Goal: Task Accomplishment & Management: Complete application form

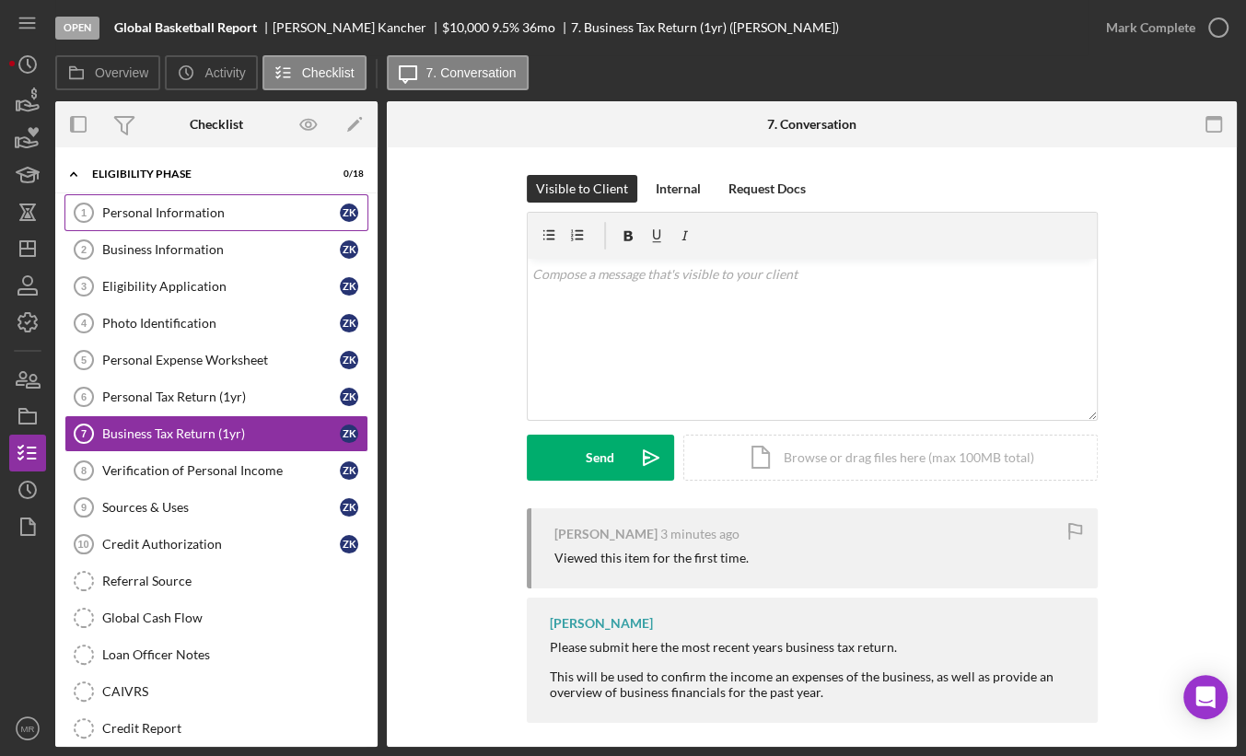
click at [256, 209] on div "Personal Information" at bounding box center [221, 212] width 238 height 15
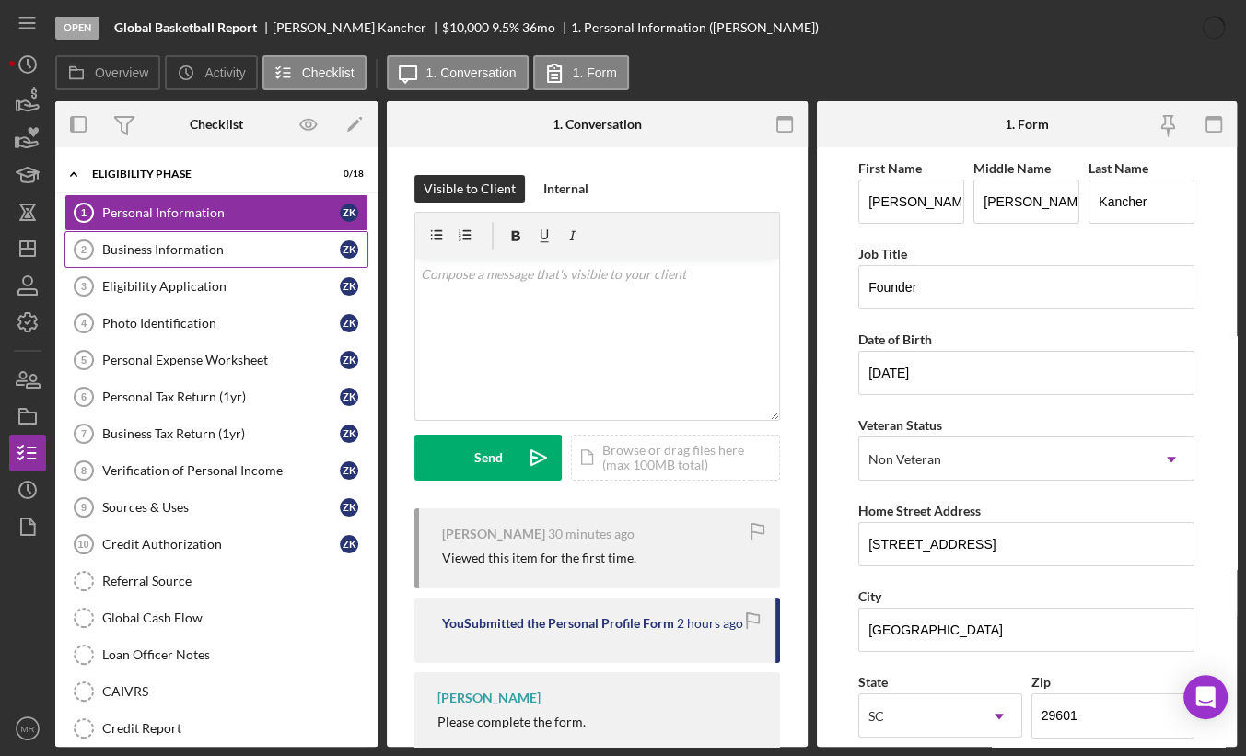
click at [227, 253] on div "Business Information" at bounding box center [221, 249] width 238 height 15
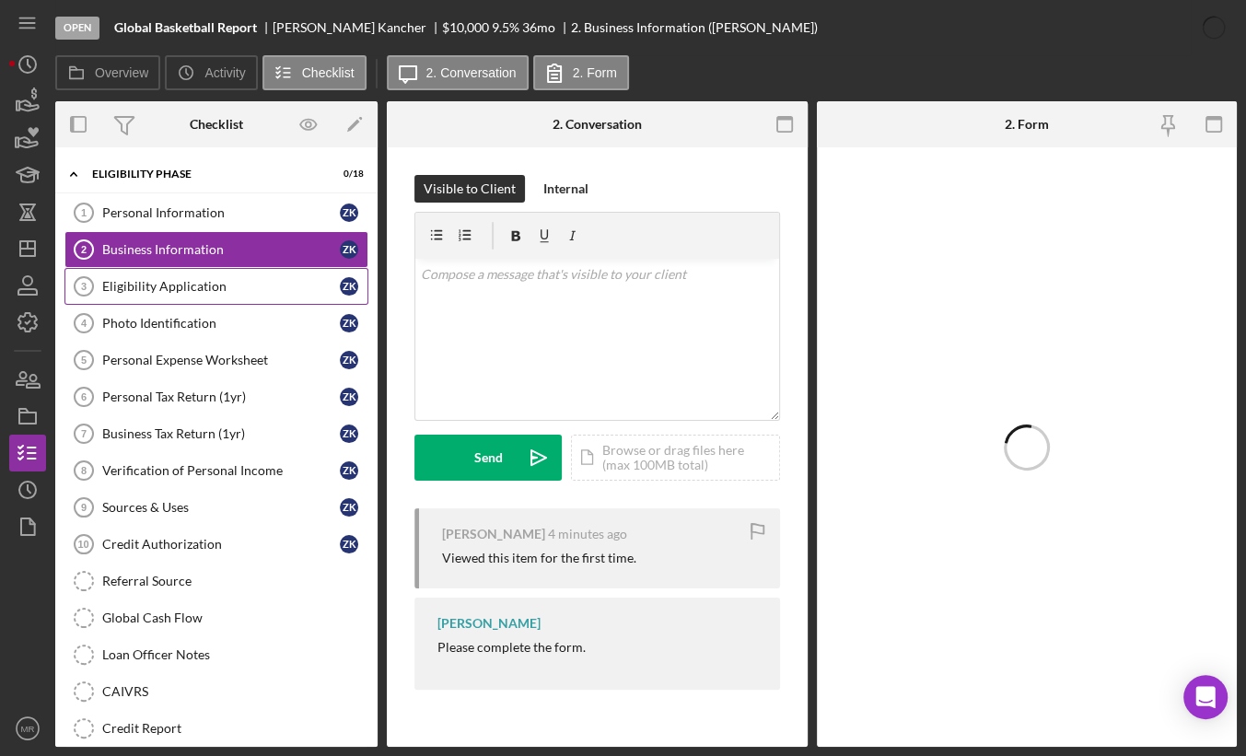
click at [213, 291] on div "Eligibility Application" at bounding box center [221, 286] width 238 height 15
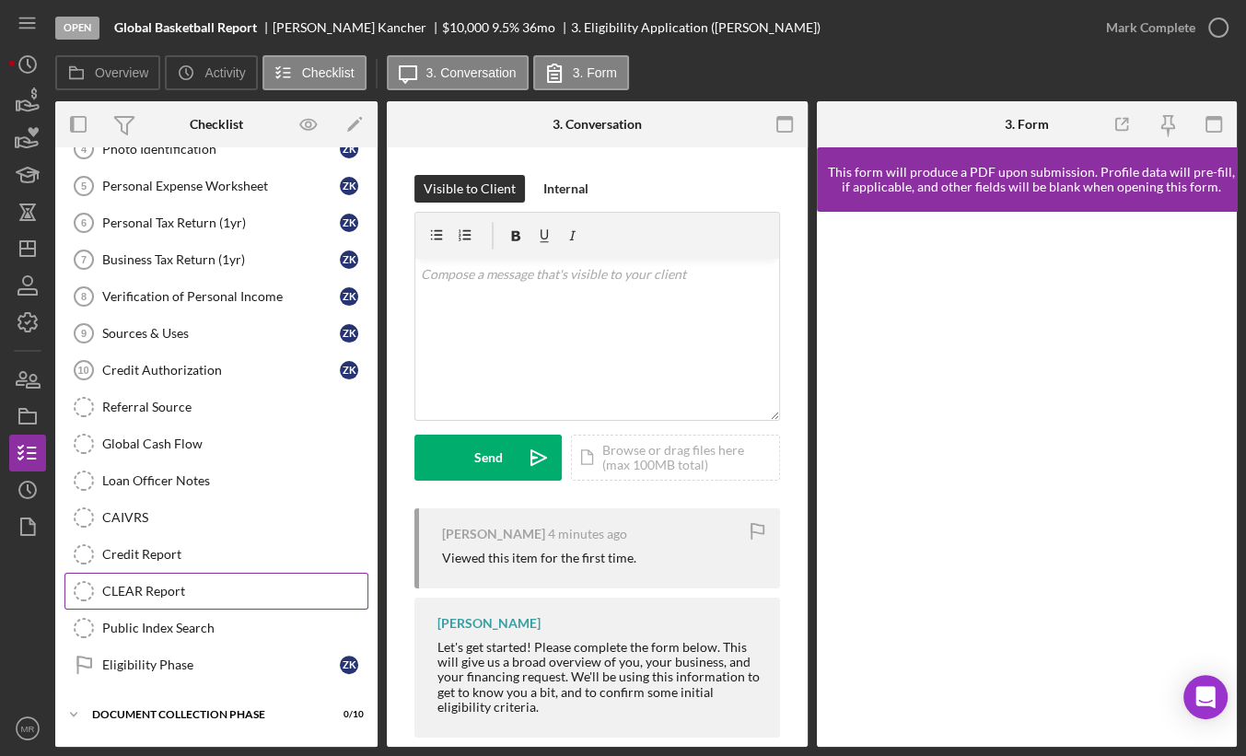
scroll to position [245, 0]
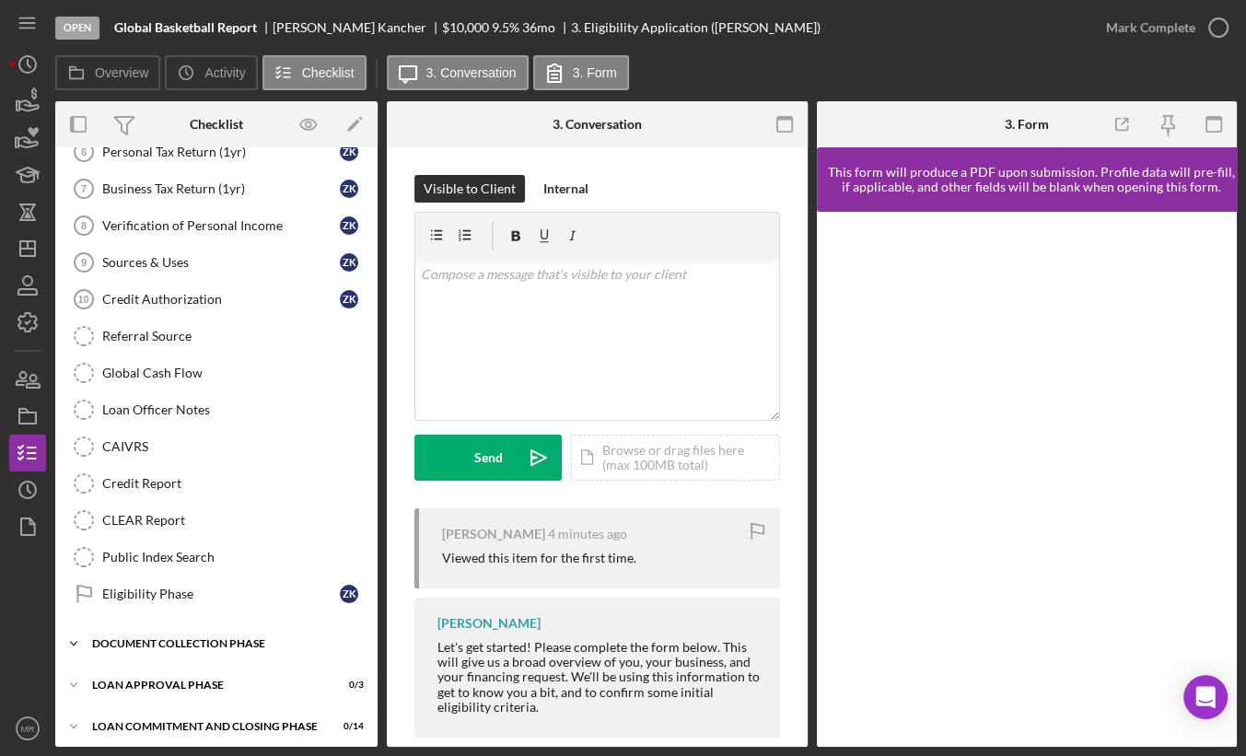
click at [198, 638] on div "Document Collection Phase" at bounding box center [223, 643] width 262 height 11
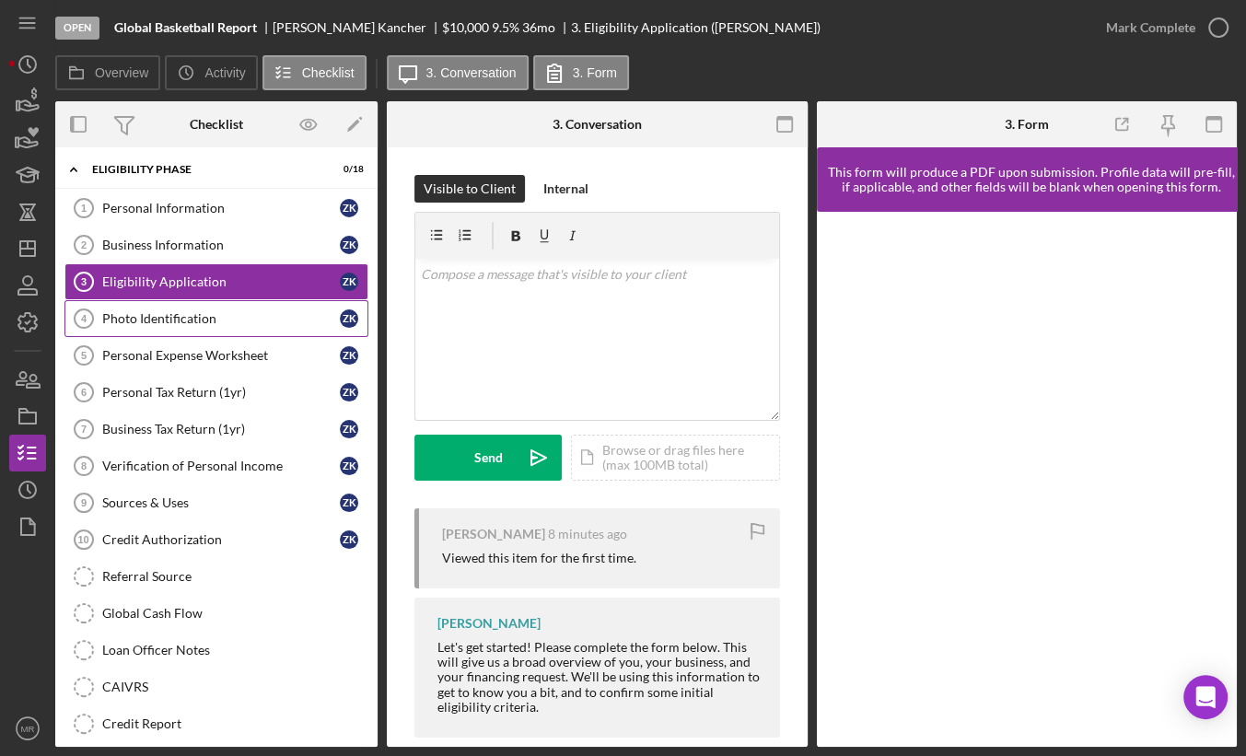
scroll to position [0, 0]
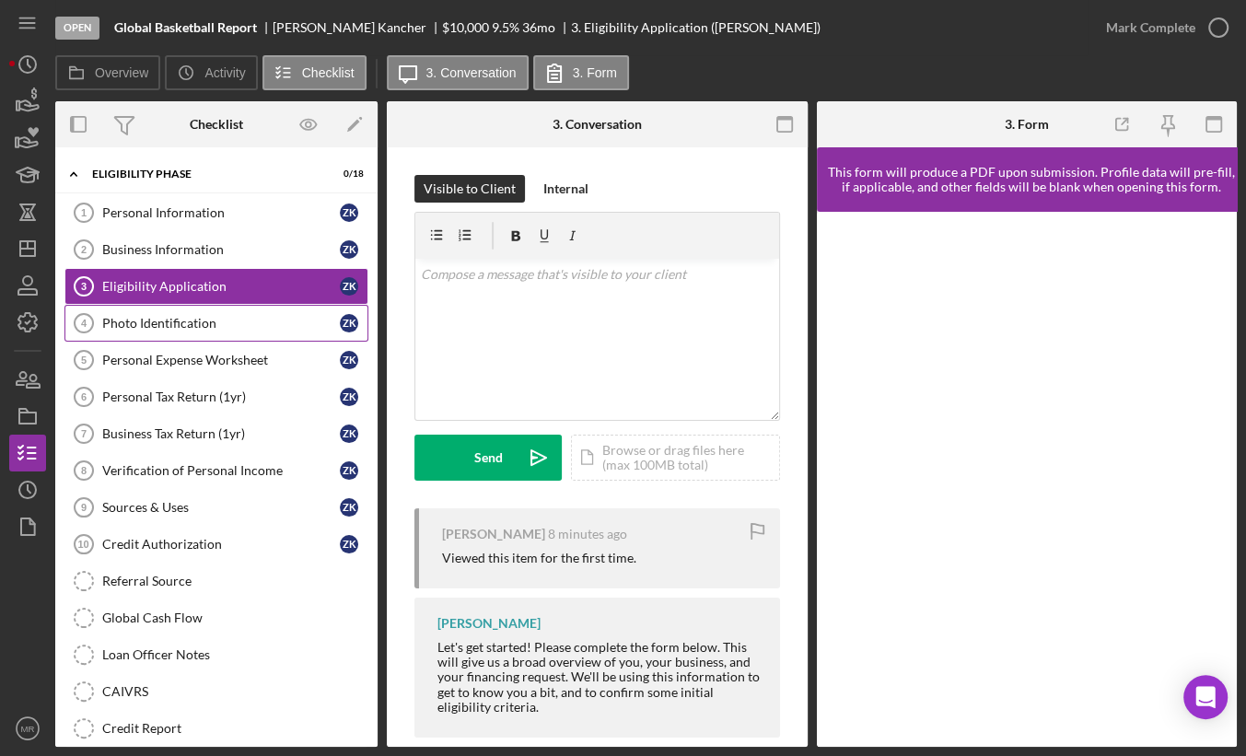
click at [192, 324] on div "Photo Identification" at bounding box center [221, 323] width 238 height 15
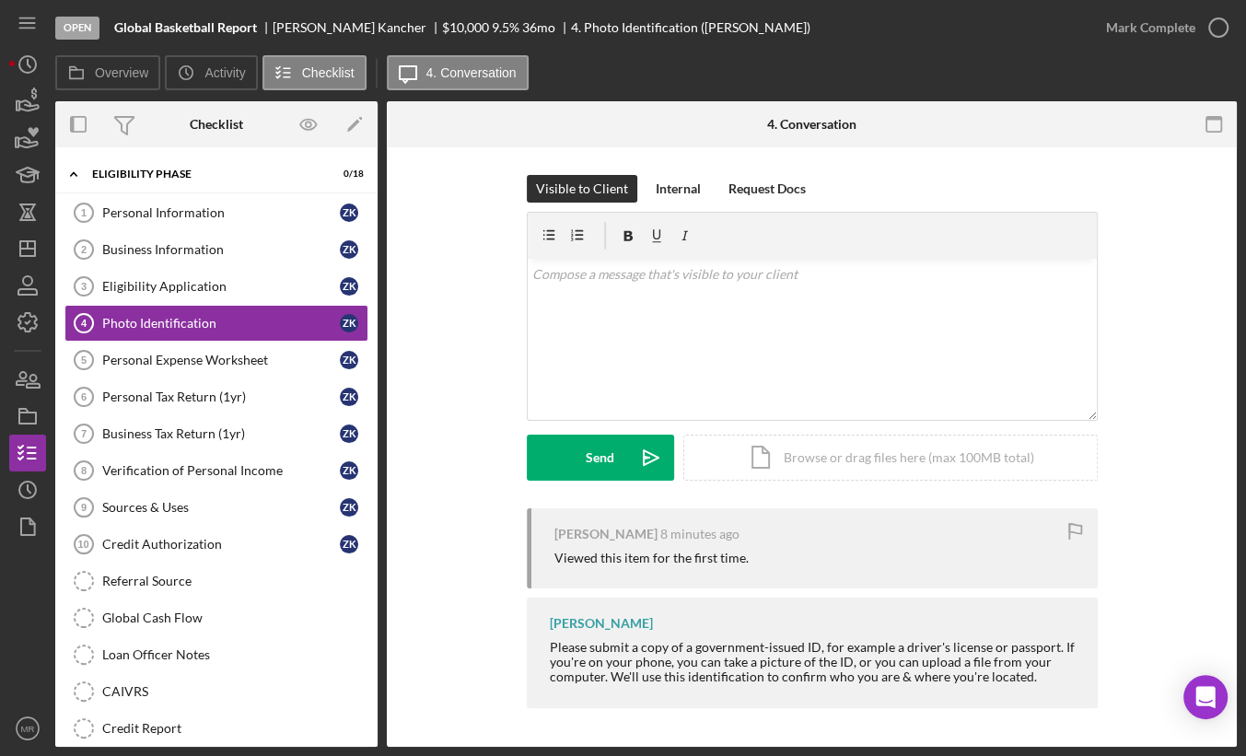
click at [1119, 330] on div "Visible to Client Internal Request Docs v Color teal Color pink Remove color Ad…" at bounding box center [811, 341] width 795 height 333
click at [203, 320] on div "Photo Identification" at bounding box center [221, 323] width 238 height 15
click at [686, 193] on div "Internal" at bounding box center [678, 189] width 45 height 28
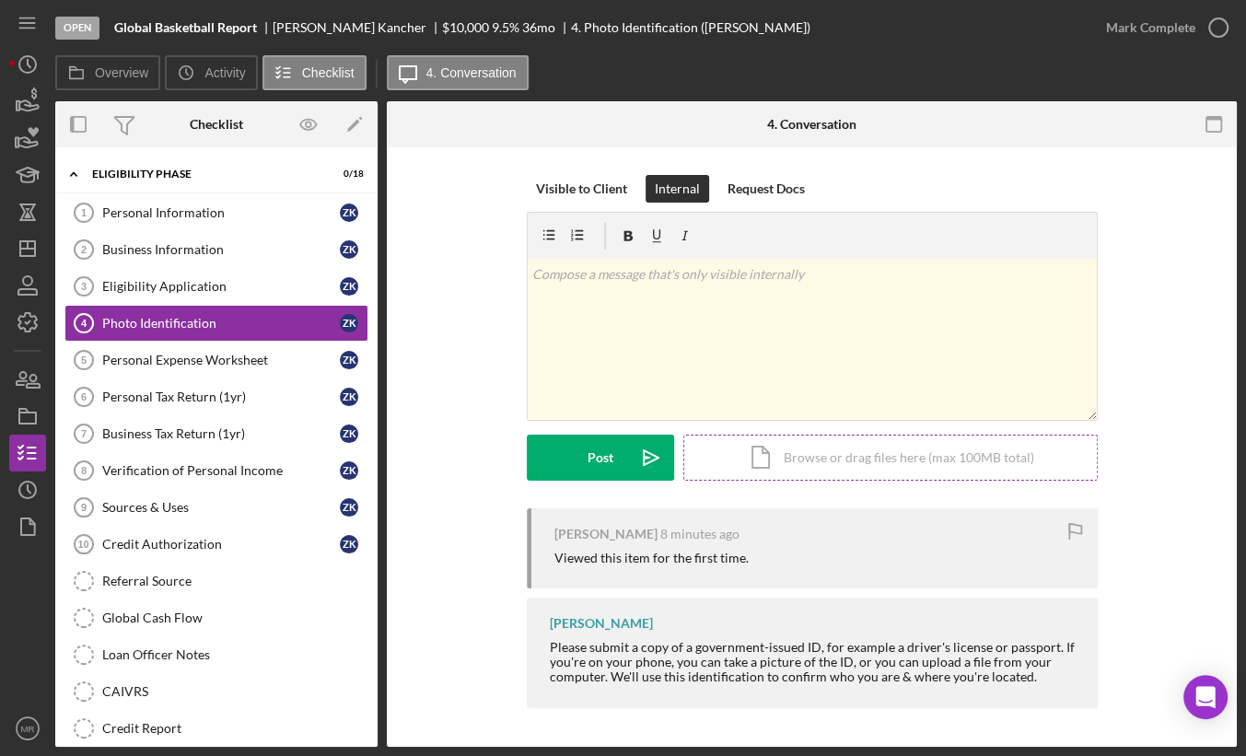
click at [756, 450] on div "Icon/Document Browse or drag files here (max 100MB total) Tap to choose files o…" at bounding box center [890, 458] width 414 height 46
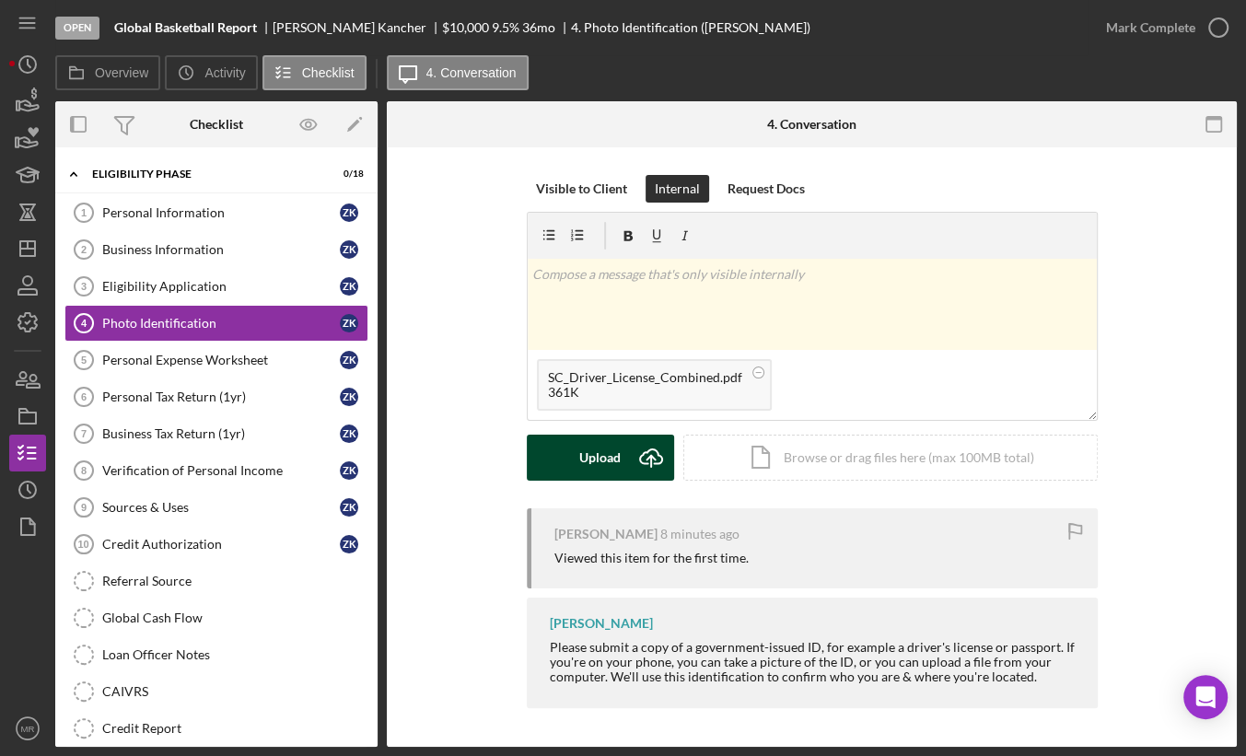
click at [593, 447] on div "Upload" at bounding box center [599, 458] width 41 height 46
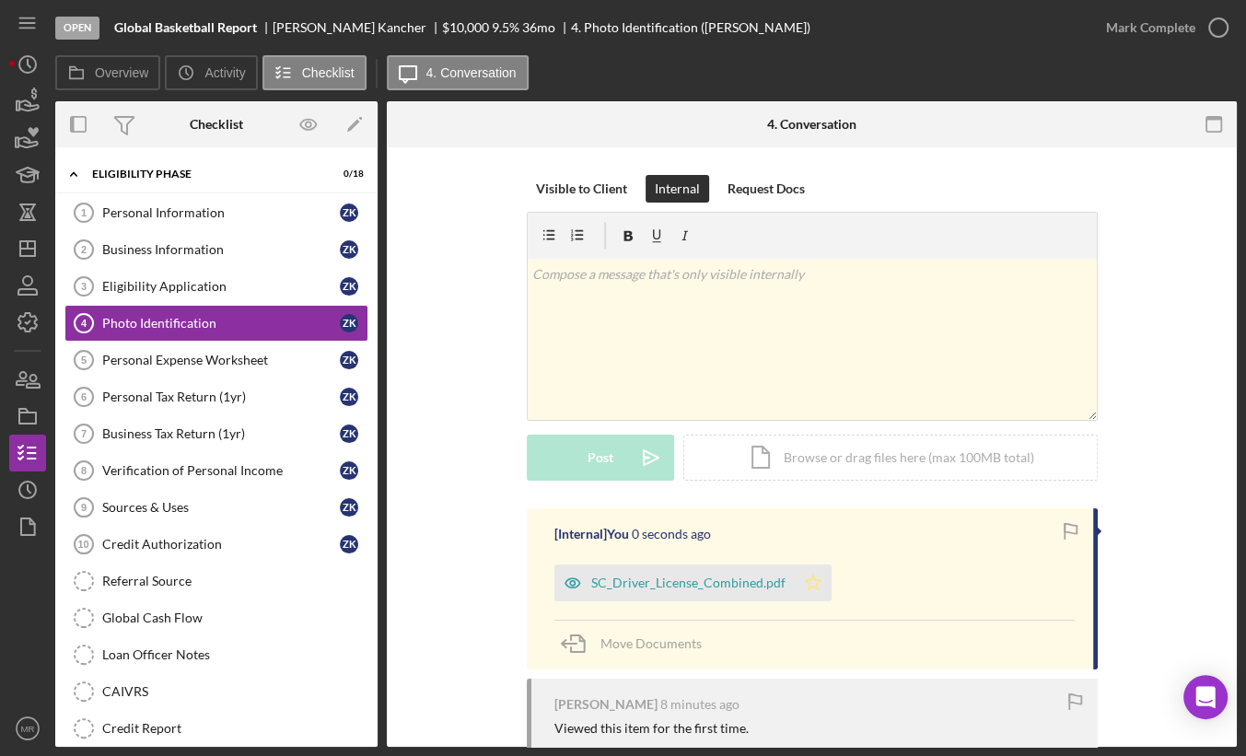
click at [817, 578] on icon "Icon/Star" at bounding box center [813, 583] width 37 height 37
click at [1155, 44] on div "Mark Complete" at bounding box center [1150, 27] width 89 height 37
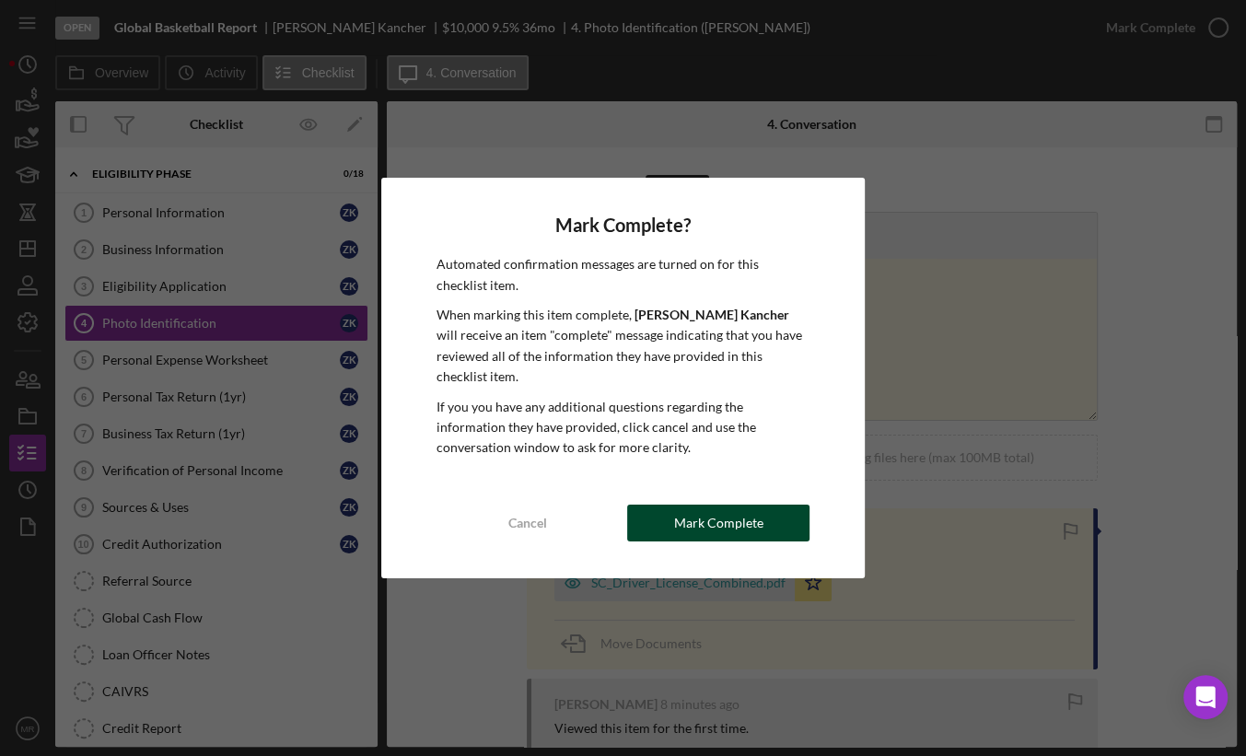
click at [737, 516] on div "Mark Complete" at bounding box center [718, 523] width 89 height 37
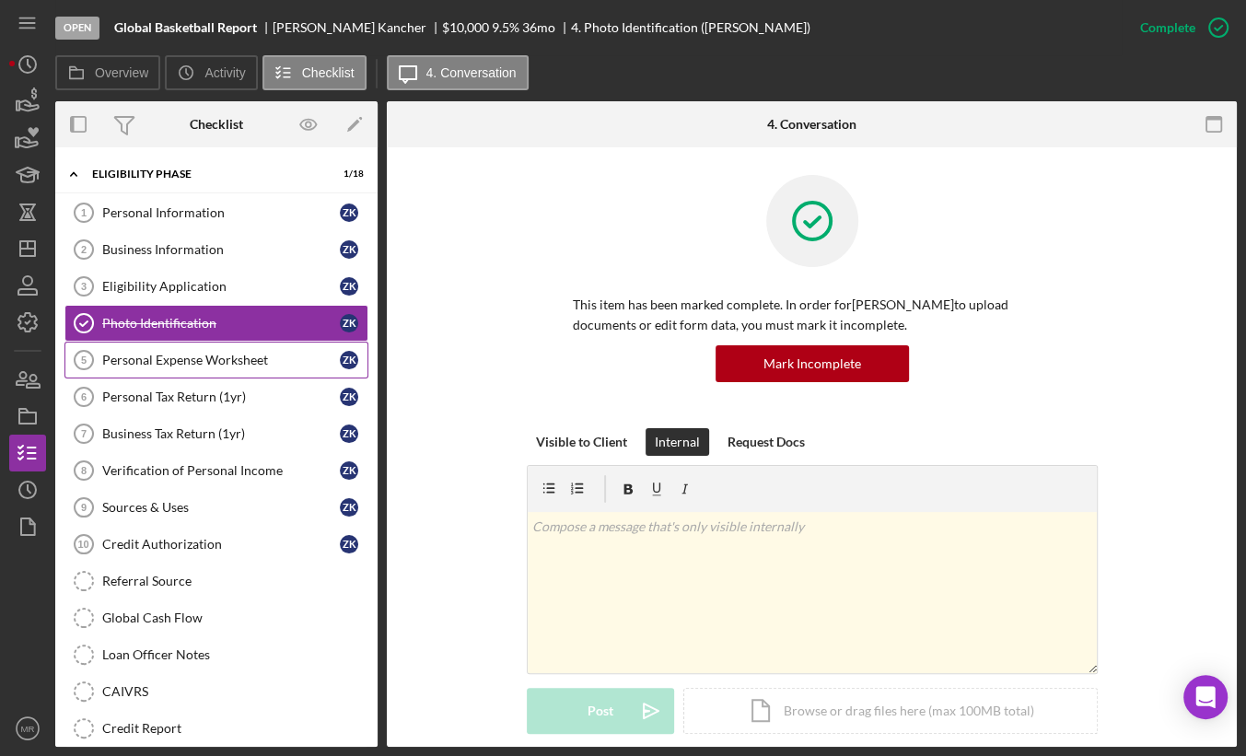
click at [235, 362] on div "Personal Expense Worksheet" at bounding box center [221, 360] width 238 height 15
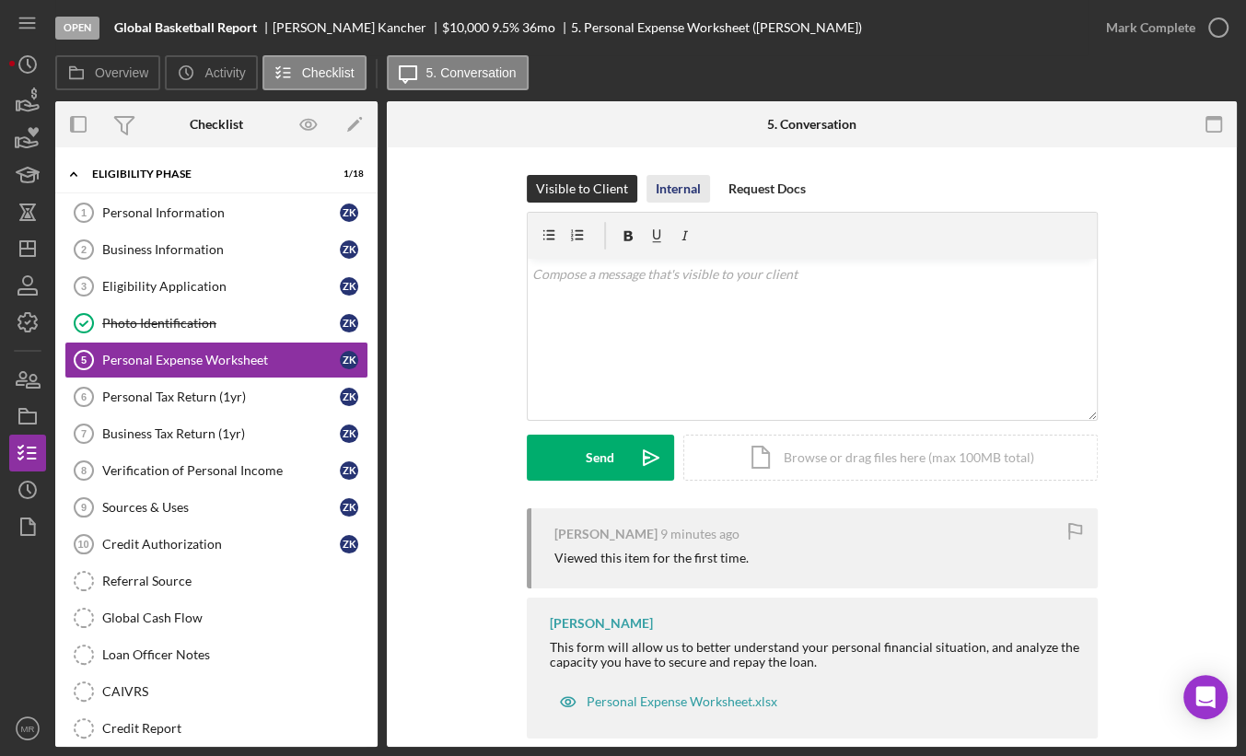
click at [682, 180] on div "Internal" at bounding box center [678, 189] width 45 height 28
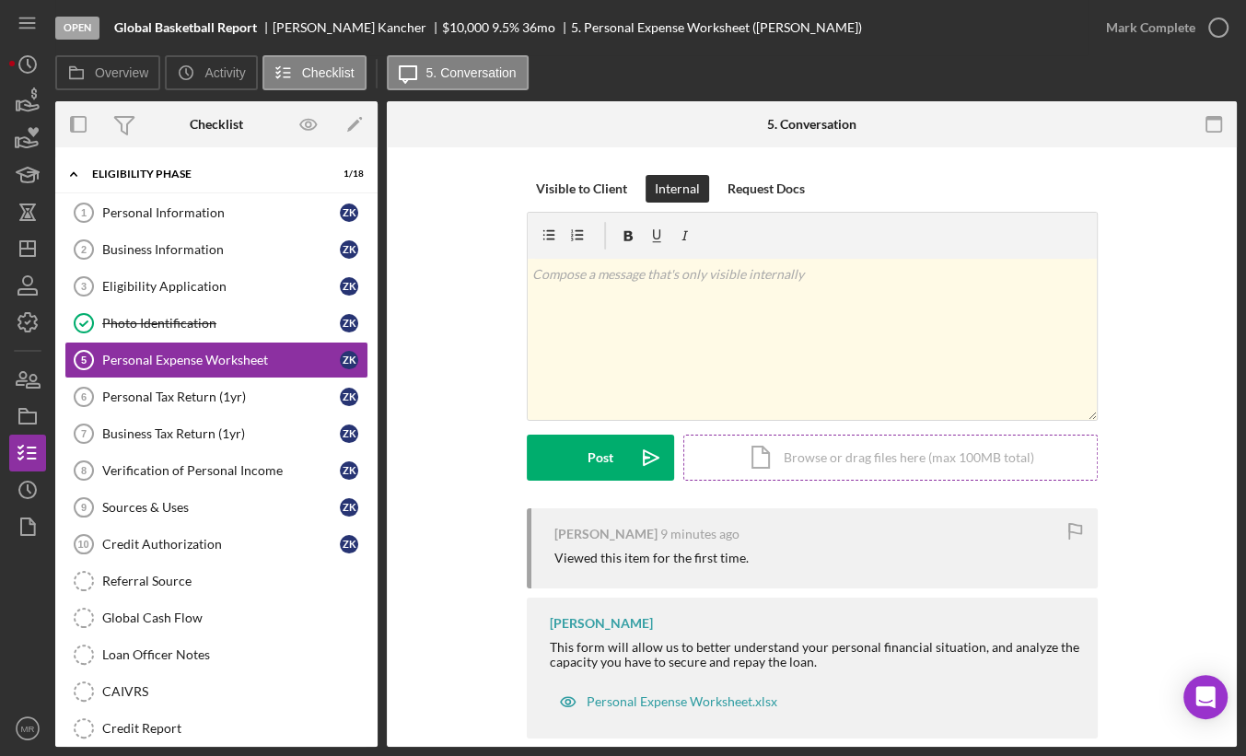
click at [777, 464] on div "Icon/Document Browse or drag files here (max 100MB total) Tap to choose files o…" at bounding box center [890, 458] width 414 height 46
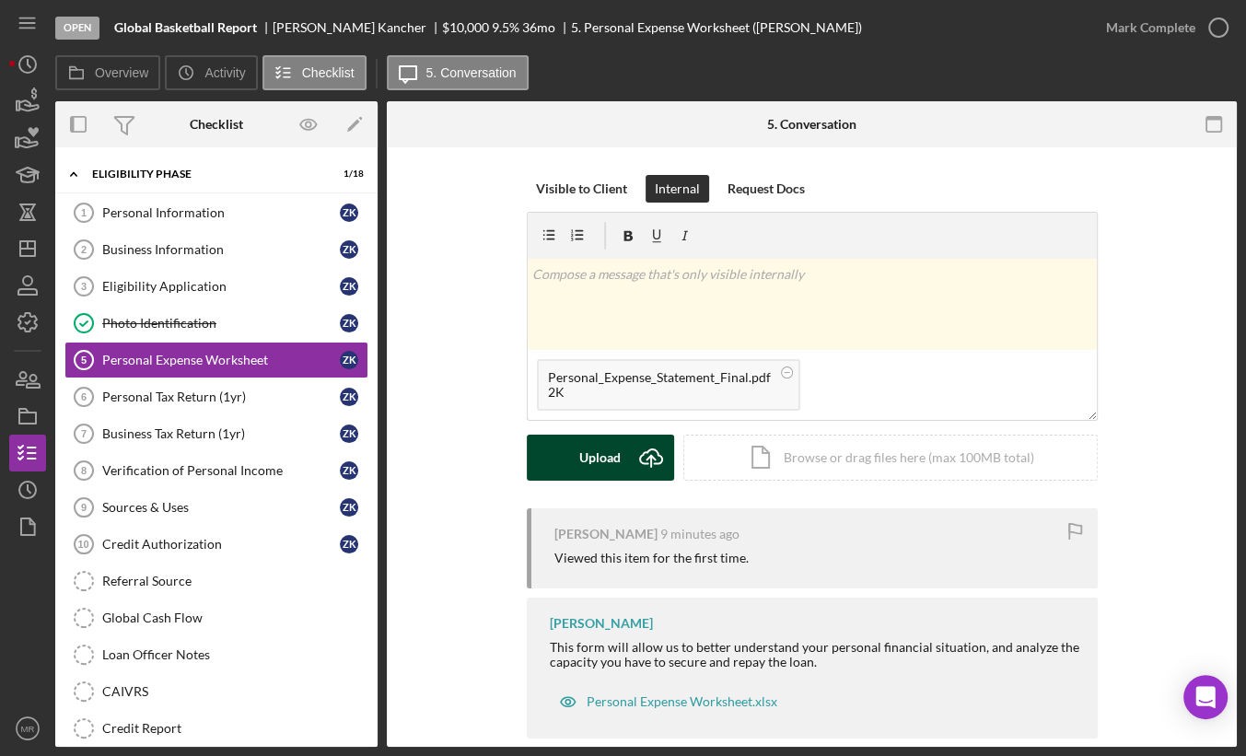
click at [600, 478] on div "Upload" at bounding box center [599, 458] width 41 height 46
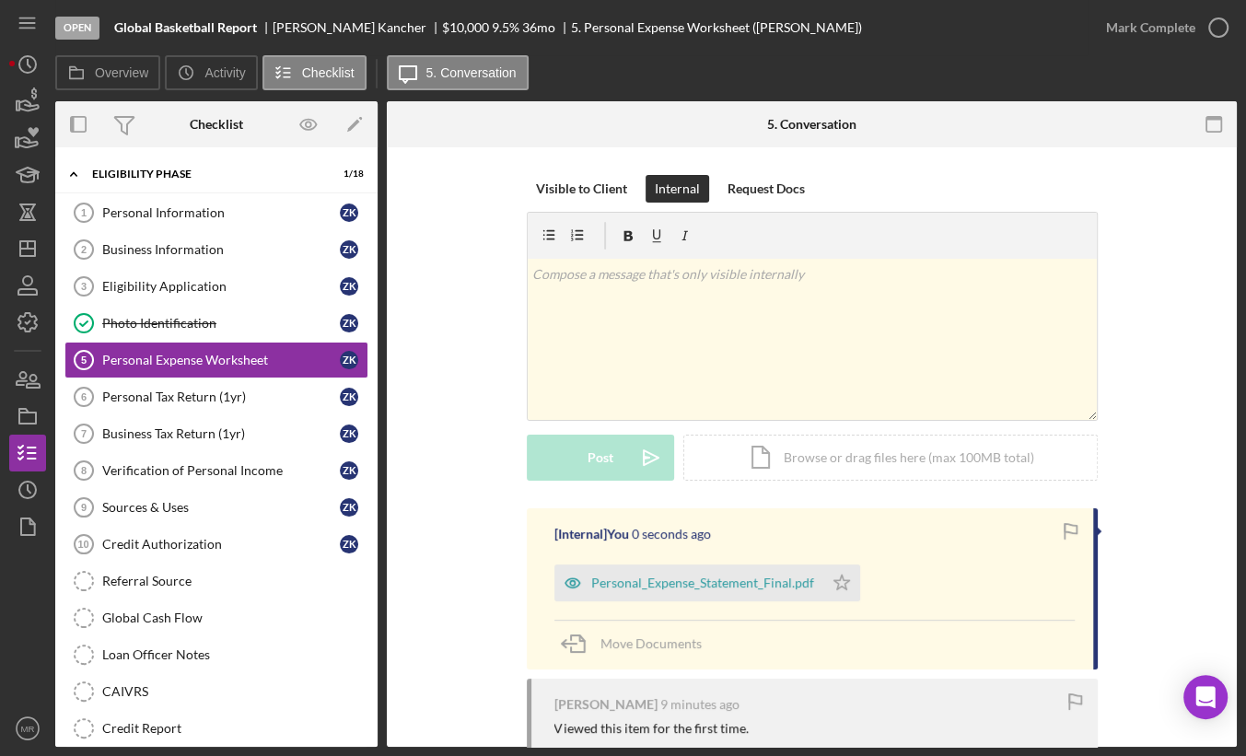
click at [704, 610] on div "[Internal] You 0 seconds ago Personal_Expense_Statement_Final.pdf Icon/Star Mov…" at bounding box center [812, 588] width 571 height 161
click at [704, 591] on div "Personal_Expense_Statement_Final.pdf" at bounding box center [688, 583] width 269 height 37
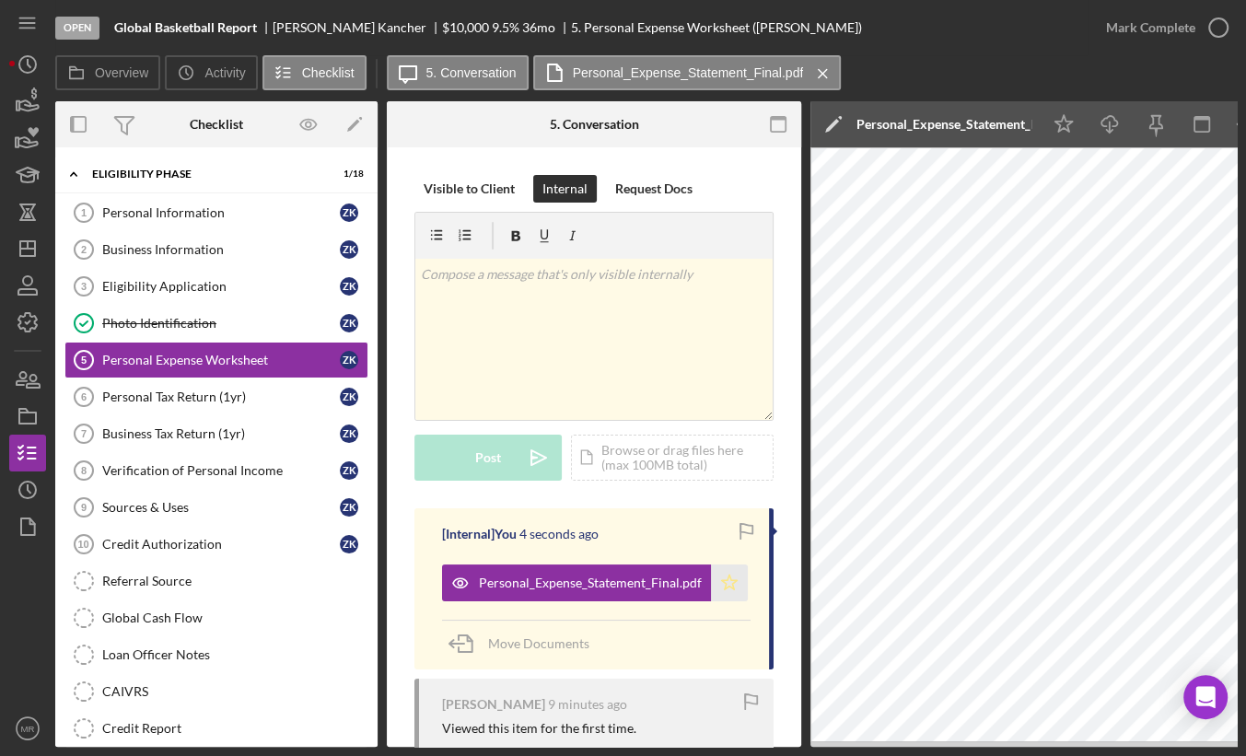
click at [728, 584] on icon "Icon/Star" at bounding box center [729, 583] width 37 height 37
click at [1224, 23] on icon "button" at bounding box center [1218, 28] width 46 height 46
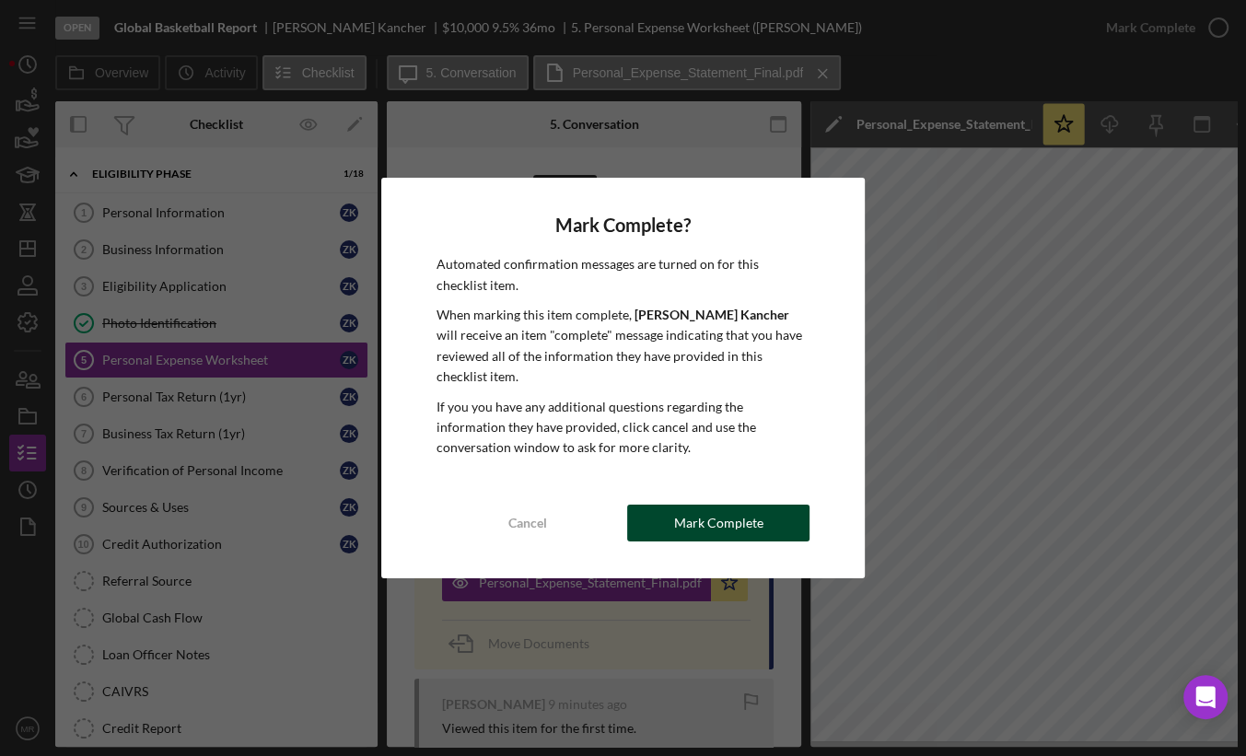
click at [798, 506] on button "Mark Complete" at bounding box center [718, 523] width 182 height 37
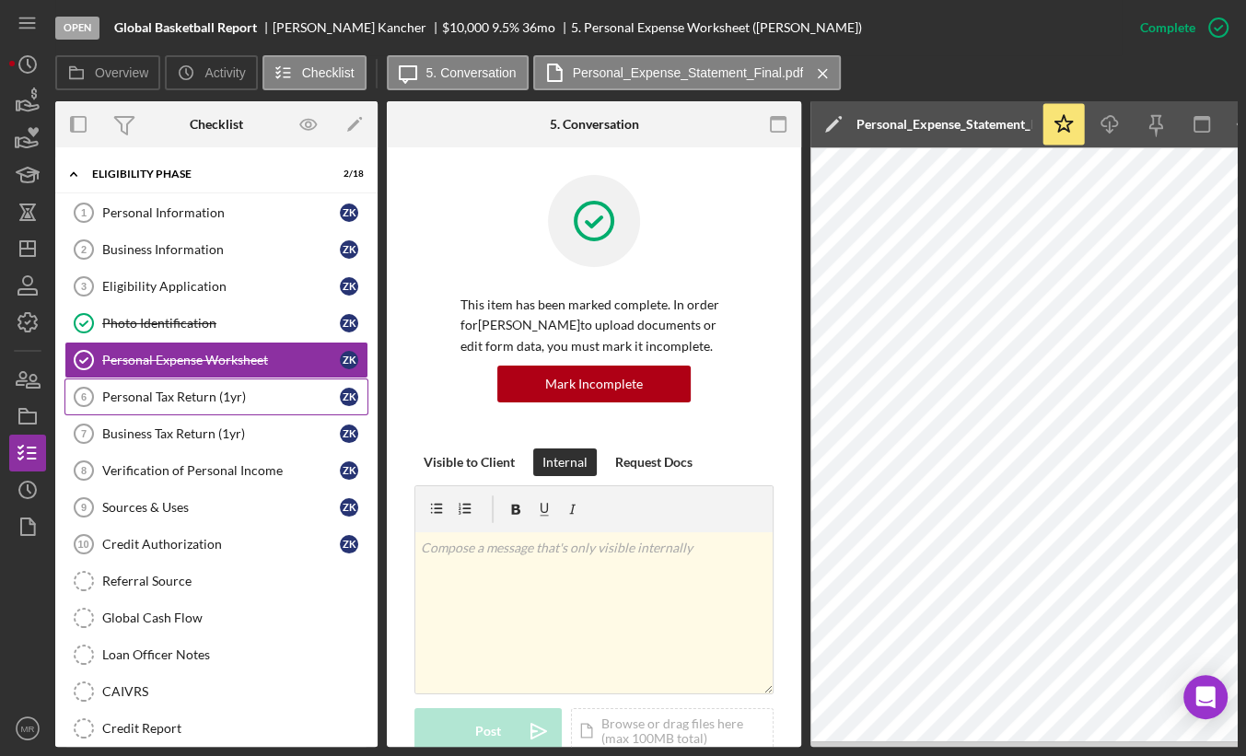
click at [275, 390] on div "Personal Tax Return (1yr)" at bounding box center [221, 397] width 238 height 15
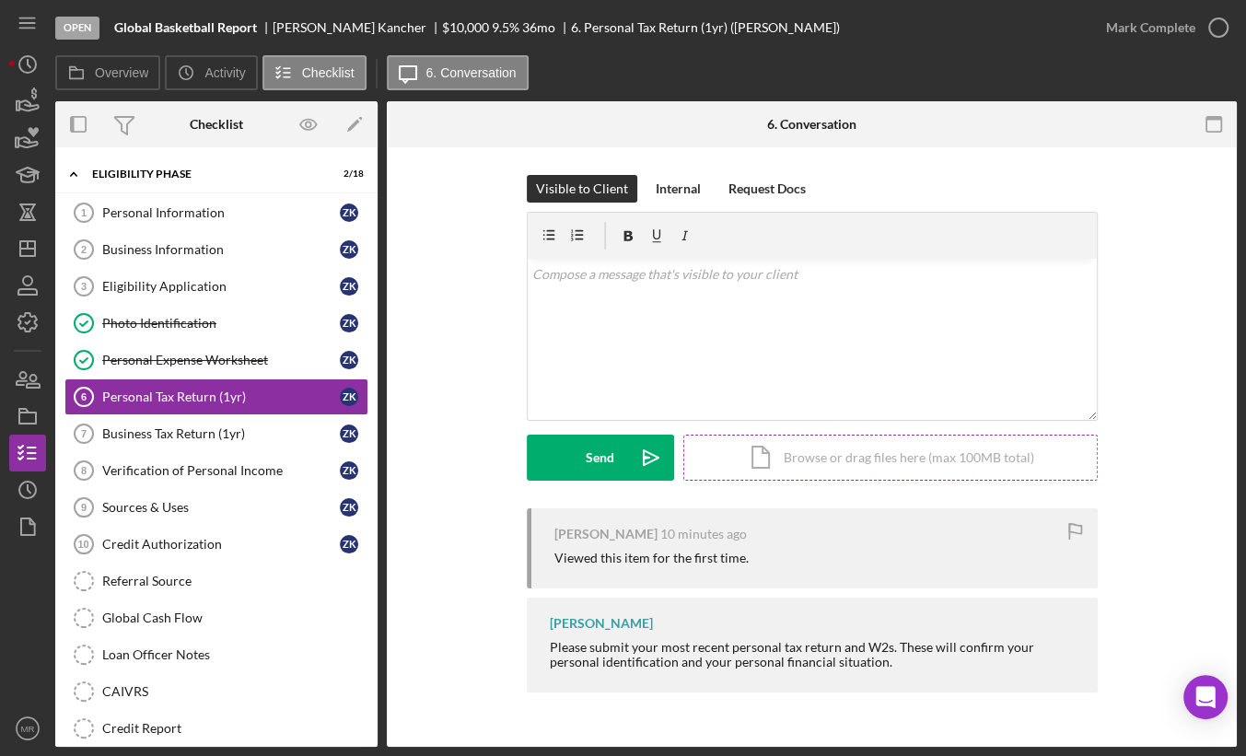
click at [768, 448] on div "Icon/Document Browse or drag files here (max 100MB total) Tap to choose files o…" at bounding box center [890, 458] width 414 height 46
click at [691, 202] on div "Internal" at bounding box center [678, 189] width 45 height 28
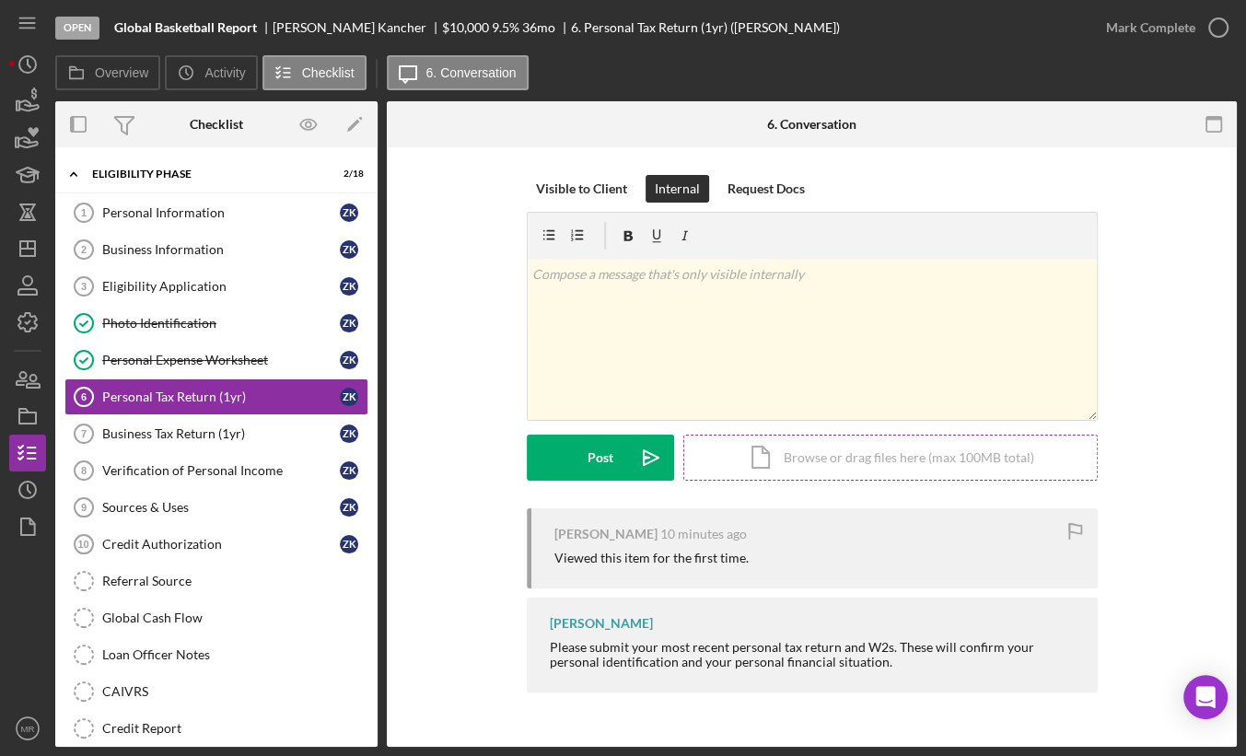
click at [833, 469] on div "Icon/Document Browse or drag files here (max 100MB total) Tap to choose files o…" at bounding box center [890, 458] width 414 height 46
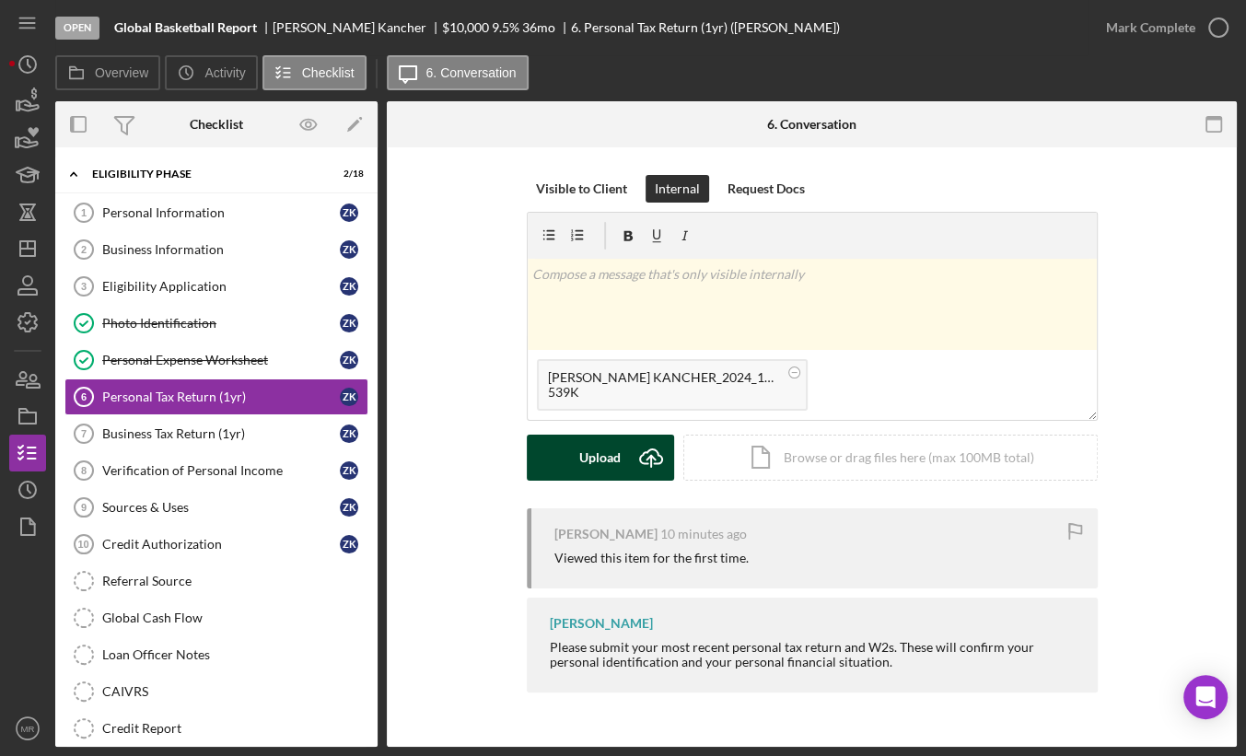
click at [579, 467] on div "Upload" at bounding box center [599, 458] width 41 height 46
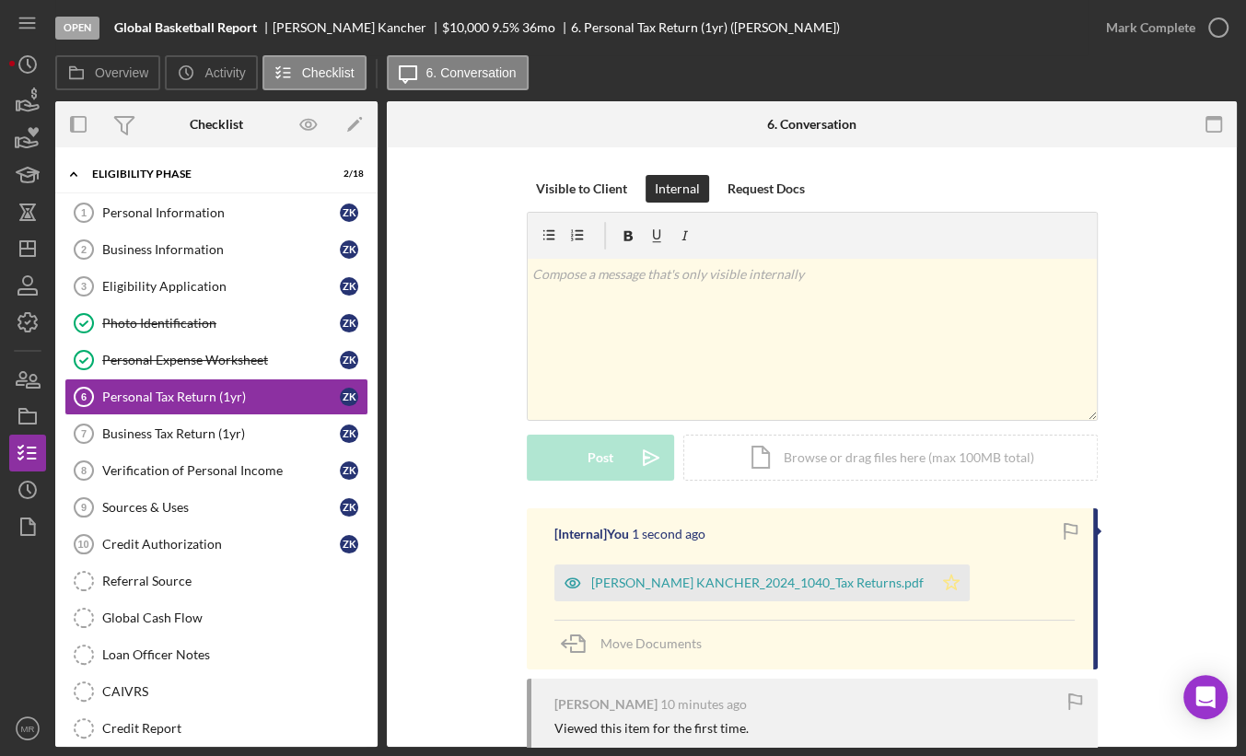
click at [933, 578] on icon "Icon/Star" at bounding box center [951, 583] width 37 height 37
click at [1185, 31] on div "Mark Complete" at bounding box center [1150, 27] width 89 height 37
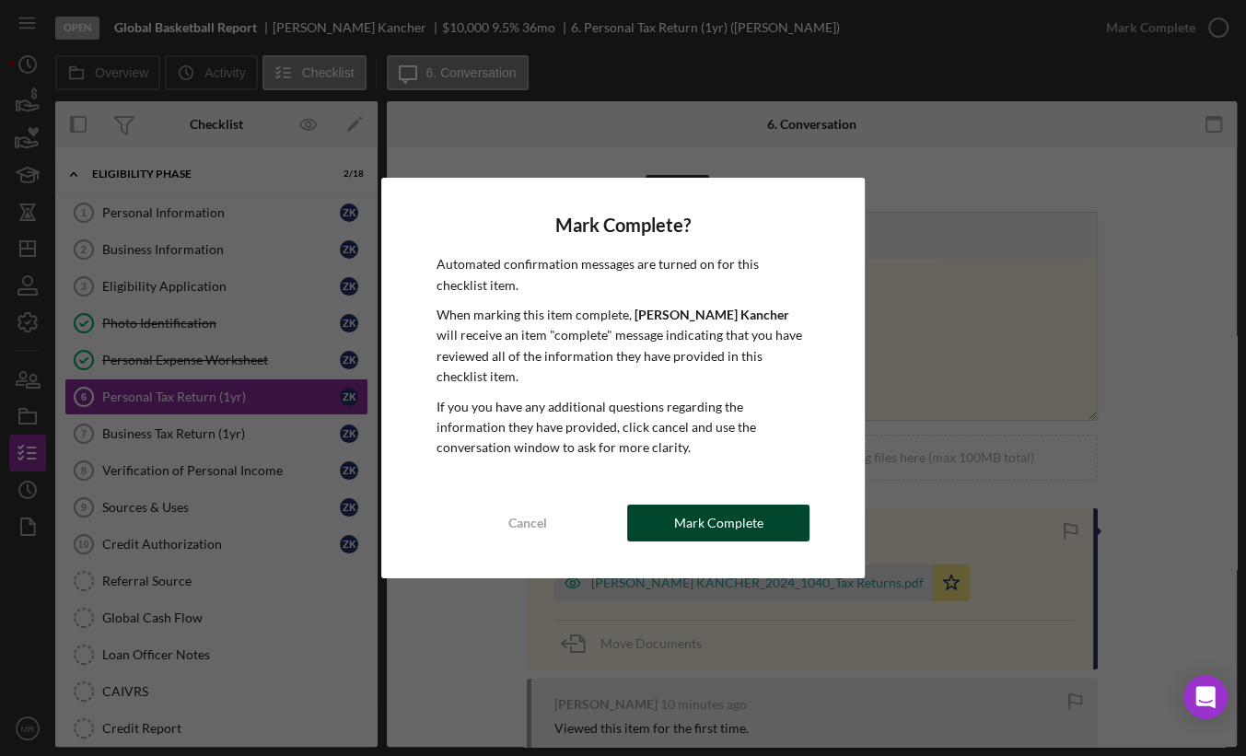
click at [763, 507] on button "Mark Complete" at bounding box center [718, 523] width 182 height 37
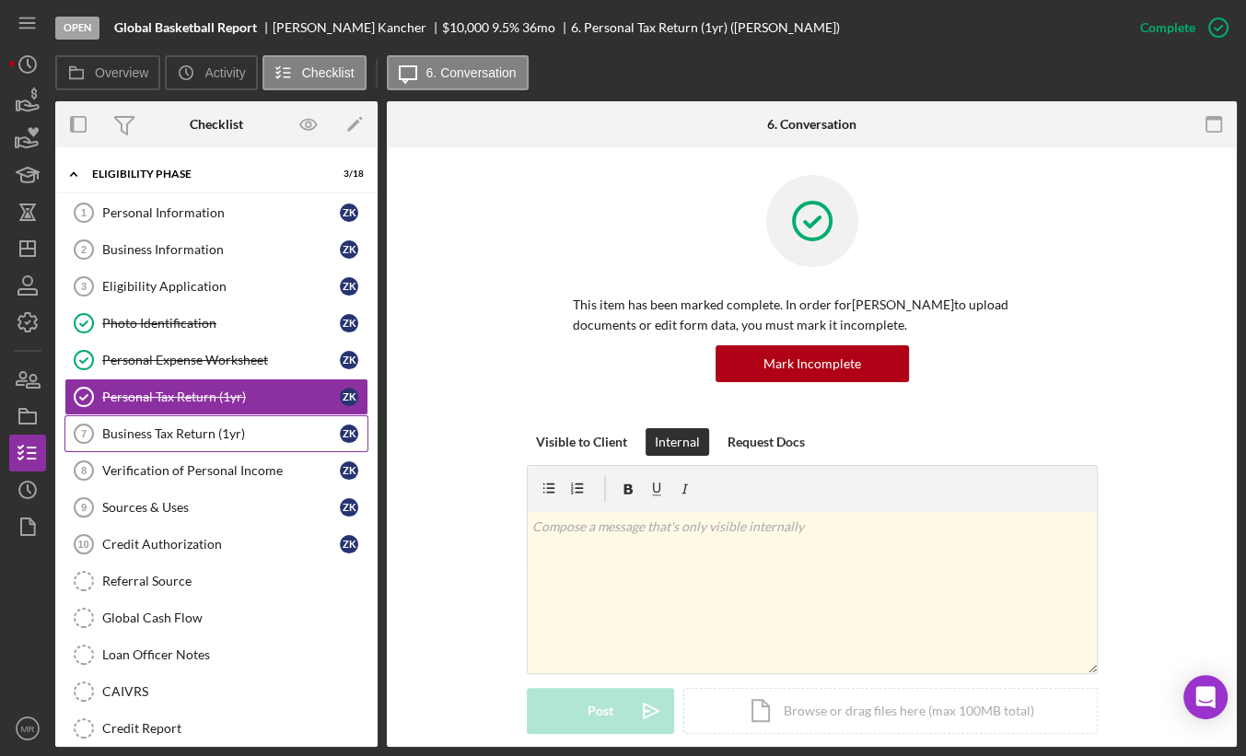
click at [274, 432] on div "Business Tax Return (1yr)" at bounding box center [221, 433] width 238 height 15
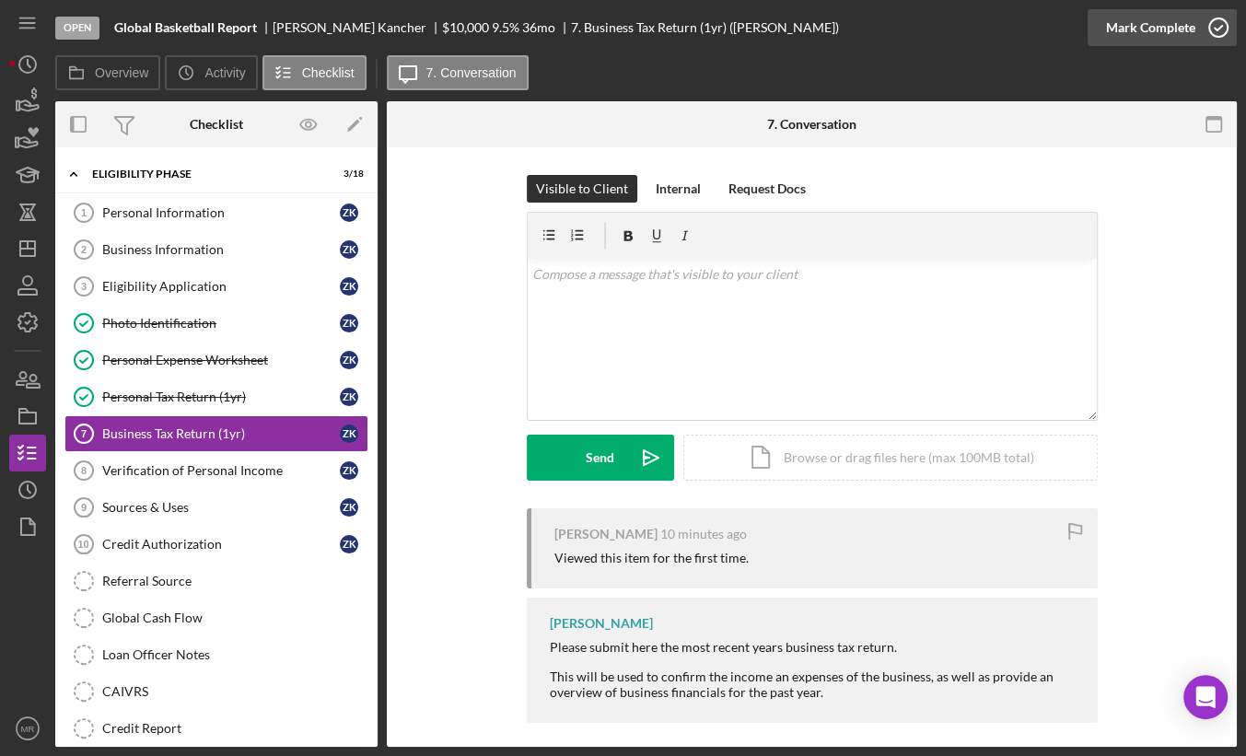
click at [1165, 29] on div "Mark Complete" at bounding box center [1150, 27] width 89 height 37
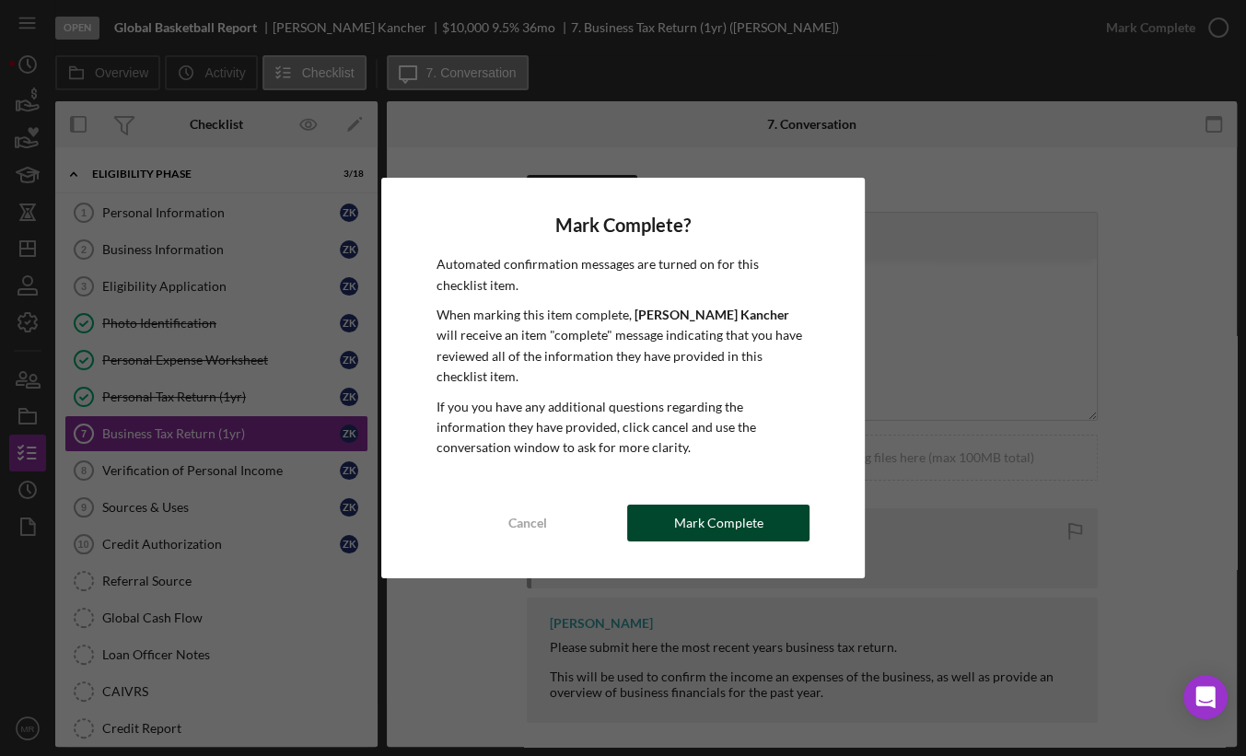
click at [680, 517] on div "Mark Complete" at bounding box center [718, 523] width 89 height 37
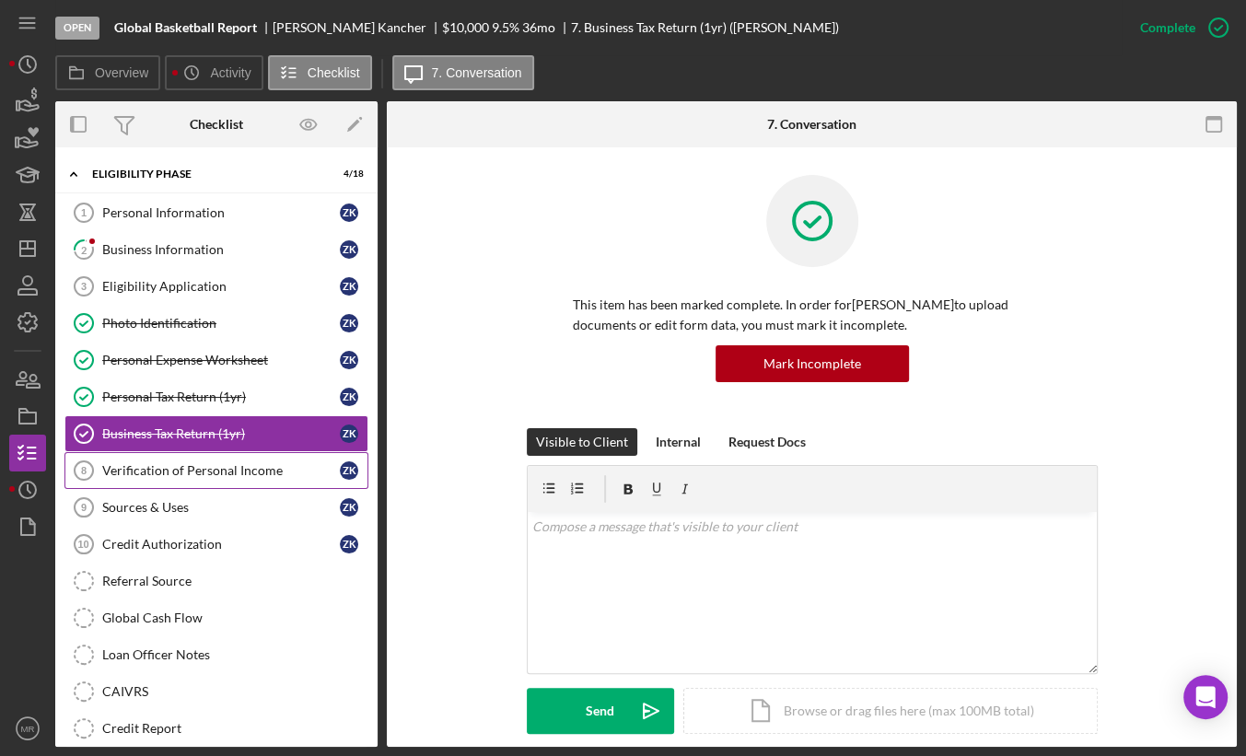
click at [259, 475] on link "Verification of Personal Income 8 Verification of Personal Income Z K" at bounding box center [216, 470] width 304 height 37
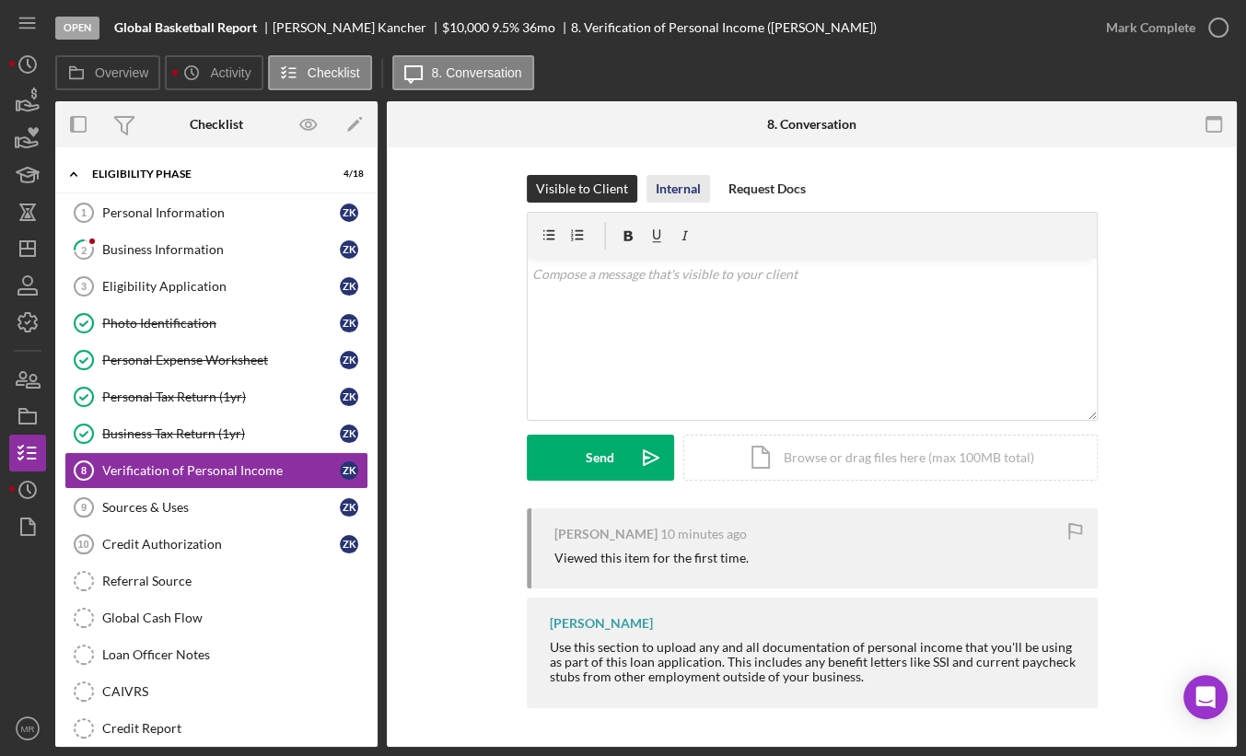
click at [698, 201] on div "Internal" at bounding box center [678, 189] width 45 height 28
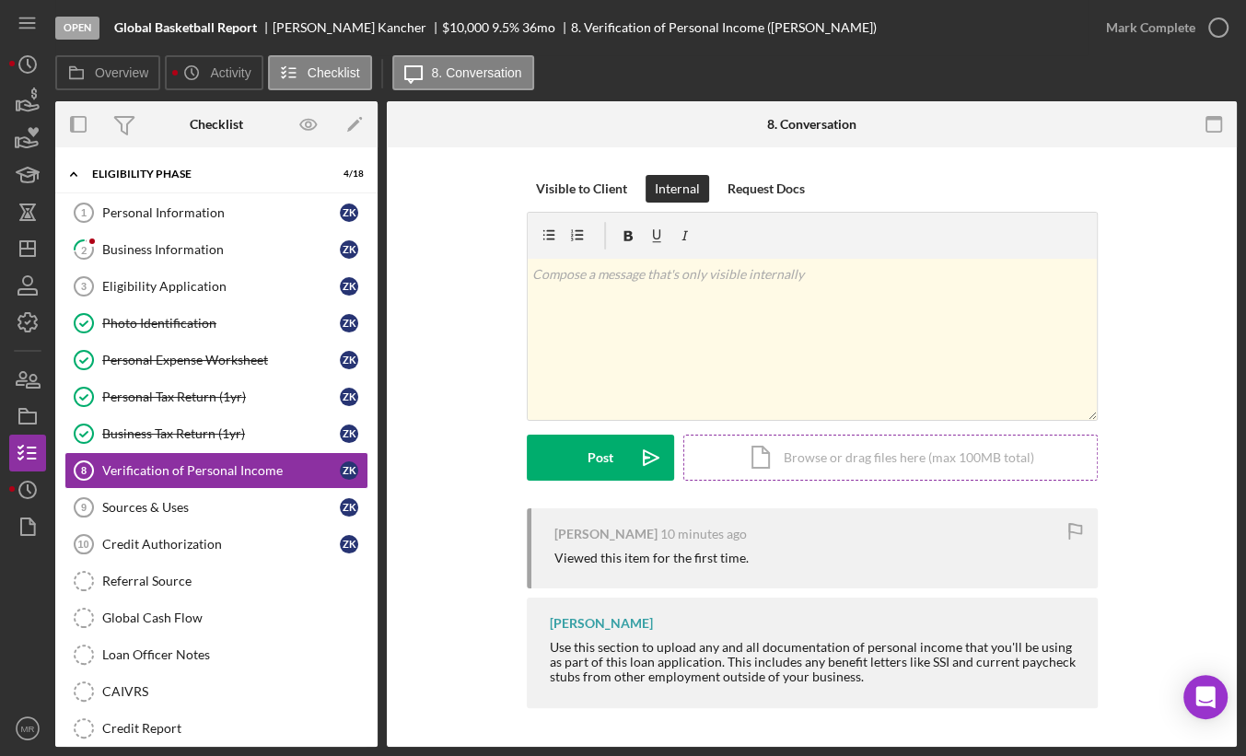
click at [789, 452] on div "Icon/Document Browse or drag files here (max 100MB total) Tap to choose files o…" at bounding box center [890, 458] width 414 height 46
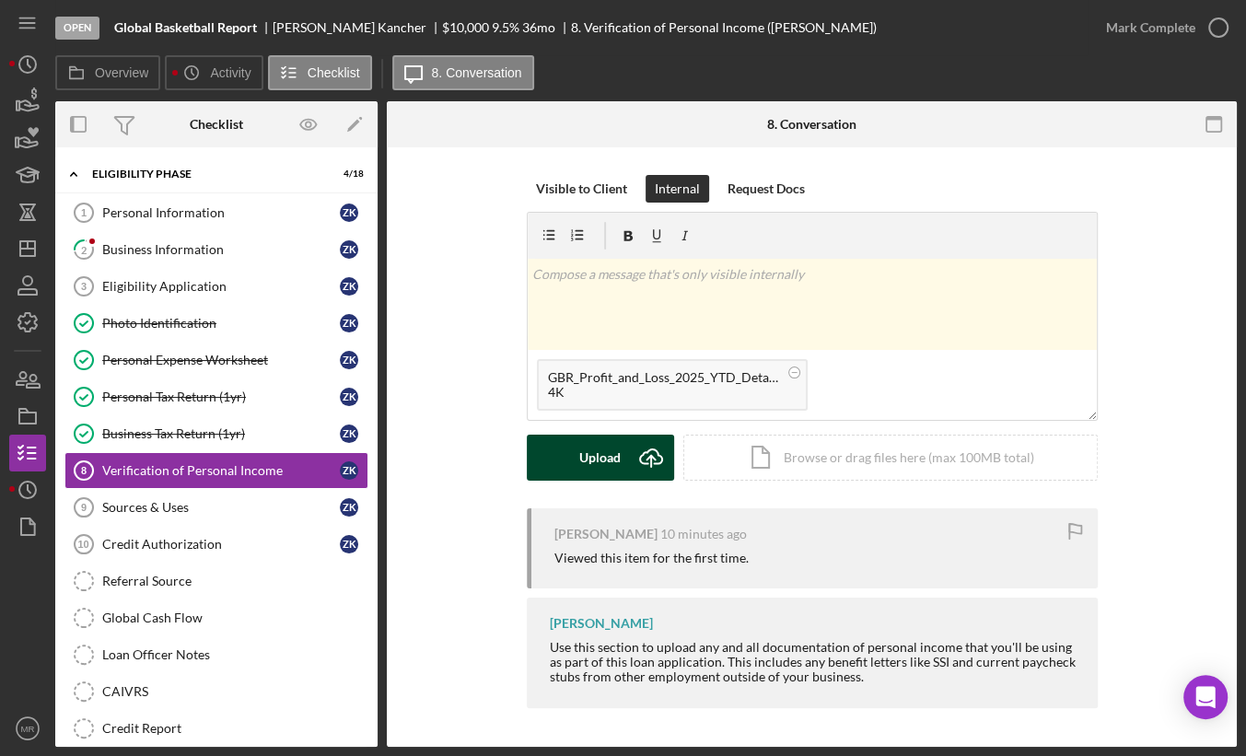
click at [622, 475] on button "Upload Icon/Upload" at bounding box center [600, 458] width 147 height 46
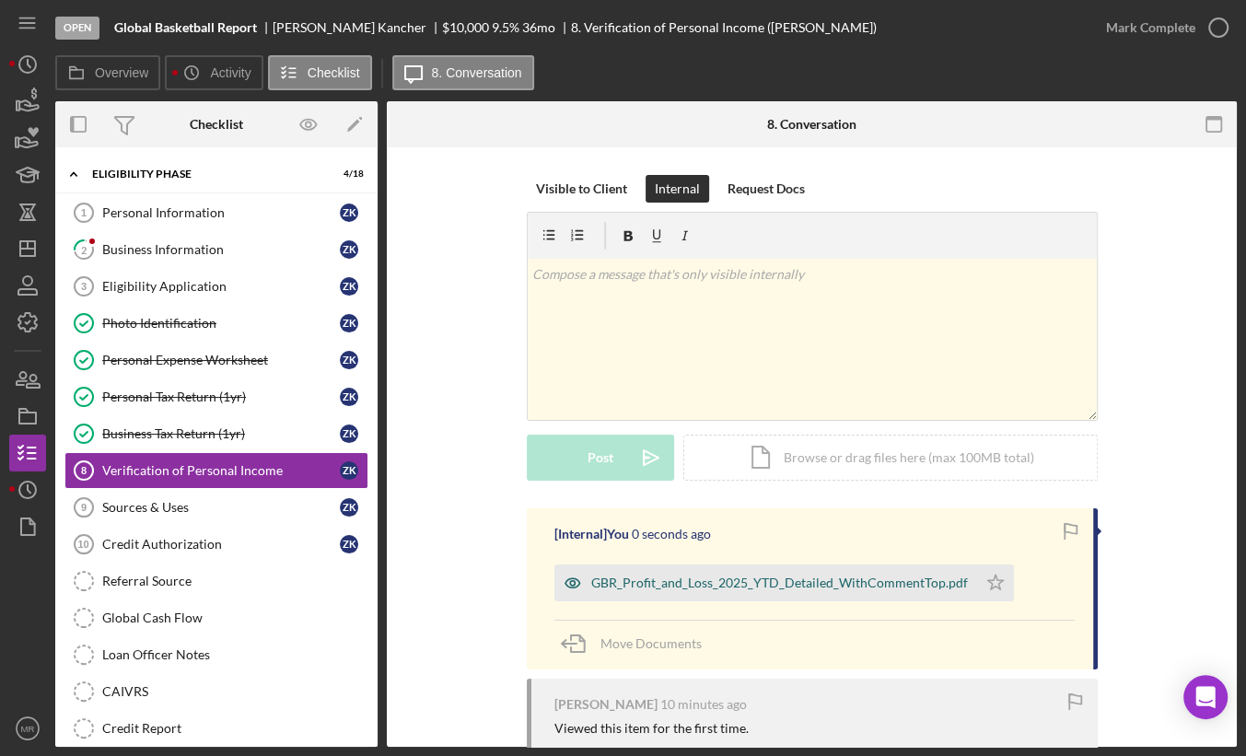
click at [917, 590] on div "GBR_Profit_and_Loss_2025_YTD_Detailed_WithCommentTop.pdf" at bounding box center [765, 583] width 423 height 37
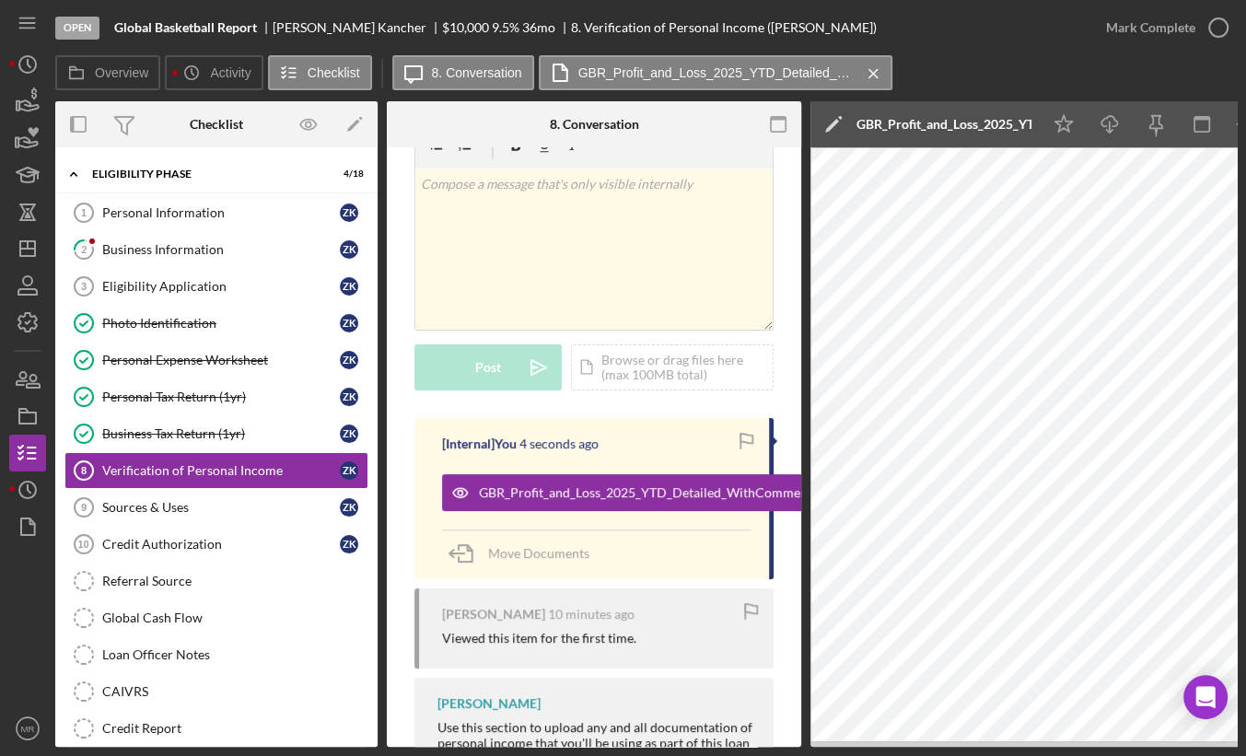
scroll to position [92, 0]
drag, startPoint x: 659, startPoint y: 749, endPoint x: 717, endPoint y: 742, distance: 58.4
click at [717, 742] on div "Open Global Basketball Report [PERSON_NAME] $10,000 $10,000 9.5 % 36 mo 8. Veri…" at bounding box center [623, 378] width 1246 height 756
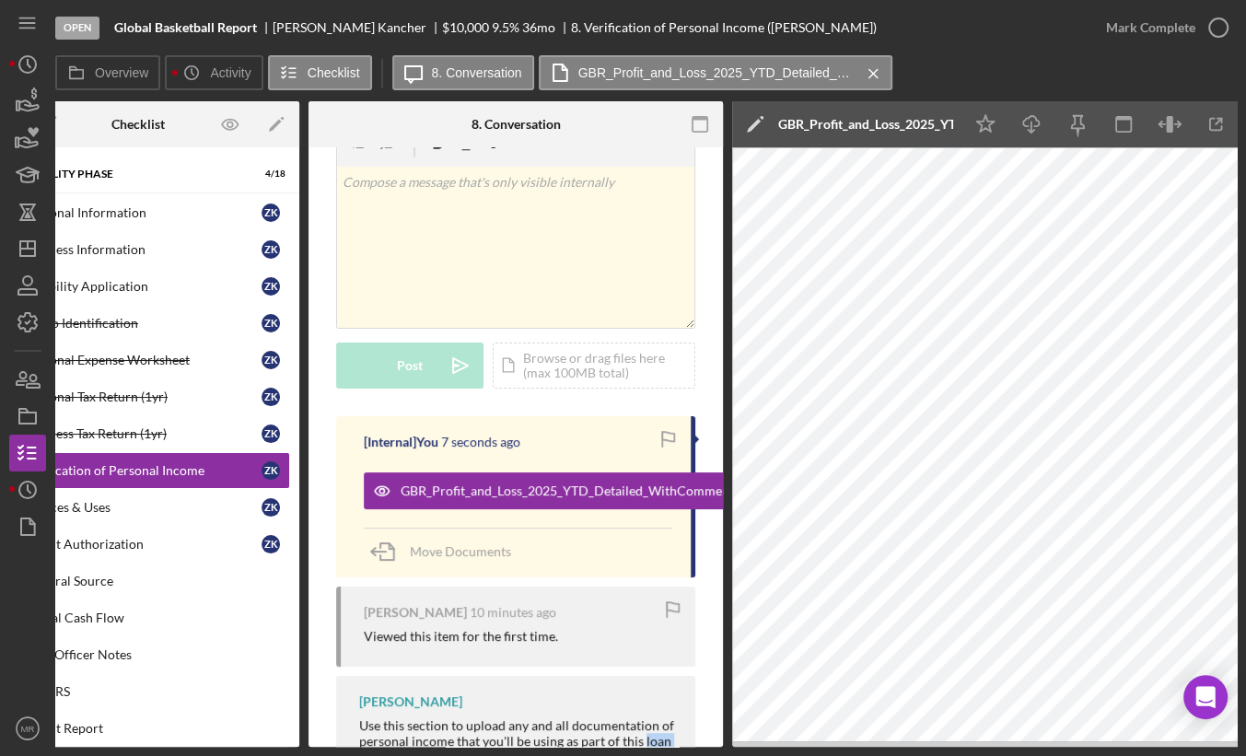
scroll to position [0, 83]
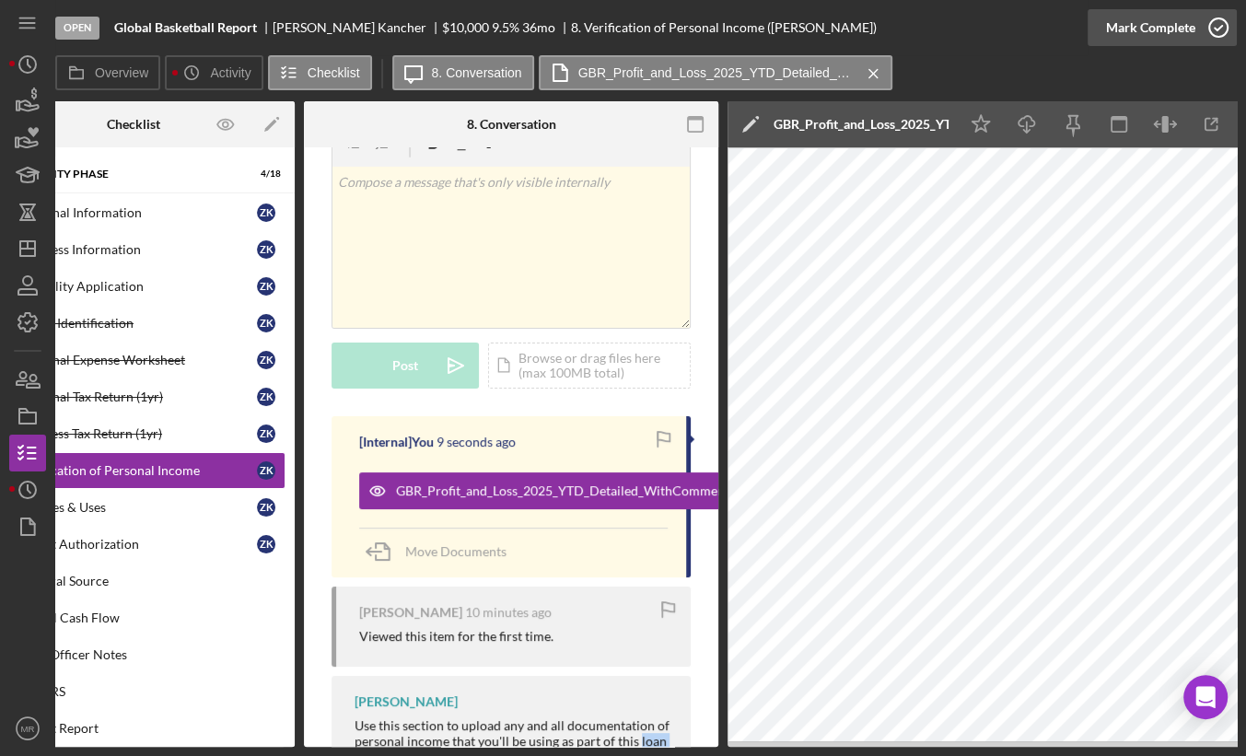
click at [1127, 18] on div "Mark Complete" at bounding box center [1150, 27] width 89 height 37
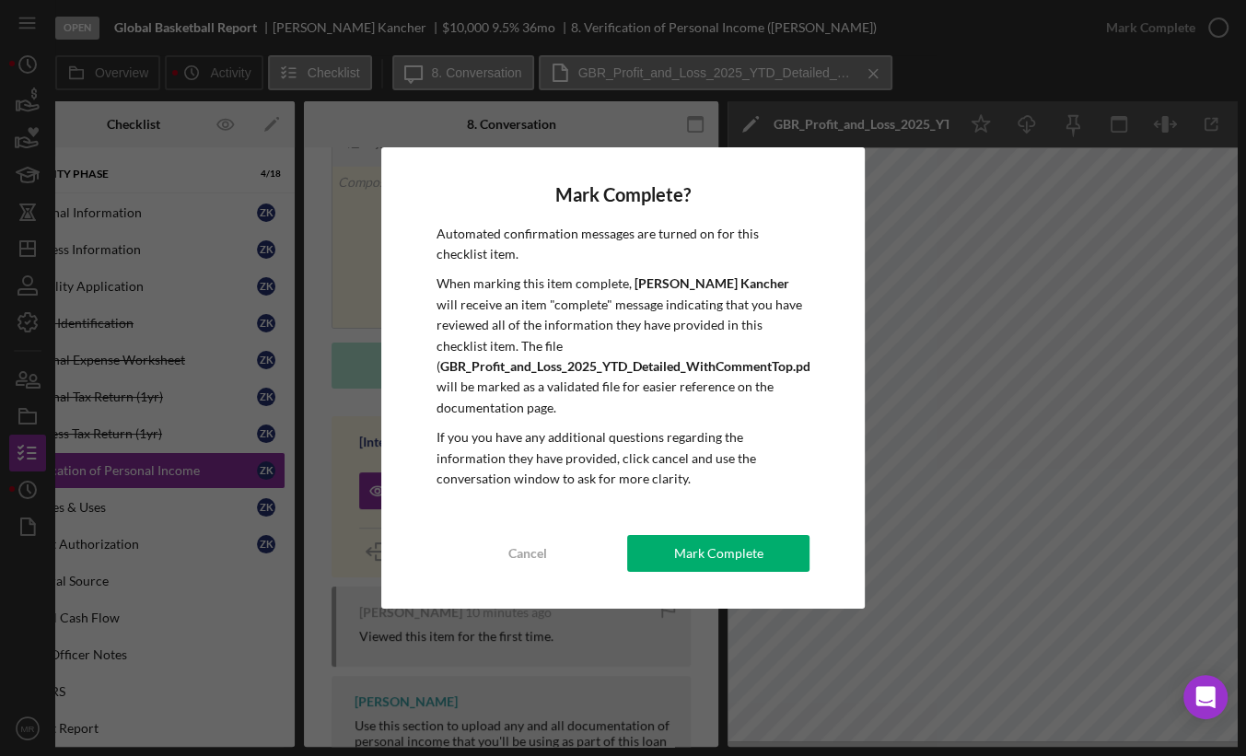
click at [647, 596] on div "Mark Complete? Automated confirmation messages are turned on for this checklist…" at bounding box center [623, 378] width 484 height 462
click at [669, 557] on button "Mark Complete" at bounding box center [718, 553] width 182 height 37
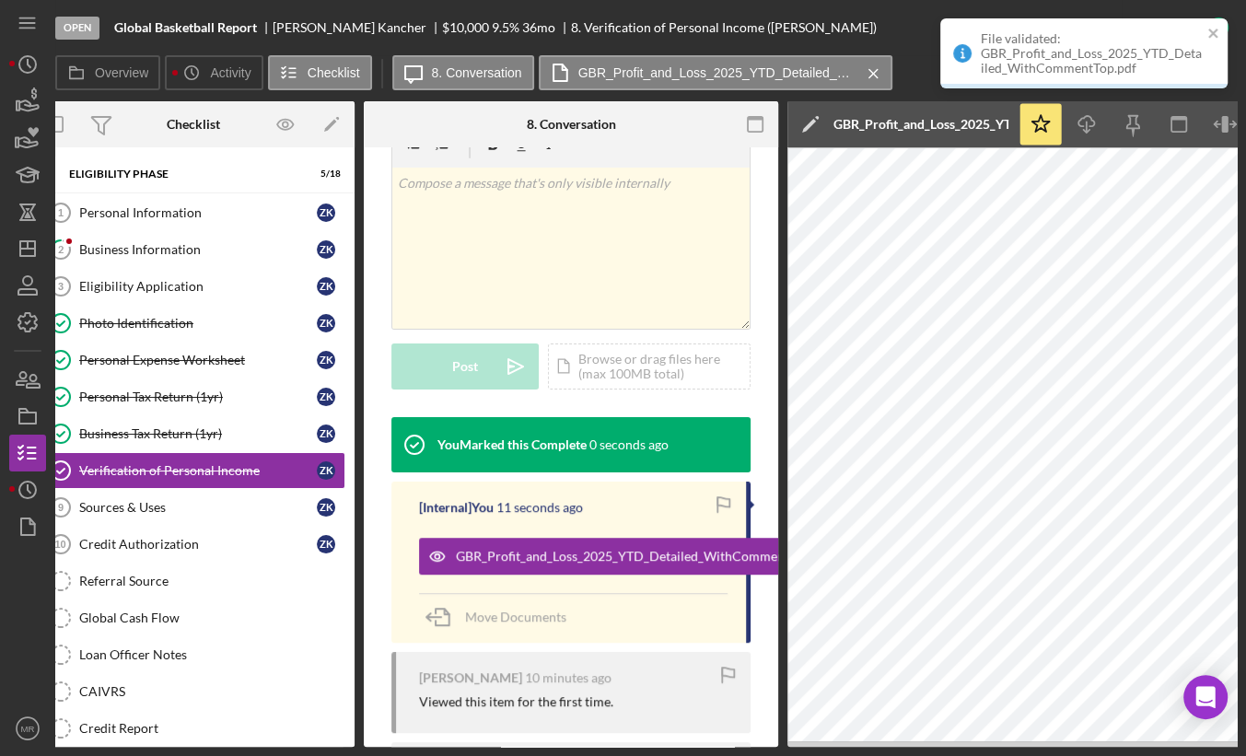
scroll to position [0, 0]
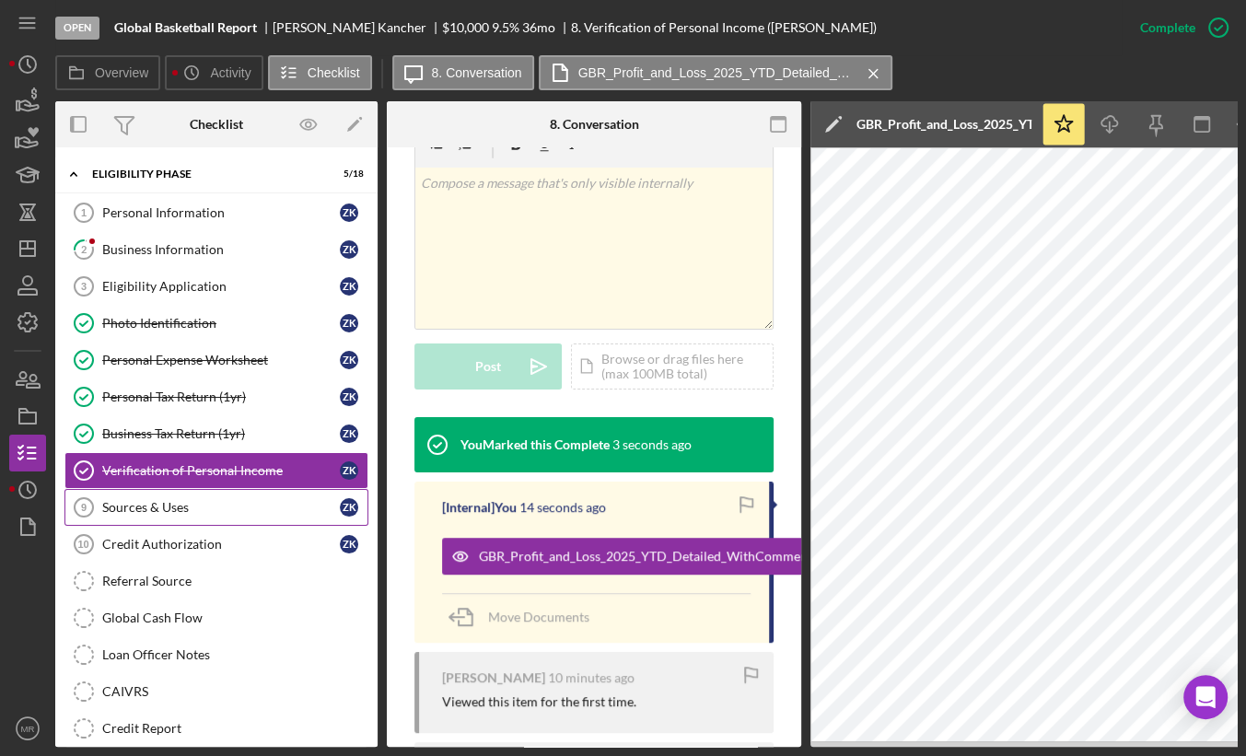
click at [182, 508] on div "Sources & Uses" at bounding box center [221, 507] width 238 height 15
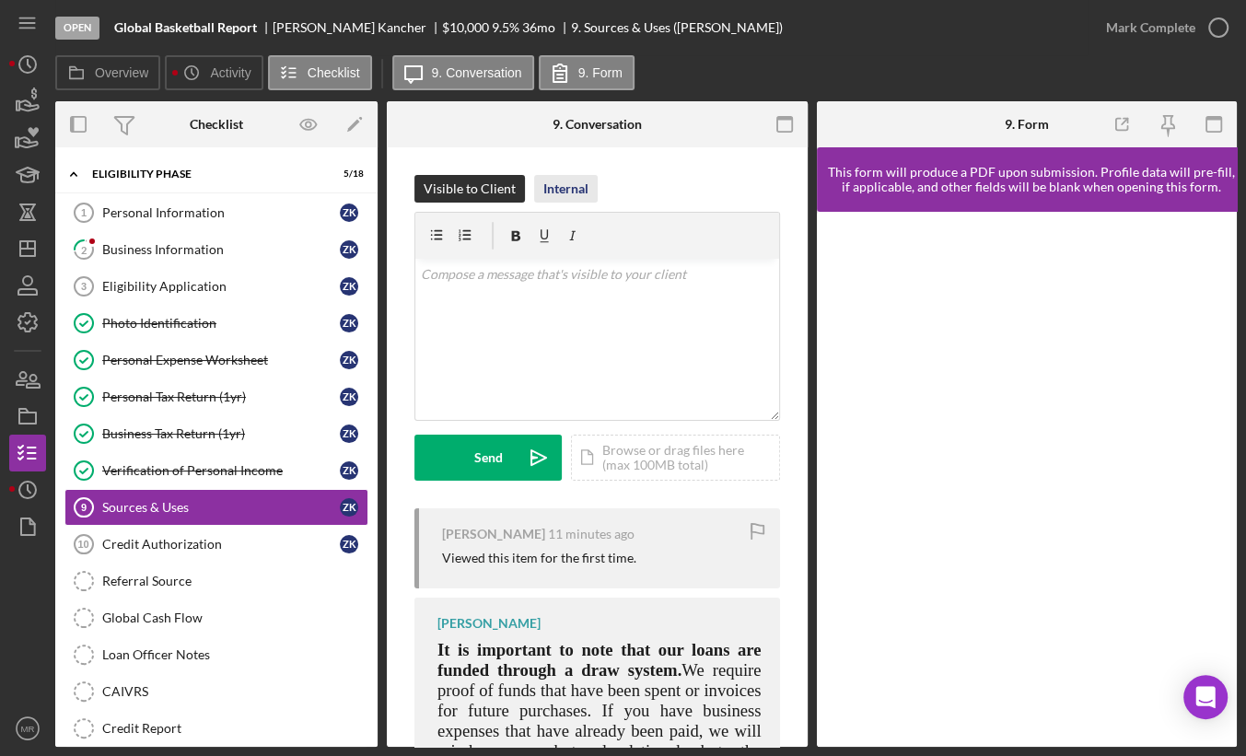
click at [568, 193] on div "Internal" at bounding box center [565, 189] width 45 height 28
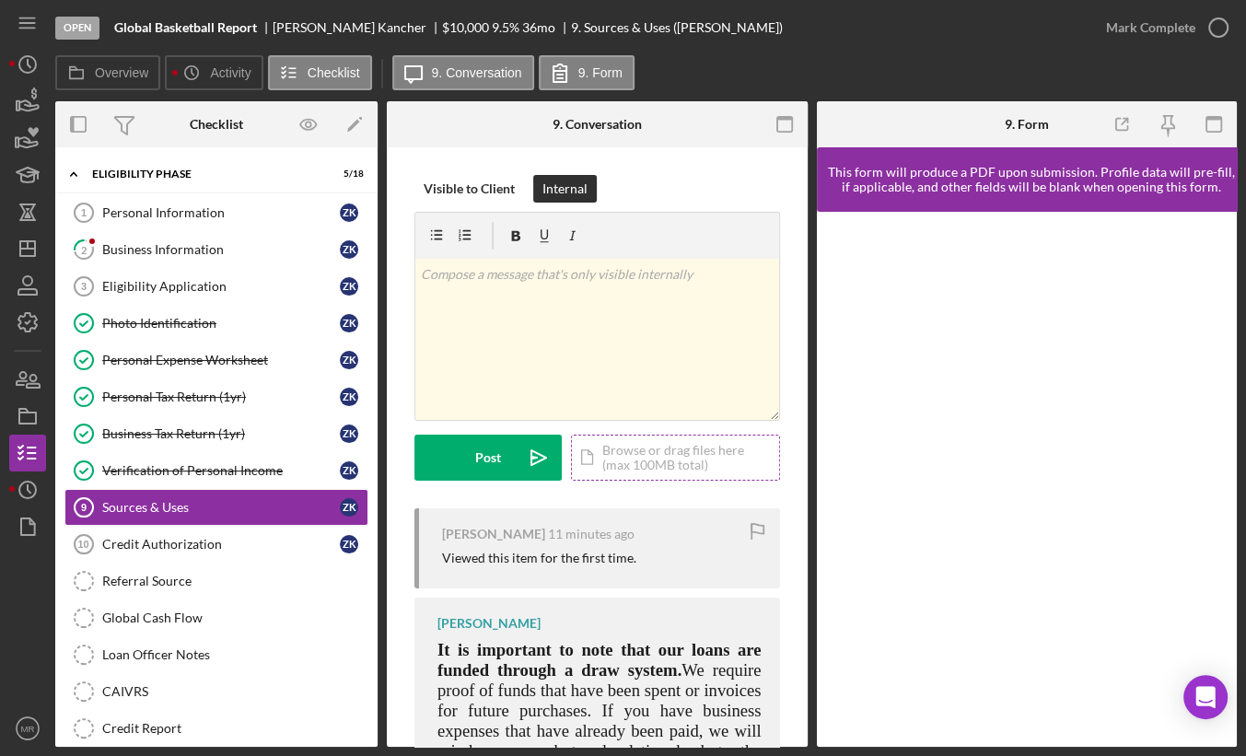
click at [606, 456] on div "Icon/Document Browse or drag files here (max 100MB total) Tap to choose files o…" at bounding box center [675, 458] width 209 height 46
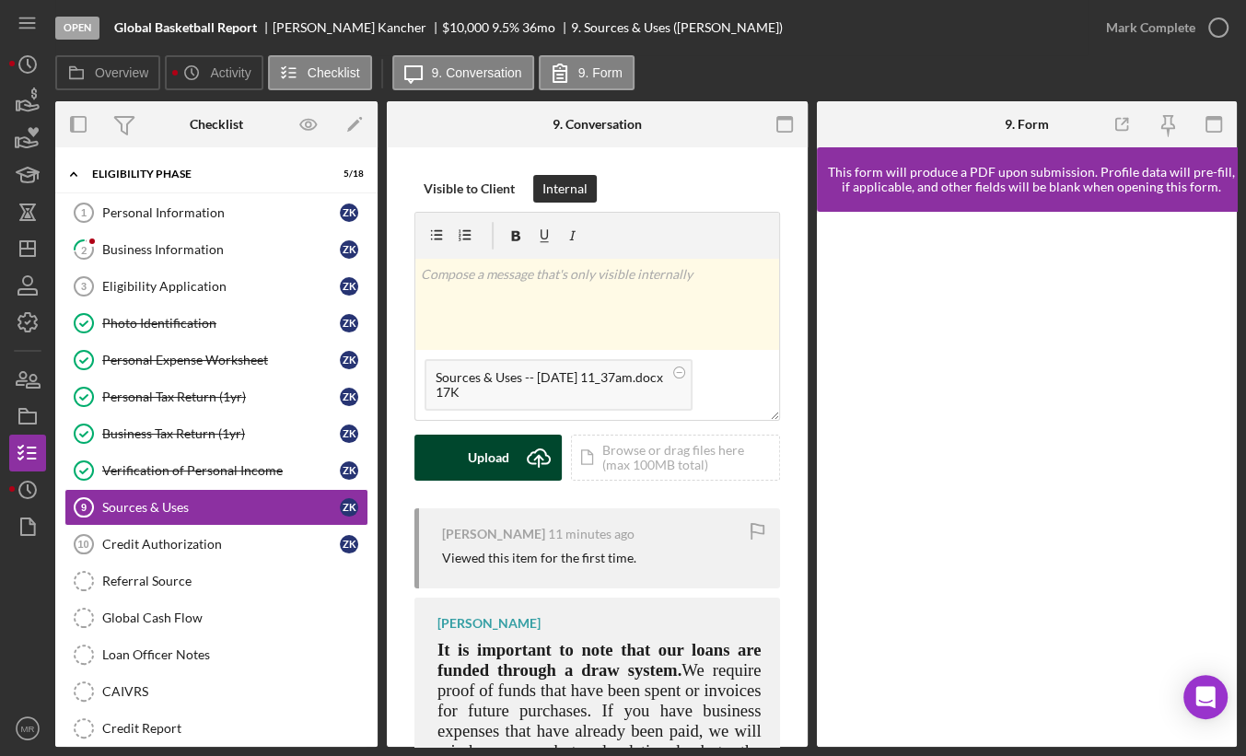
click at [500, 462] on div "Upload" at bounding box center [488, 458] width 41 height 46
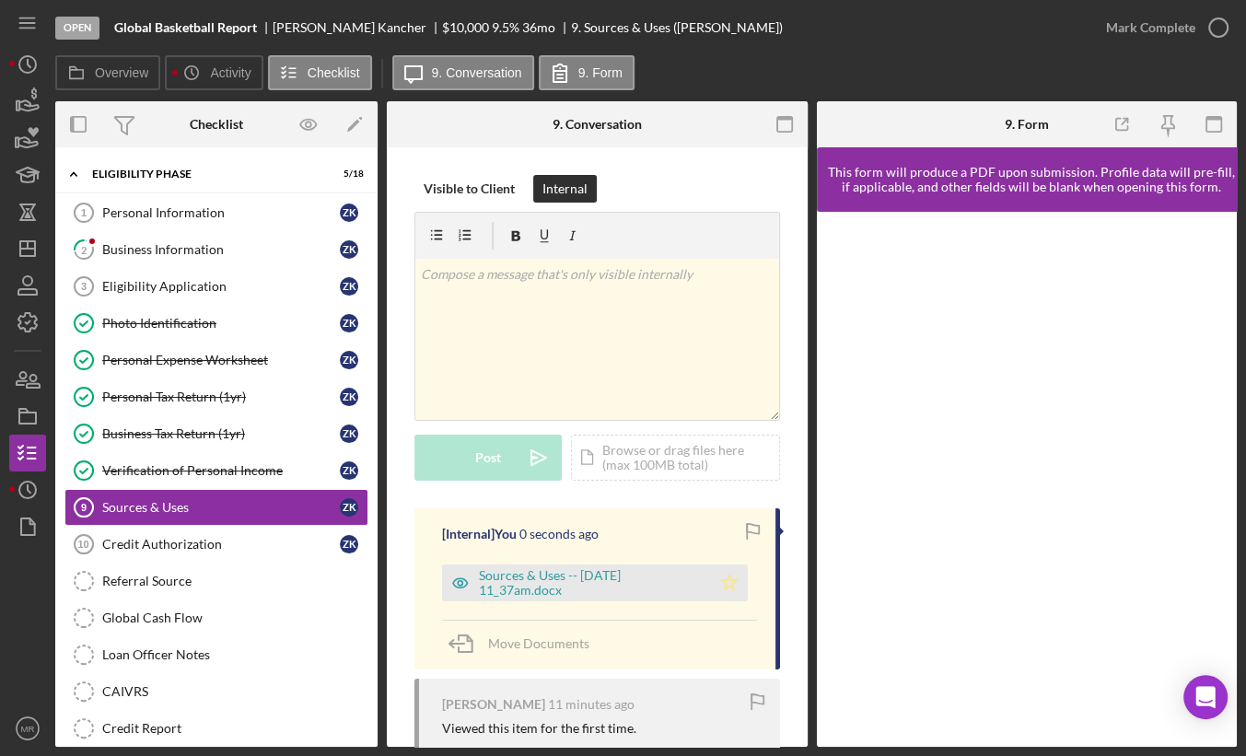
click at [719, 592] on icon "Icon/Star" at bounding box center [729, 583] width 37 height 37
click at [1174, 46] on div "Mark Complete" at bounding box center [1162, 27] width 149 height 55
click at [1178, 32] on div "Mark Complete" at bounding box center [1150, 27] width 89 height 37
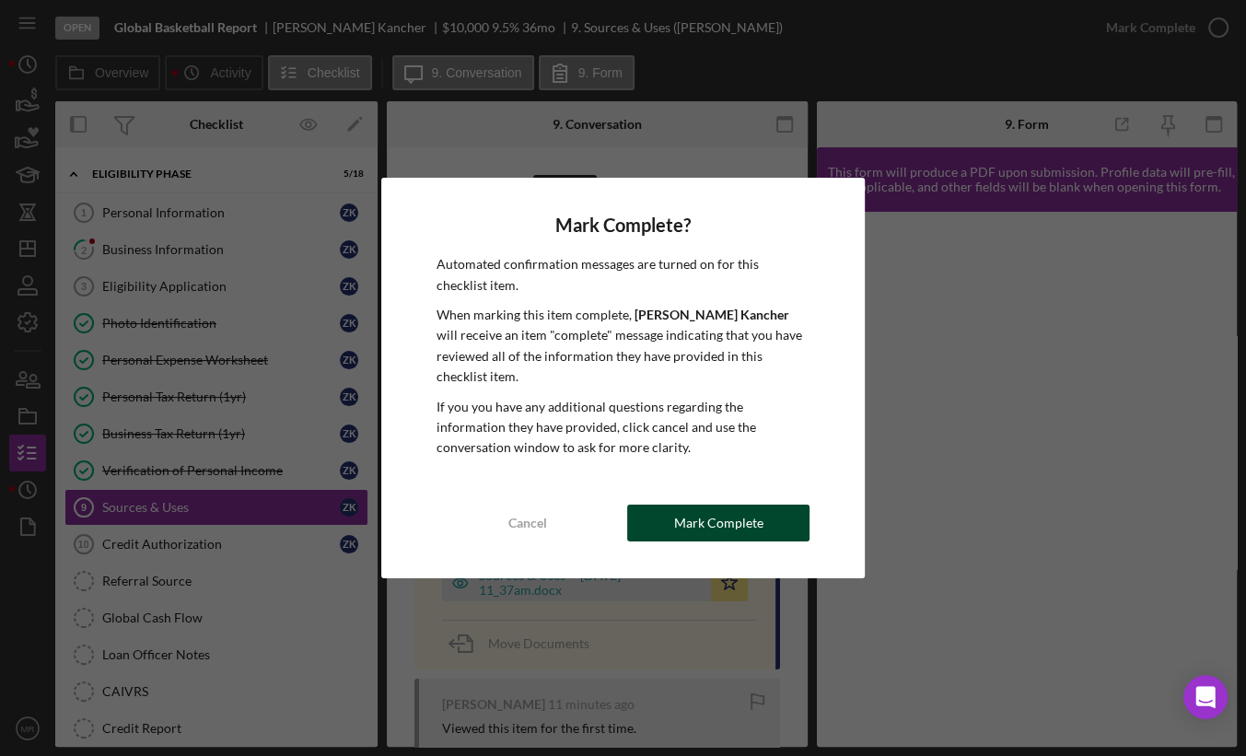
click at [748, 507] on div "Mark Complete" at bounding box center [718, 523] width 89 height 37
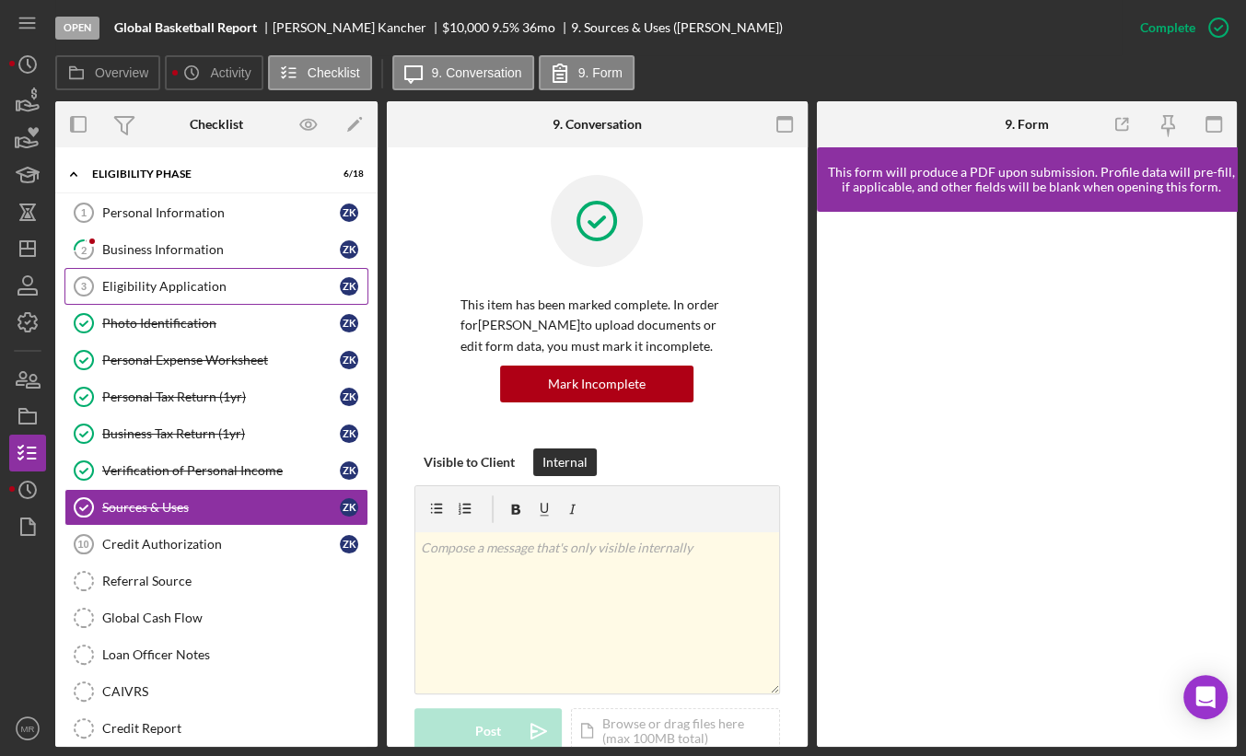
click at [163, 270] on link "Eligibility Application 3 Eligibility Application Z K" at bounding box center [216, 286] width 304 height 37
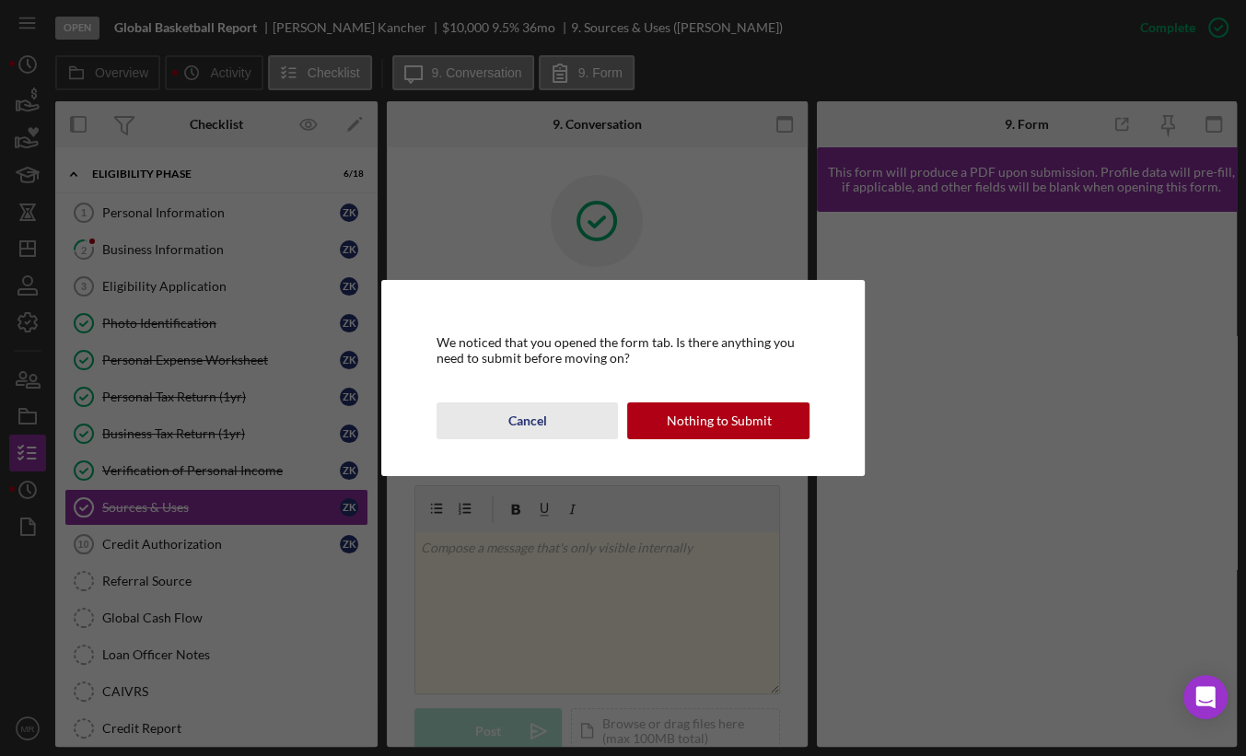
click at [542, 420] on div "Cancel" at bounding box center [527, 420] width 39 height 37
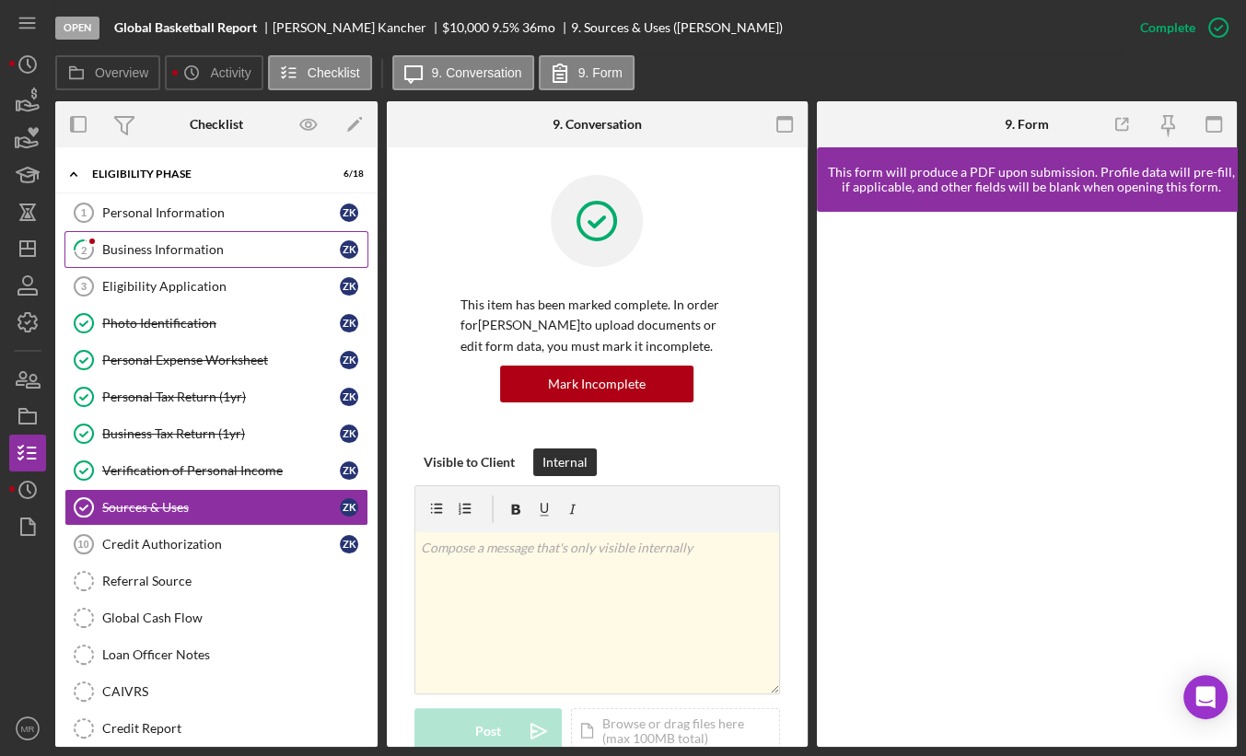
click at [234, 255] on div "Business Information" at bounding box center [221, 249] width 238 height 15
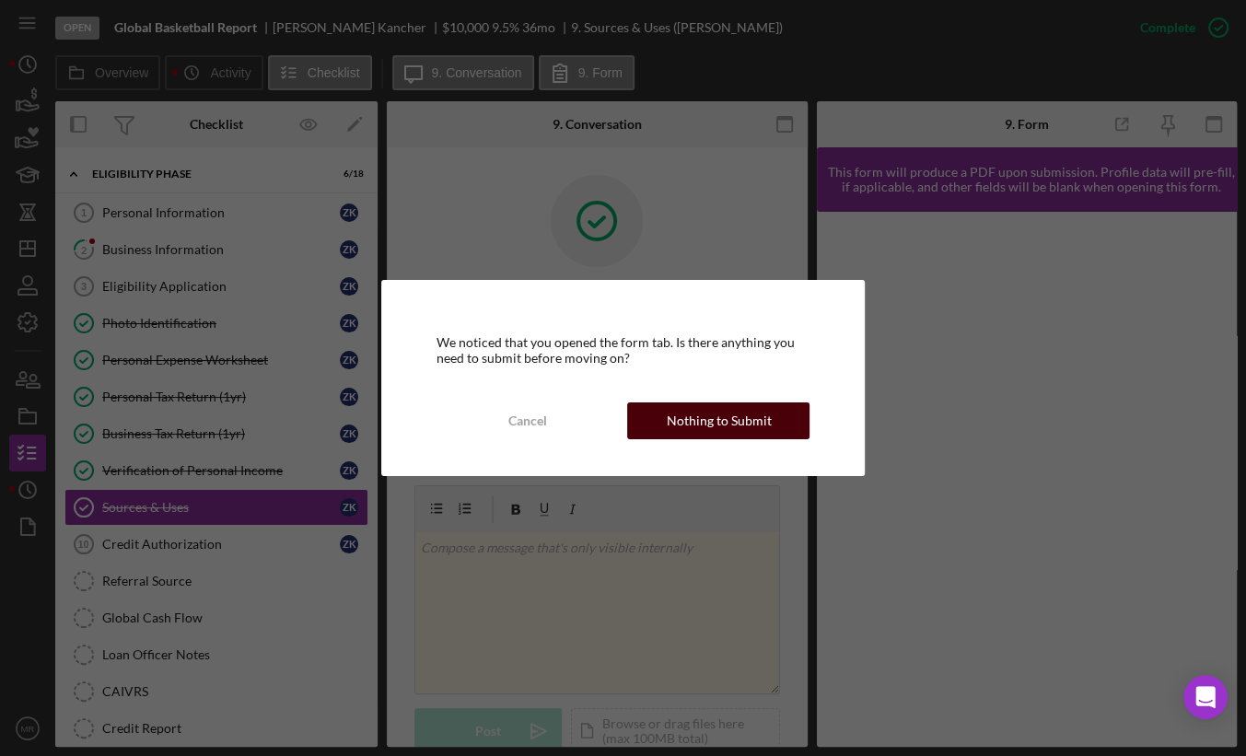
click at [704, 414] on div "Nothing to Submit" at bounding box center [718, 420] width 105 height 37
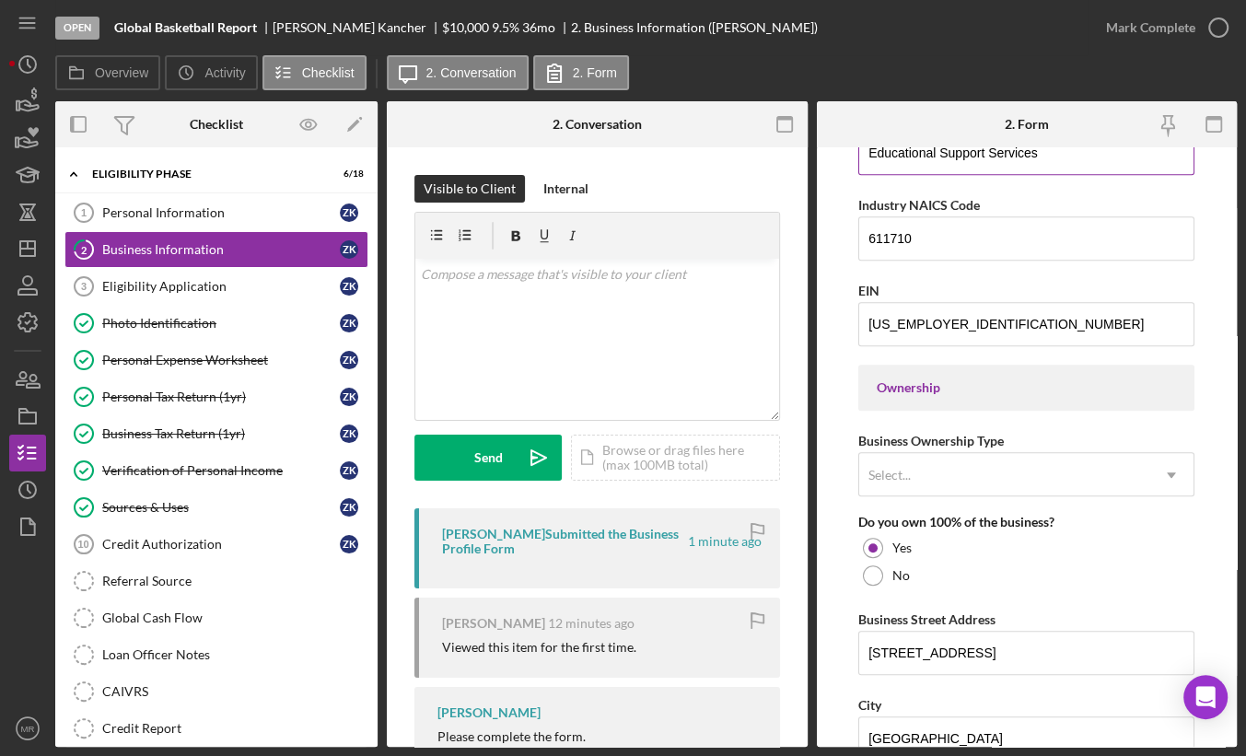
scroll to position [645, 0]
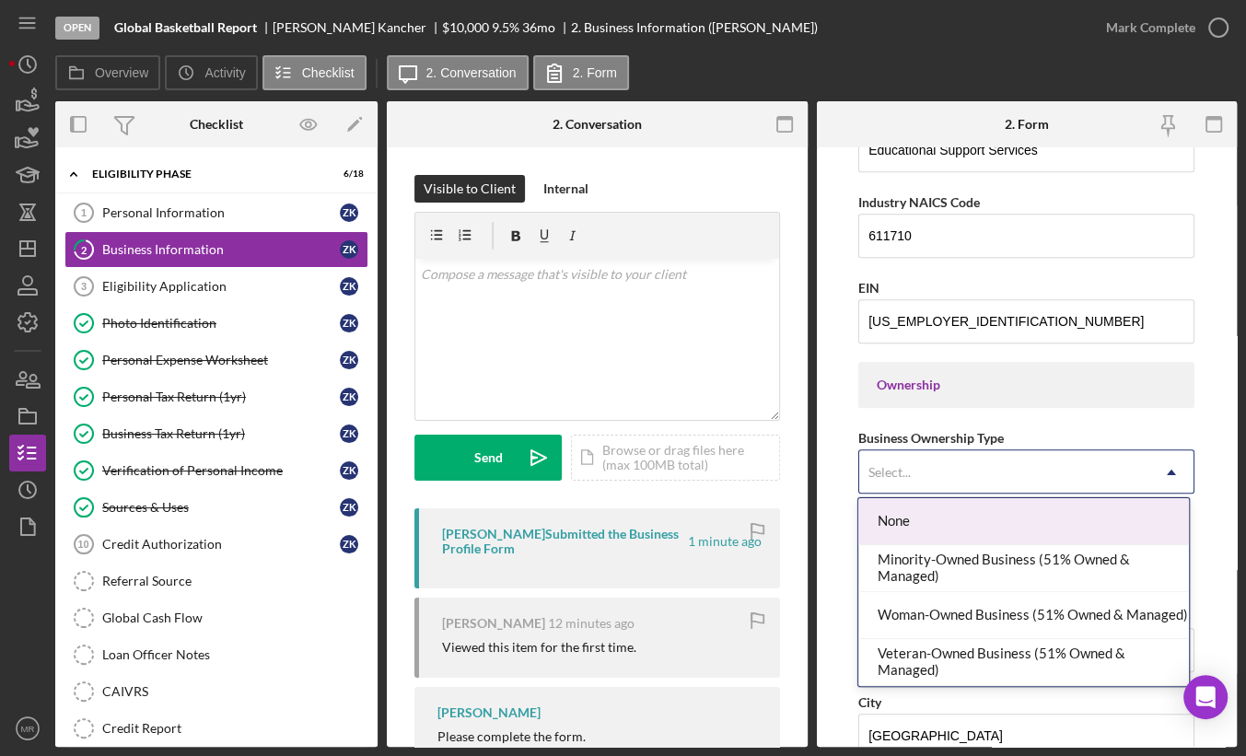
click at [1003, 460] on div "Select..." at bounding box center [1004, 472] width 290 height 42
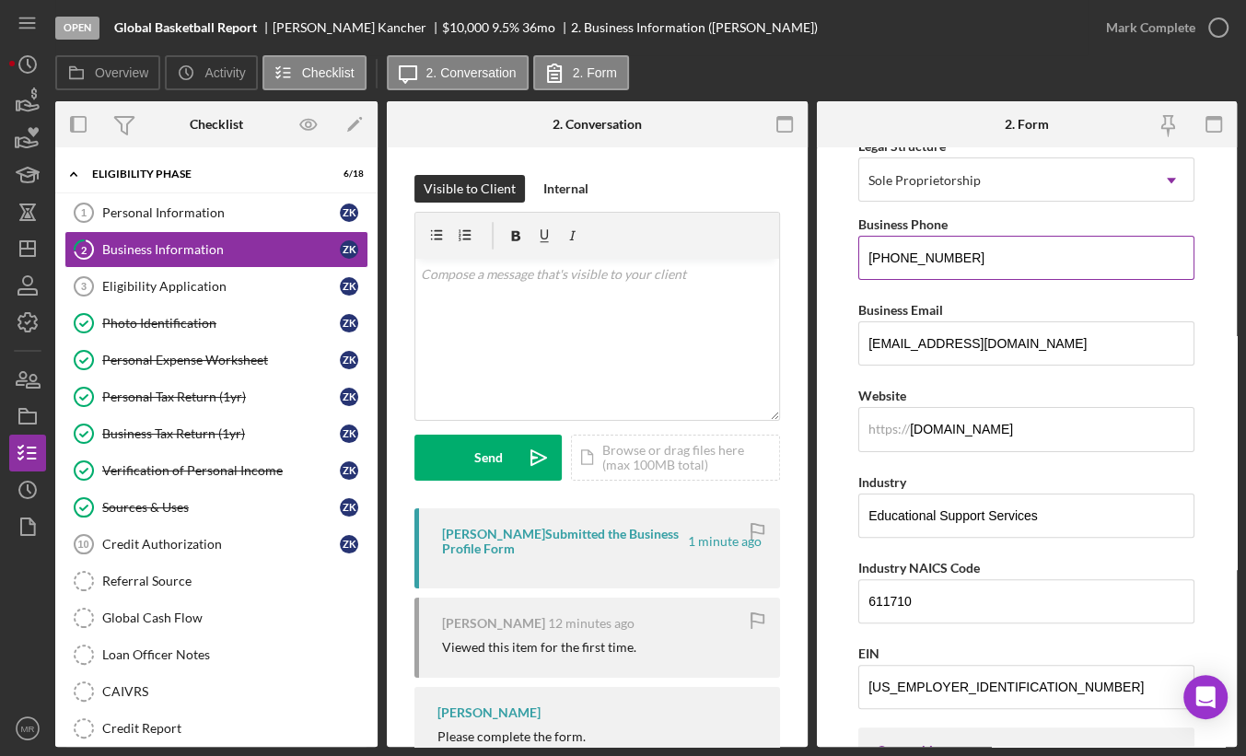
scroll to position [276, 0]
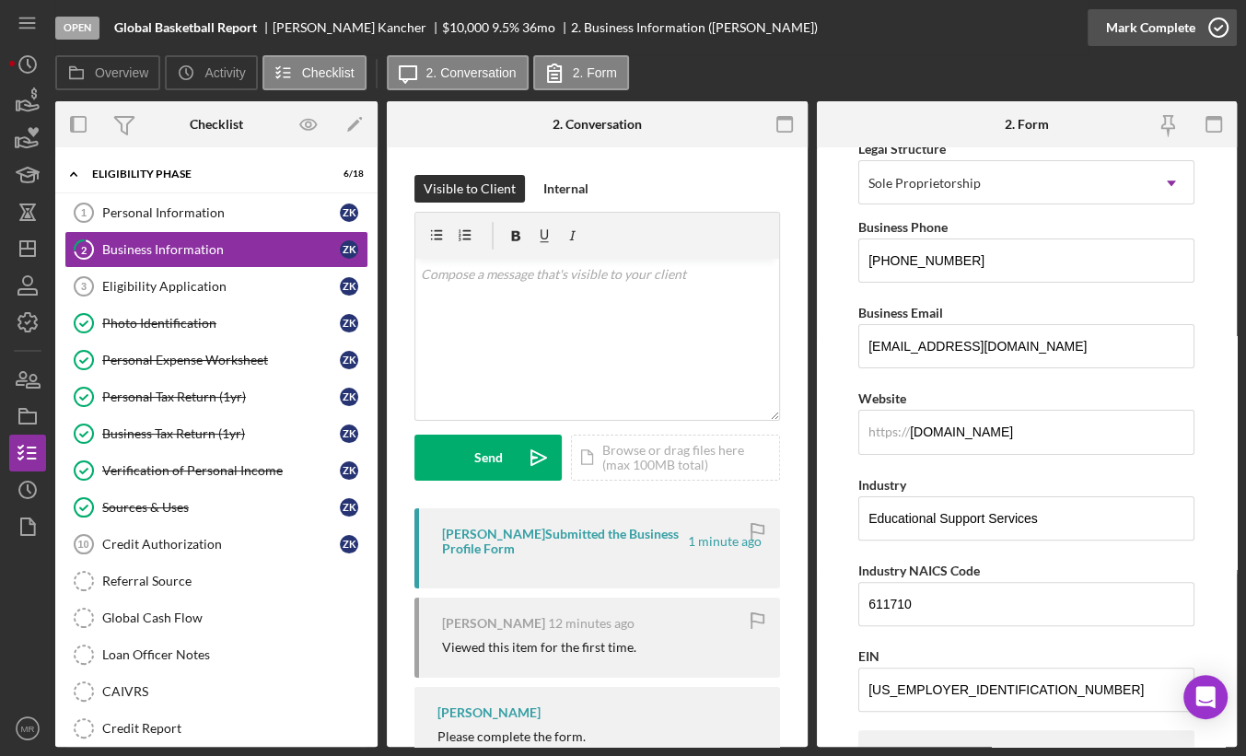
click at [1147, 42] on div "Mark Complete" at bounding box center [1150, 27] width 89 height 37
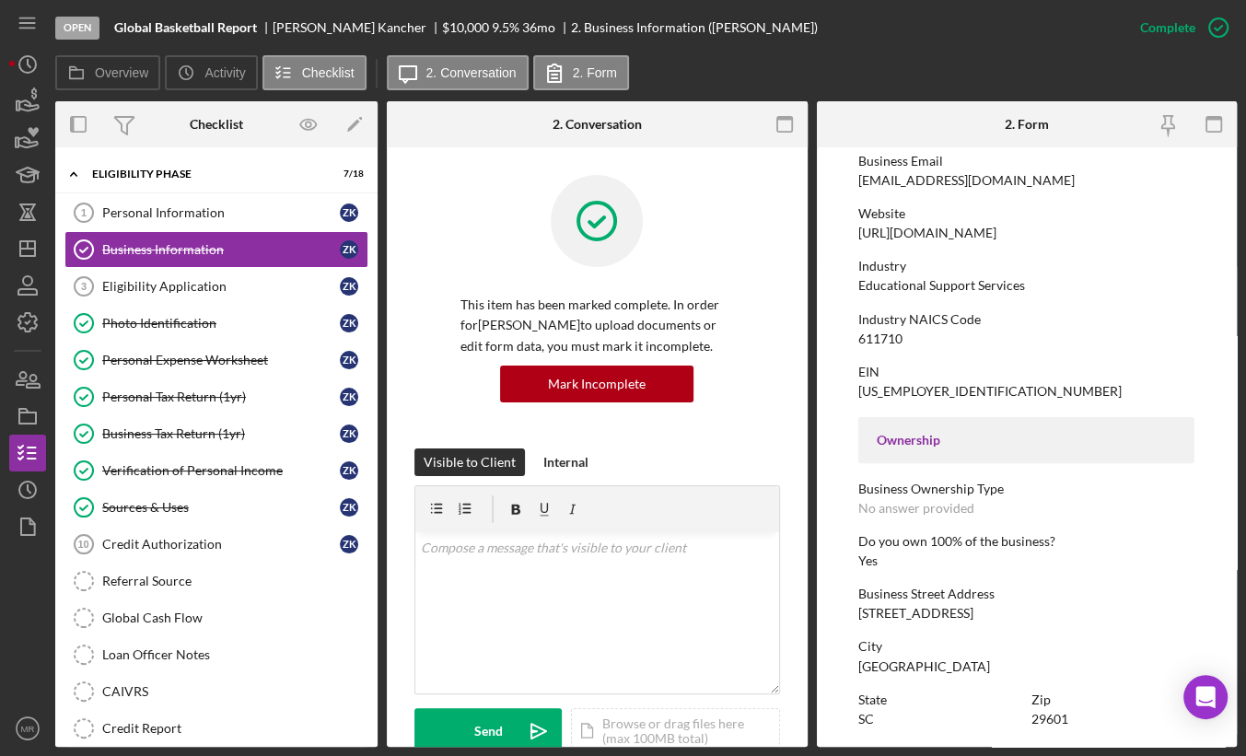
scroll to position [39, 0]
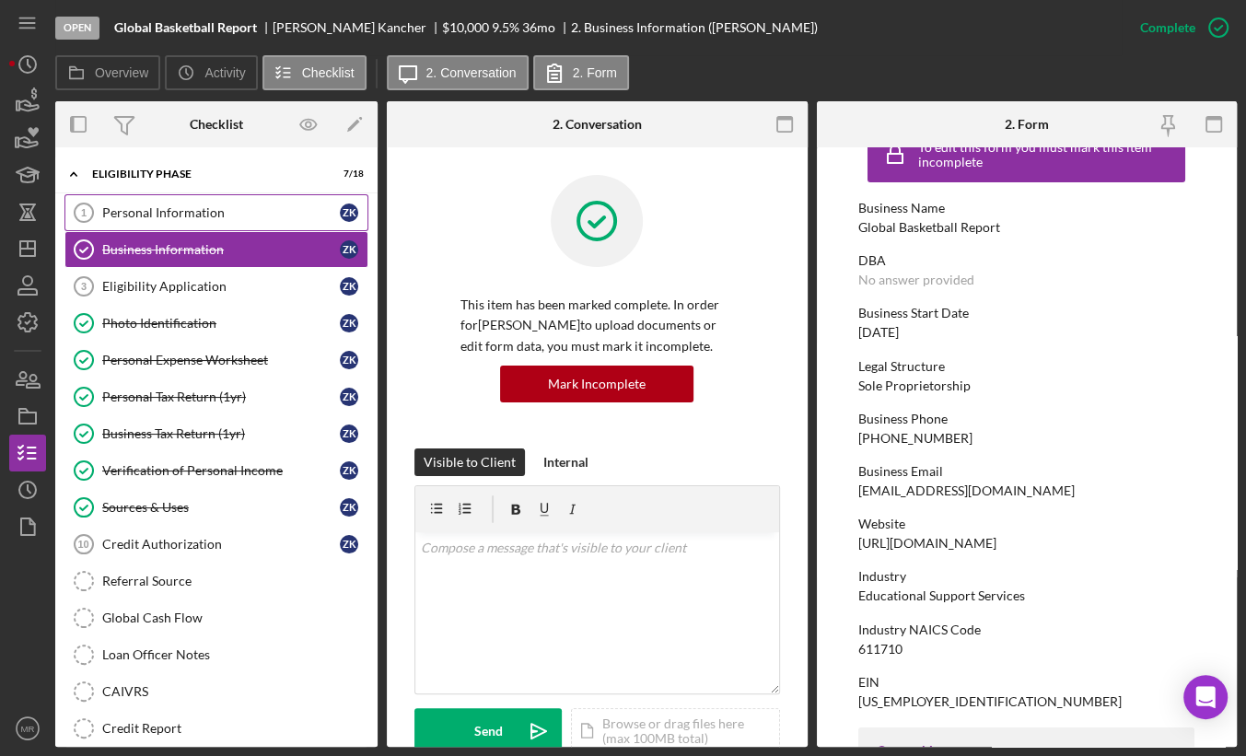
click at [218, 227] on link "Personal Information 1 Personal Information Z K" at bounding box center [216, 212] width 304 height 37
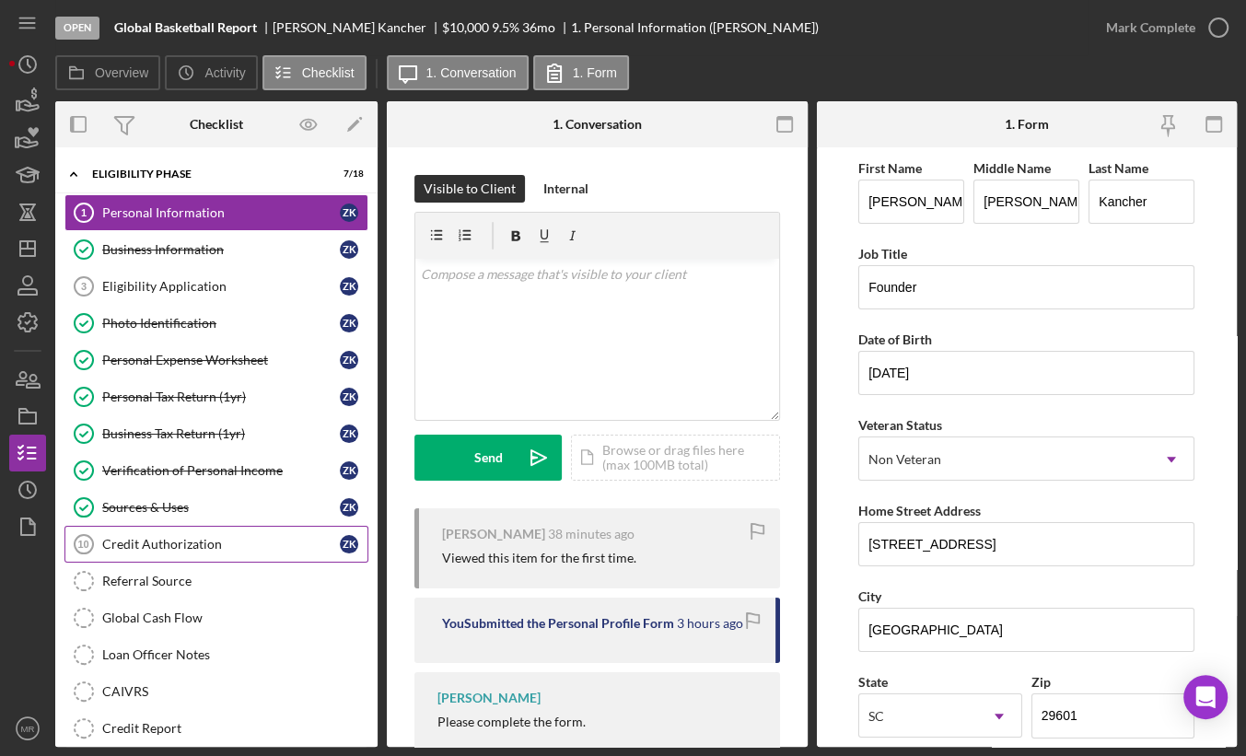
click at [190, 538] on div "Credit Authorization" at bounding box center [221, 544] width 238 height 15
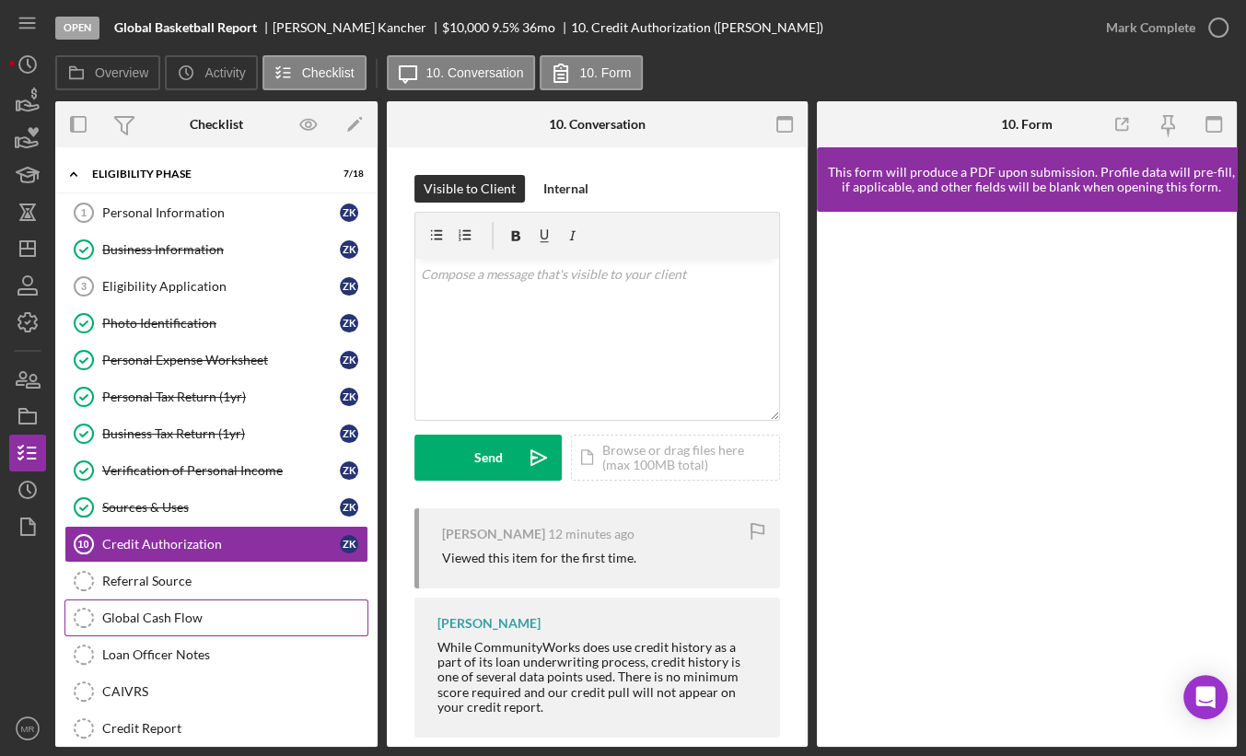
click at [217, 618] on div "Global Cash Flow" at bounding box center [234, 618] width 265 height 15
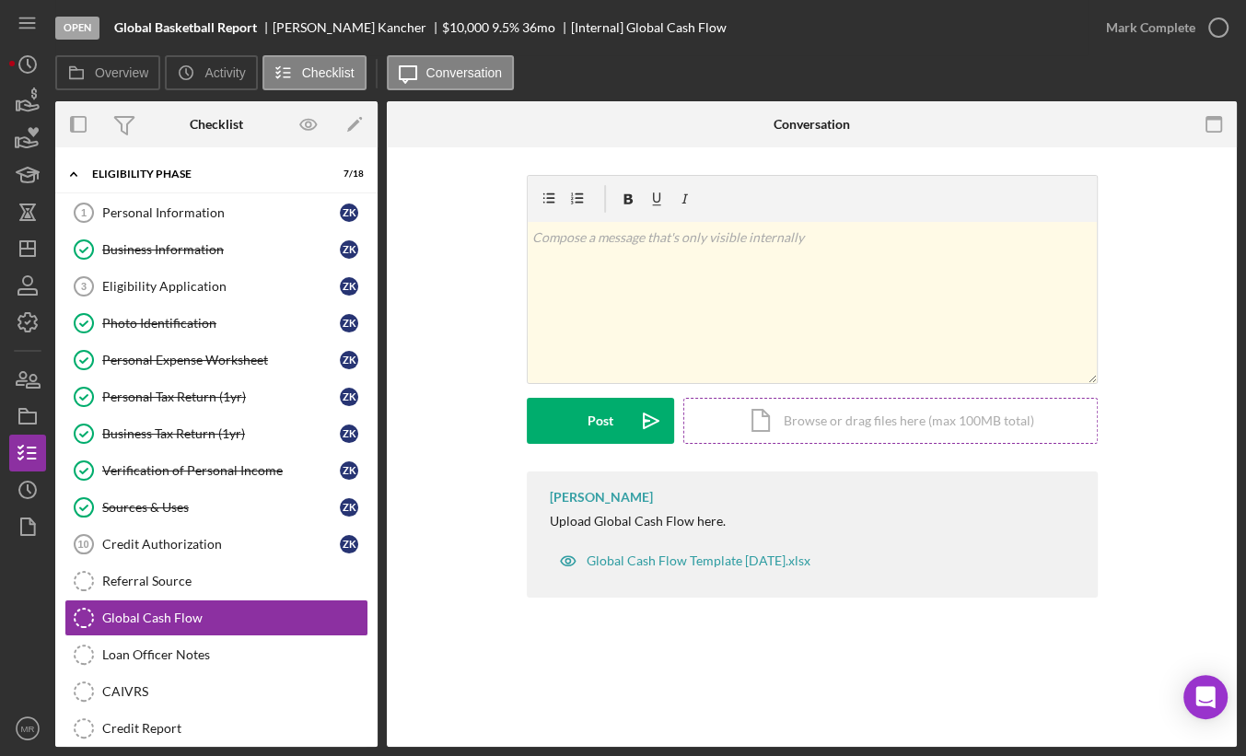
click at [794, 401] on div "Icon/Document Browse or drag files here (max 100MB total) Tap to choose files o…" at bounding box center [890, 421] width 414 height 46
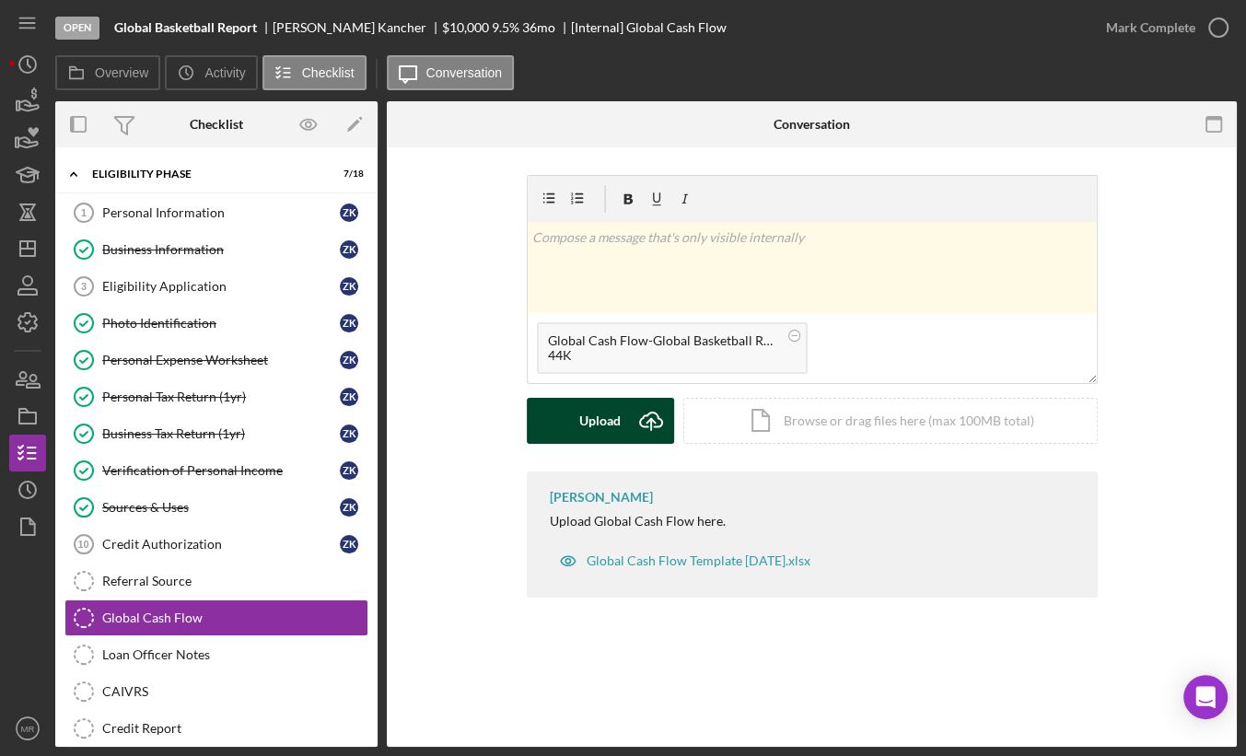
click at [565, 435] on button "Upload Icon/Upload" at bounding box center [600, 421] width 147 height 46
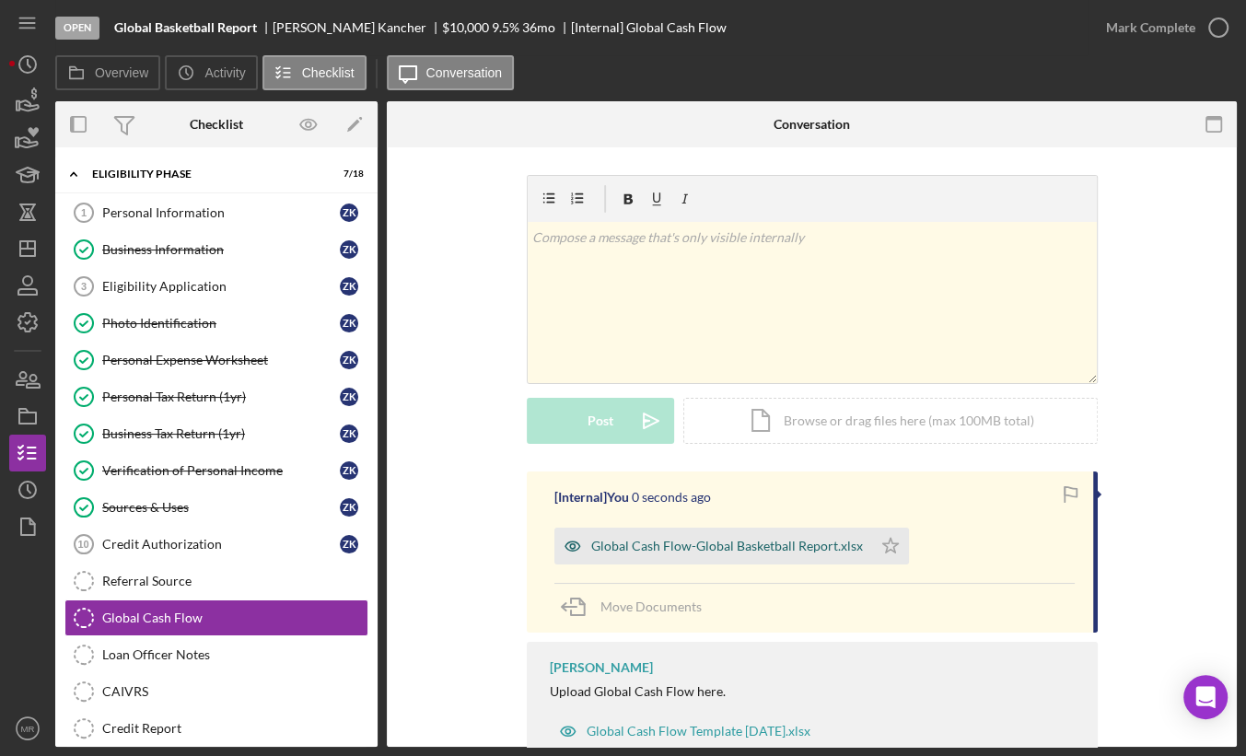
click at [681, 559] on div "Global Cash Flow-Global Basketball Report.xlsx" at bounding box center [713, 546] width 318 height 37
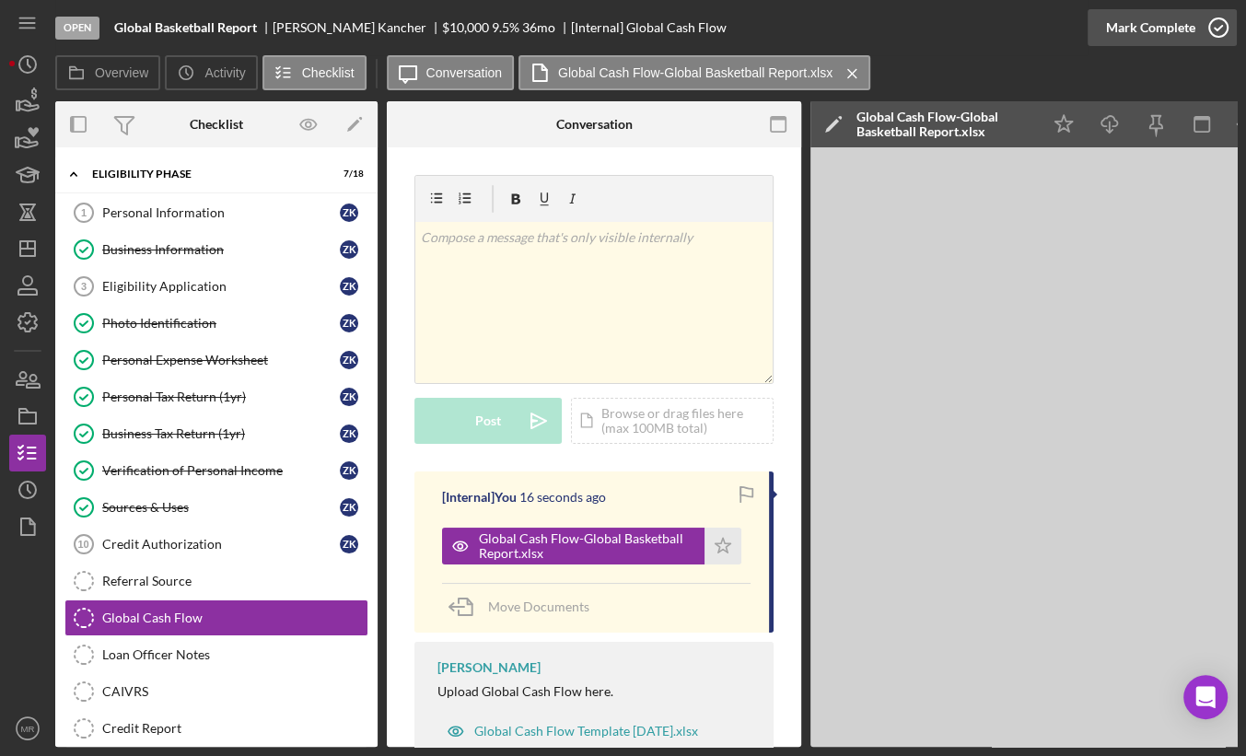
click at [1187, 31] on div "Mark Complete" at bounding box center [1150, 27] width 89 height 37
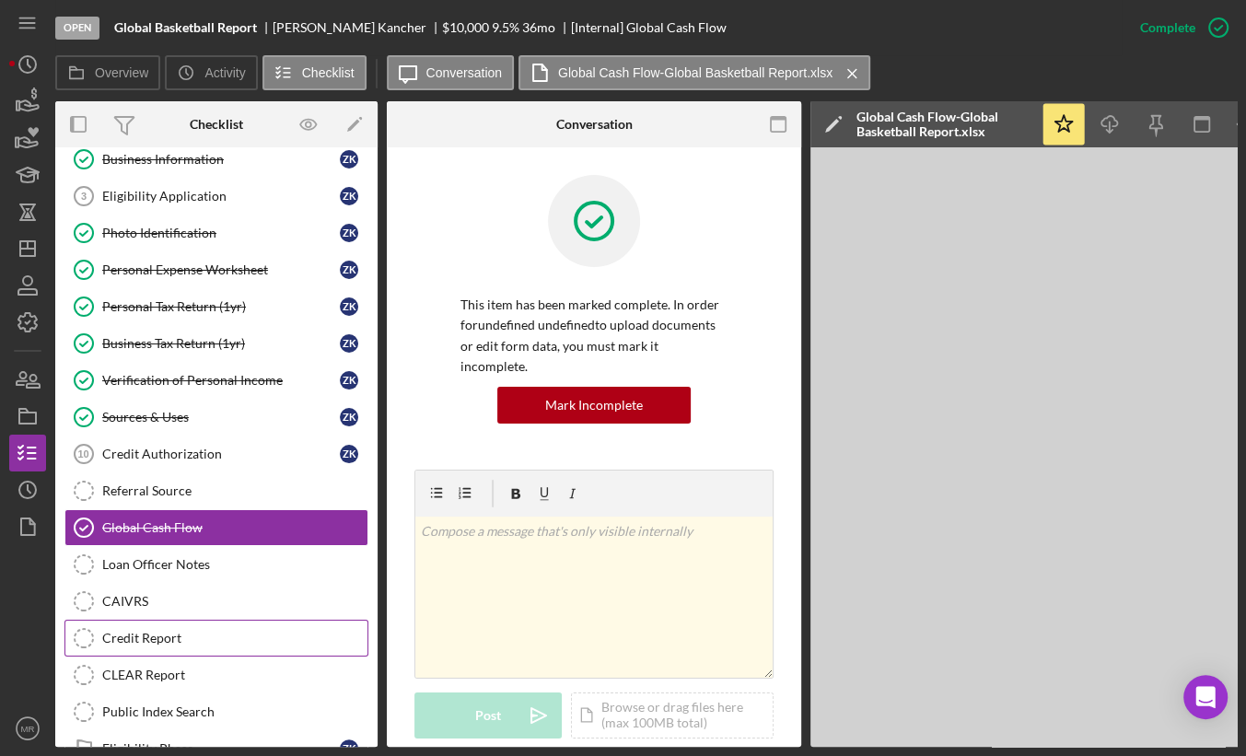
scroll to position [92, 0]
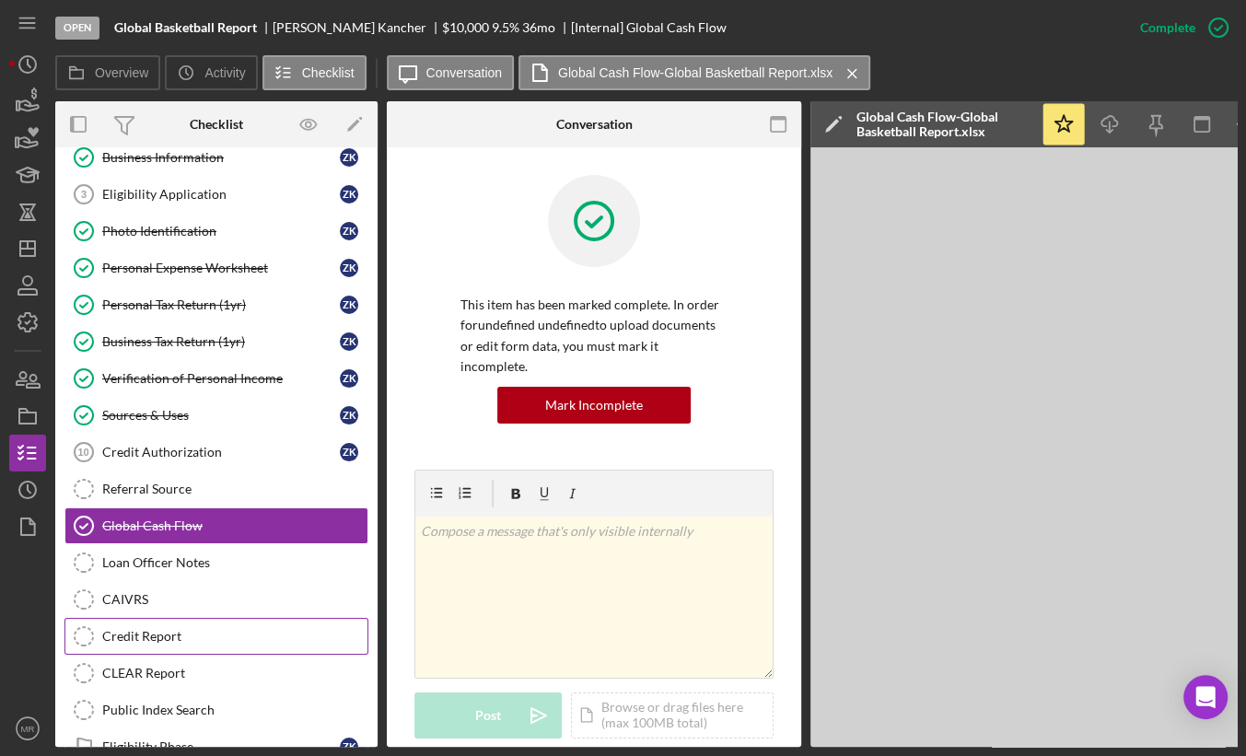
click at [184, 618] on link "Credit Report Credit Report" at bounding box center [216, 636] width 304 height 37
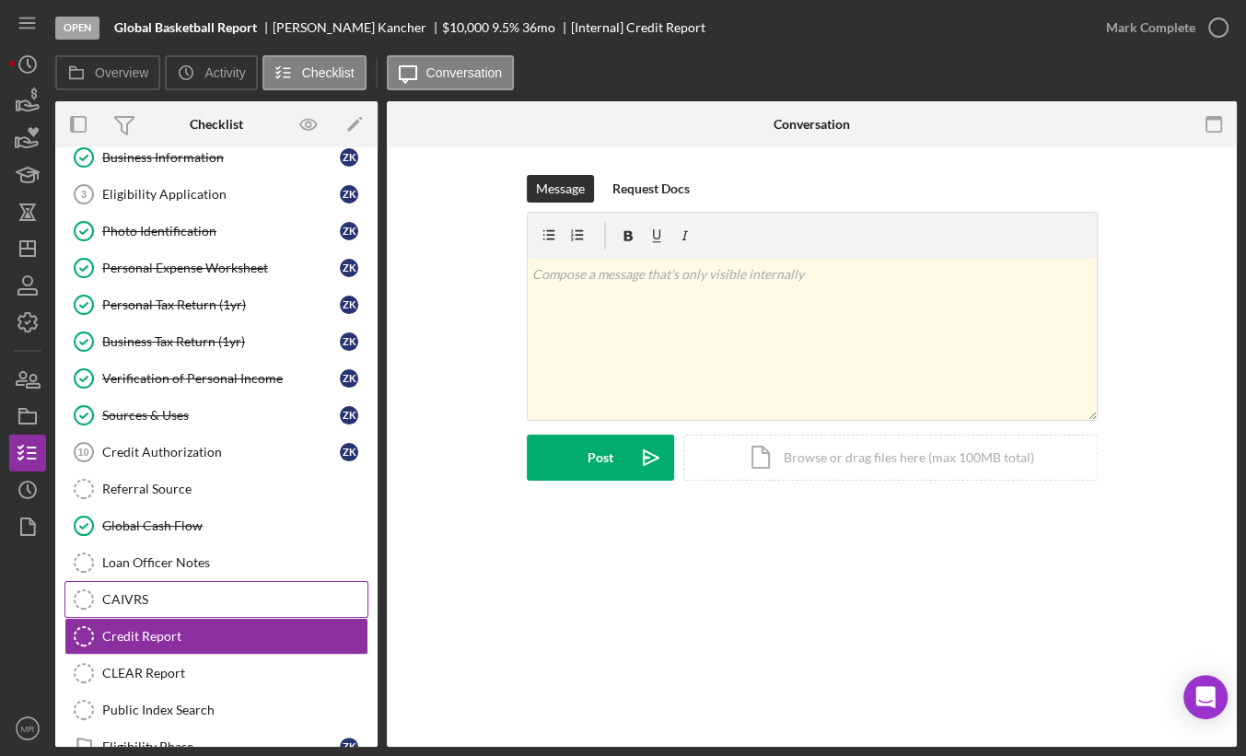
click at [186, 599] on div "CAIVRS" at bounding box center [234, 599] width 265 height 15
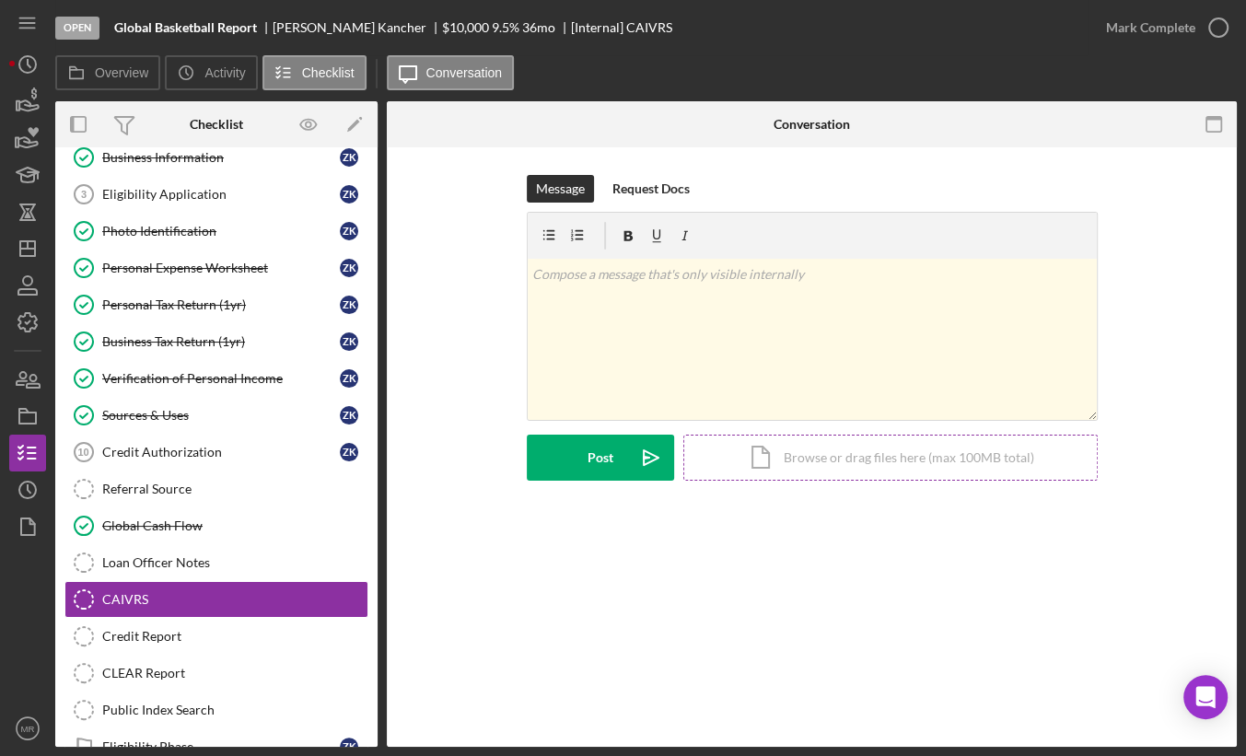
click at [777, 458] on div "Icon/Document Browse or drag files here (max 100MB total) Tap to choose files o…" at bounding box center [890, 458] width 414 height 46
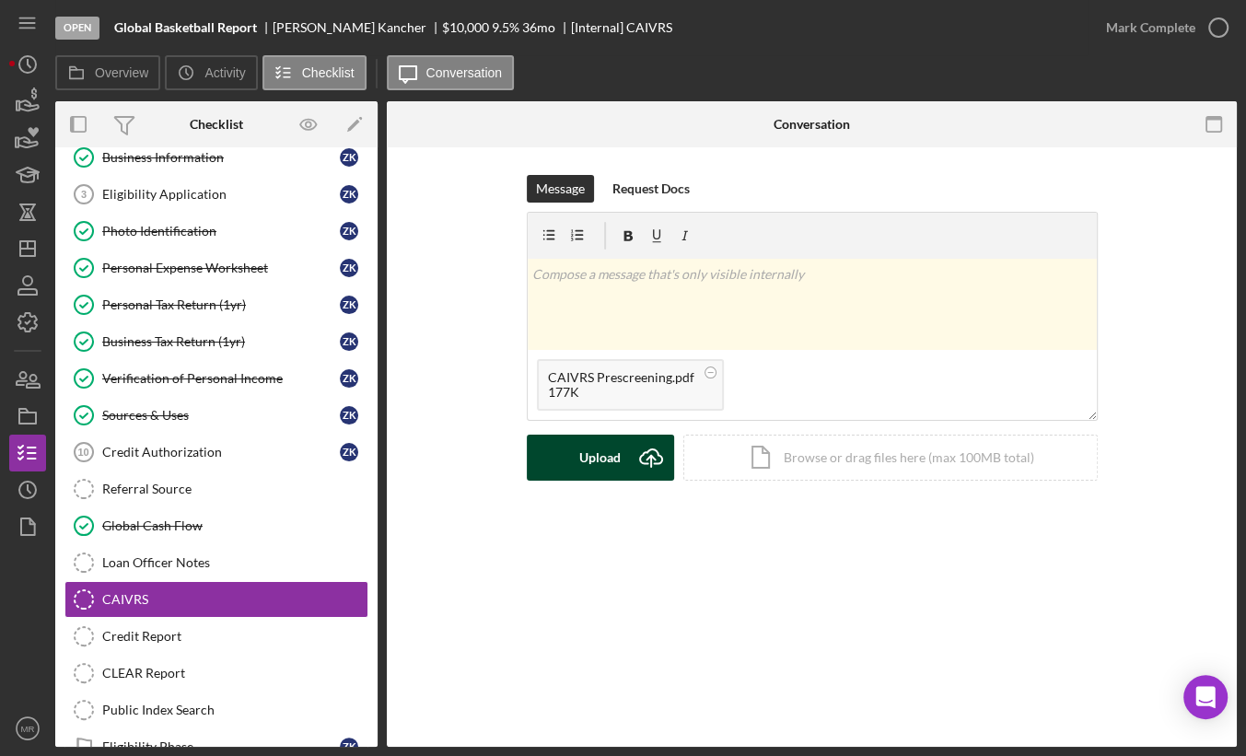
click at [613, 451] on div "Upload" at bounding box center [599, 458] width 41 height 46
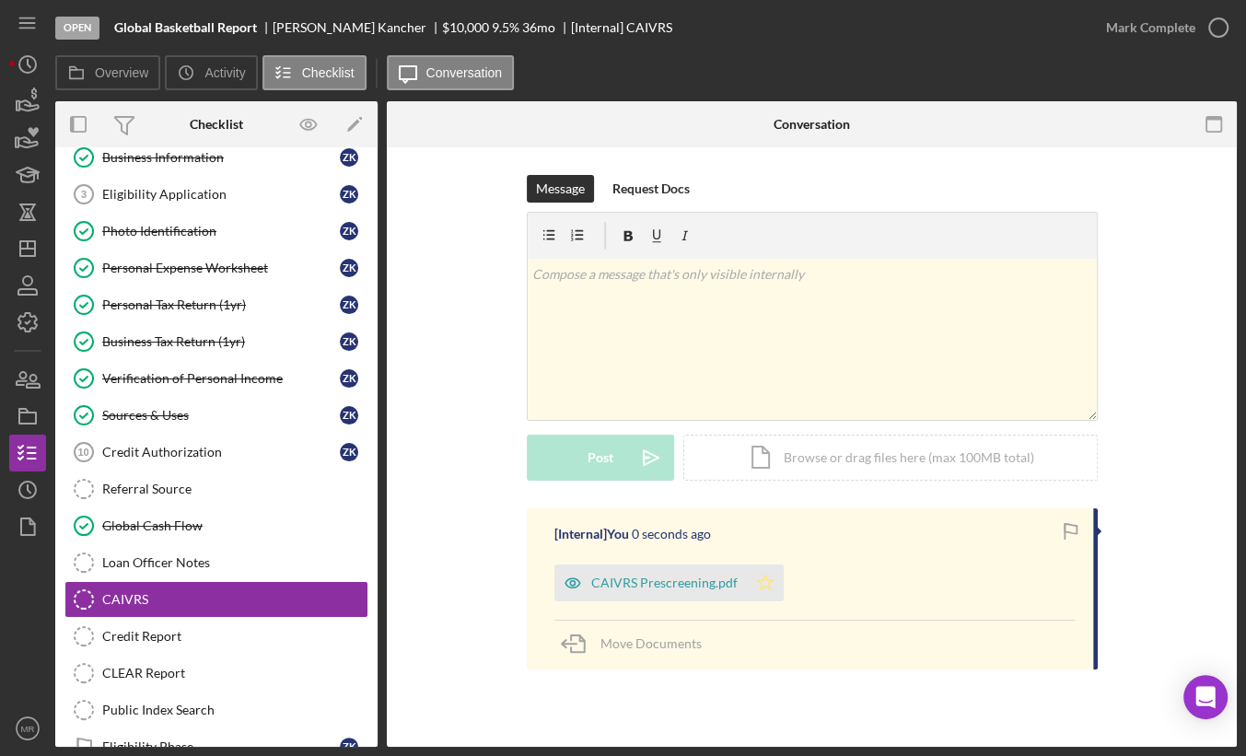
click at [755, 585] on icon "Icon/Star" at bounding box center [765, 583] width 37 height 37
click at [1173, 29] on div "Mark Complete" at bounding box center [1150, 27] width 89 height 37
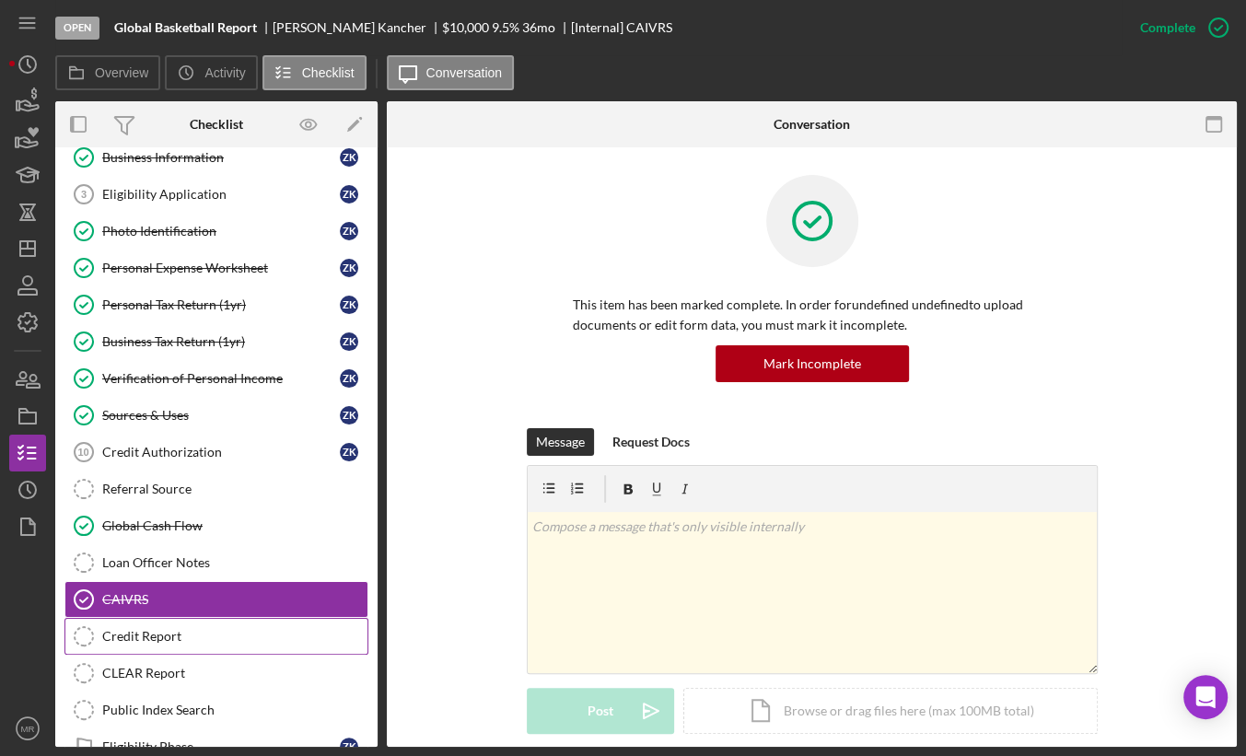
click at [238, 643] on link "Credit Report Credit Report" at bounding box center [216, 636] width 304 height 37
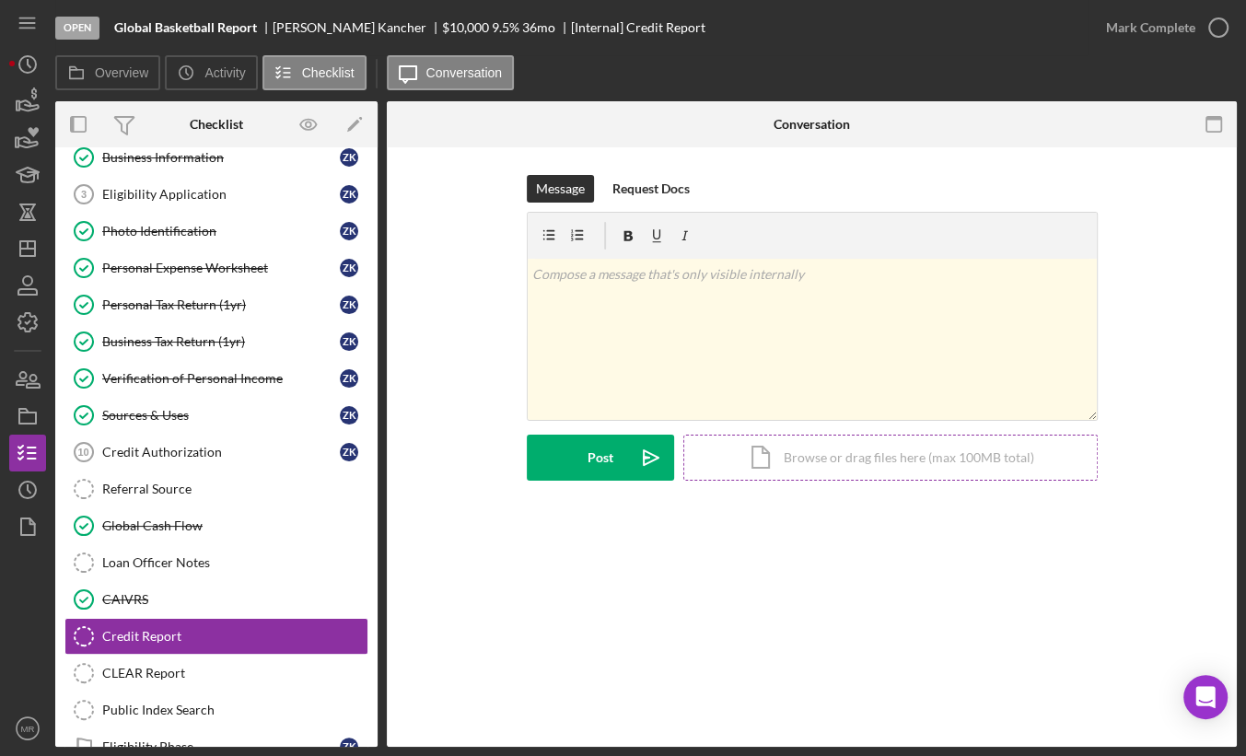
click at [788, 475] on div "Icon/Document Browse or drag files here (max 100MB total) Tap to choose files o…" at bounding box center [890, 458] width 414 height 46
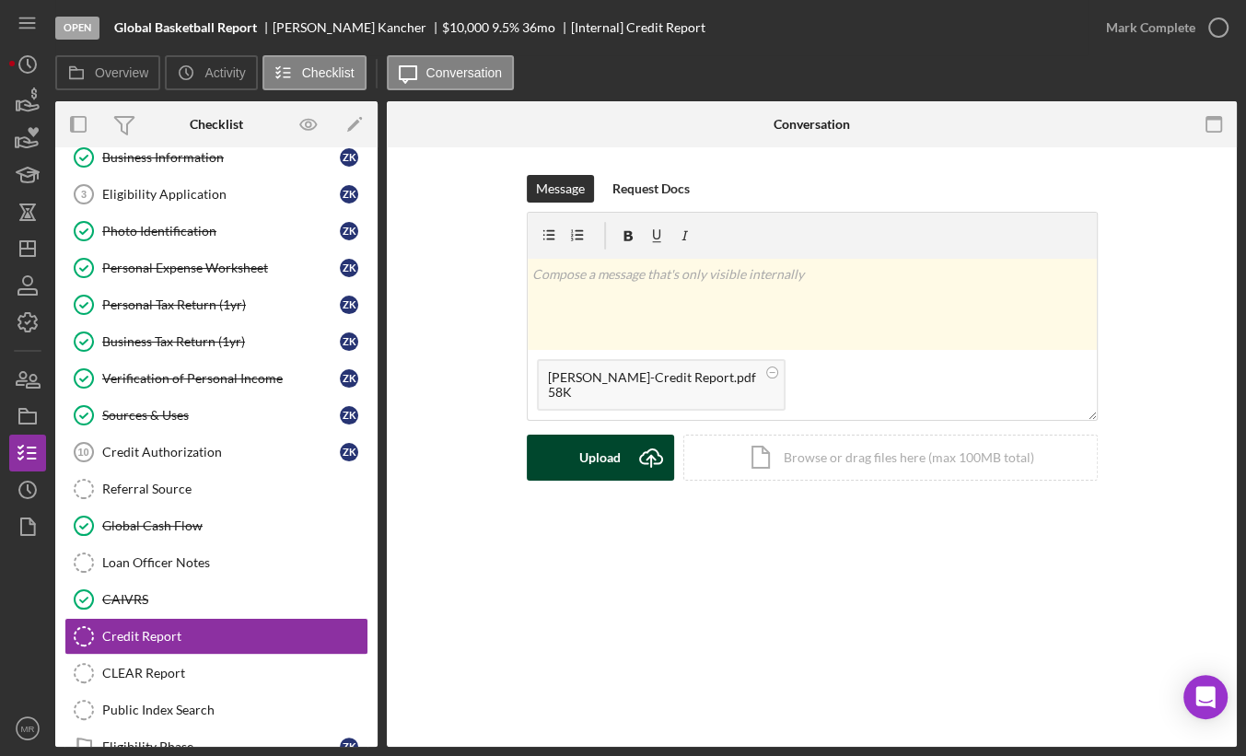
click at [603, 471] on div "Upload" at bounding box center [599, 458] width 41 height 46
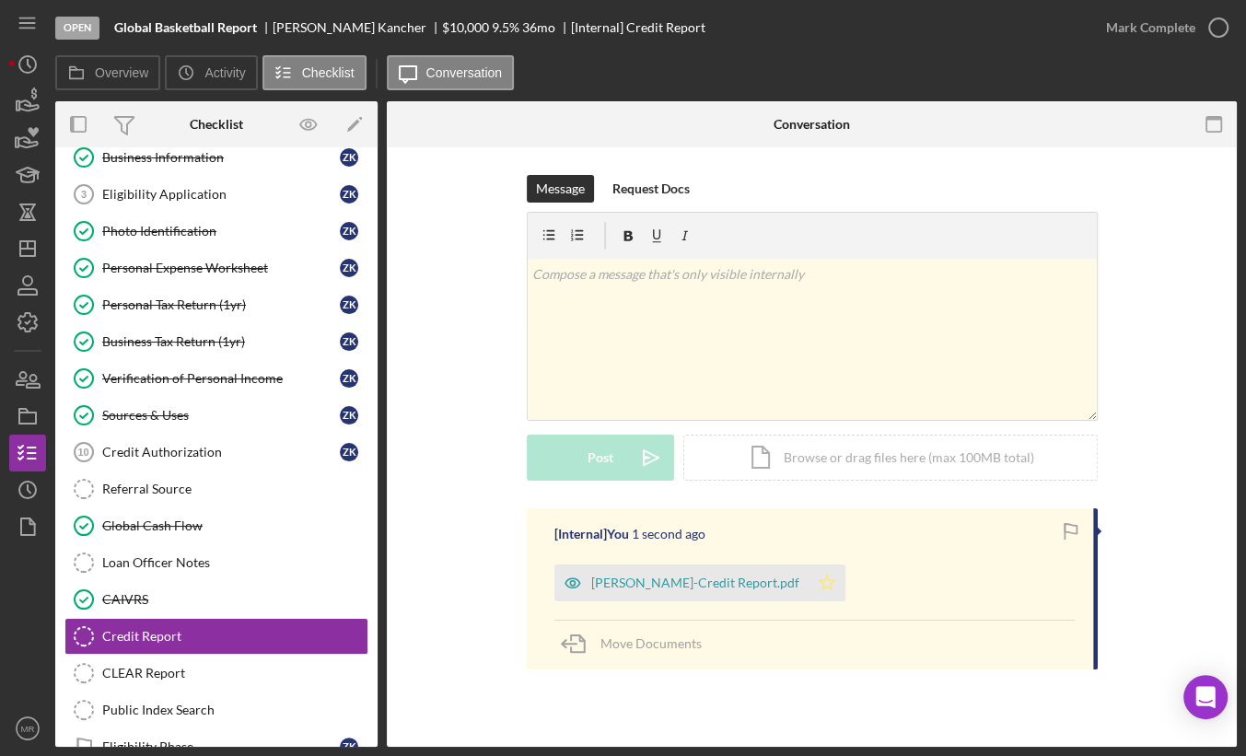
click at [827, 585] on icon "Icon/Star" at bounding box center [827, 583] width 37 height 37
click at [754, 583] on div "[PERSON_NAME]-Credit Report.pdf" at bounding box center [695, 583] width 208 height 15
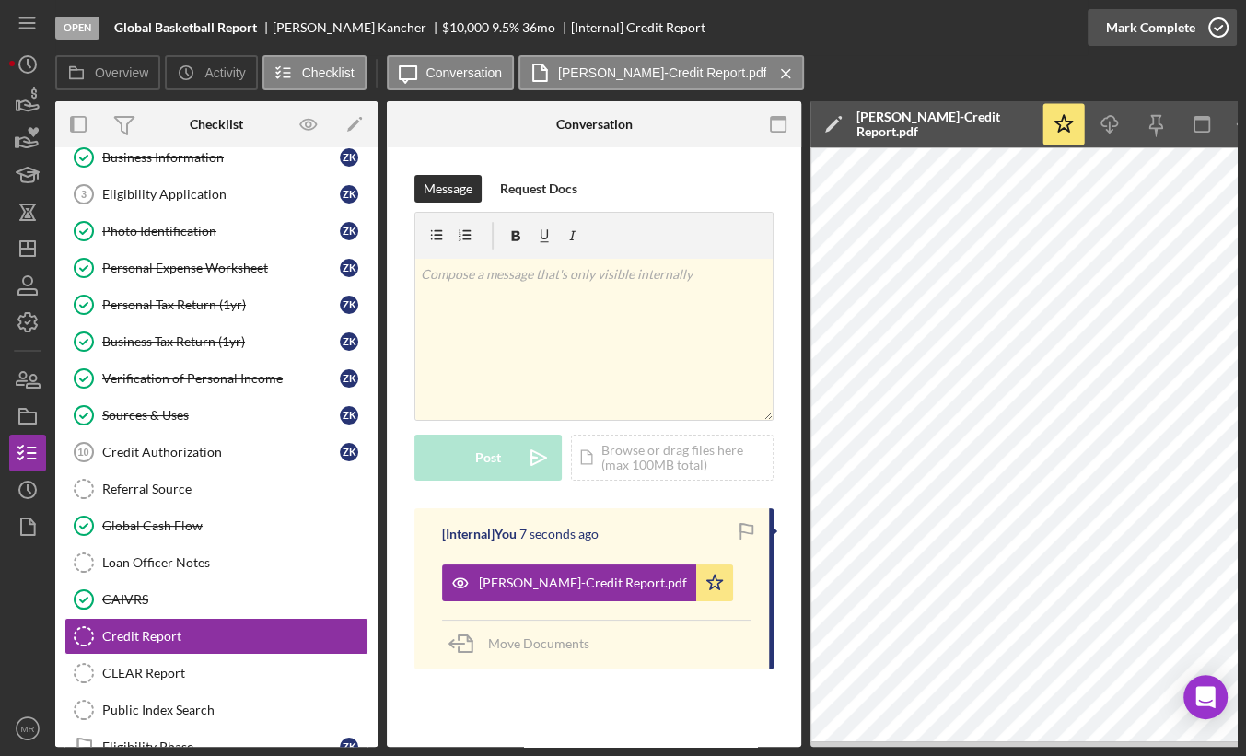
click at [1194, 29] on button "Mark Complete" at bounding box center [1162, 27] width 149 height 37
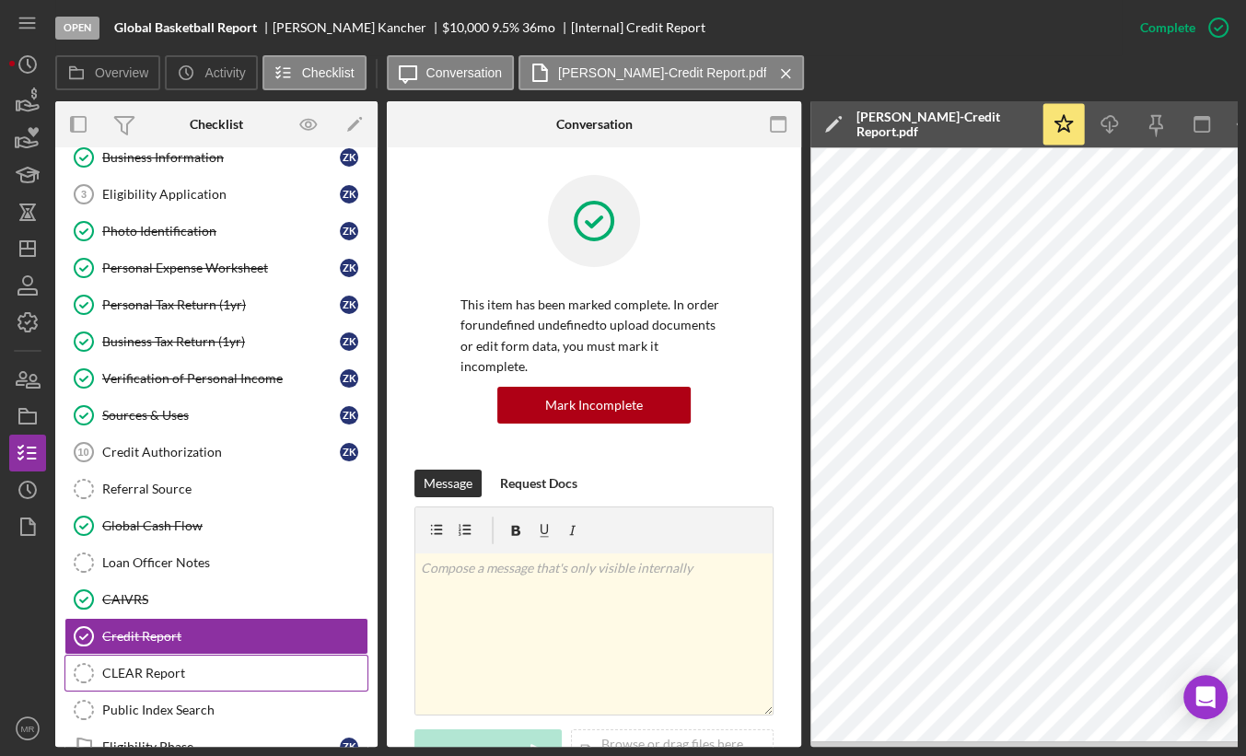
click at [227, 666] on div "CLEAR Report" at bounding box center [234, 673] width 265 height 15
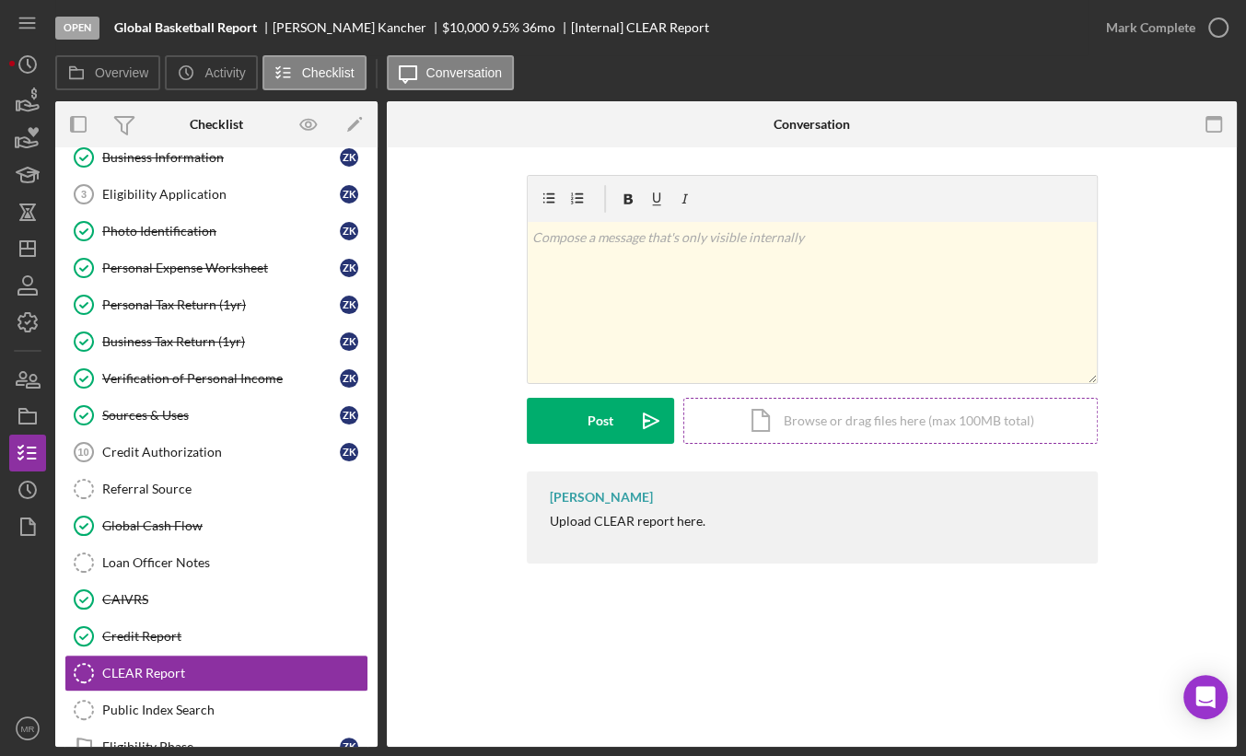
click at [788, 421] on div "Icon/Document Browse or drag files here (max 100MB total) Tap to choose files o…" at bounding box center [890, 421] width 414 height 46
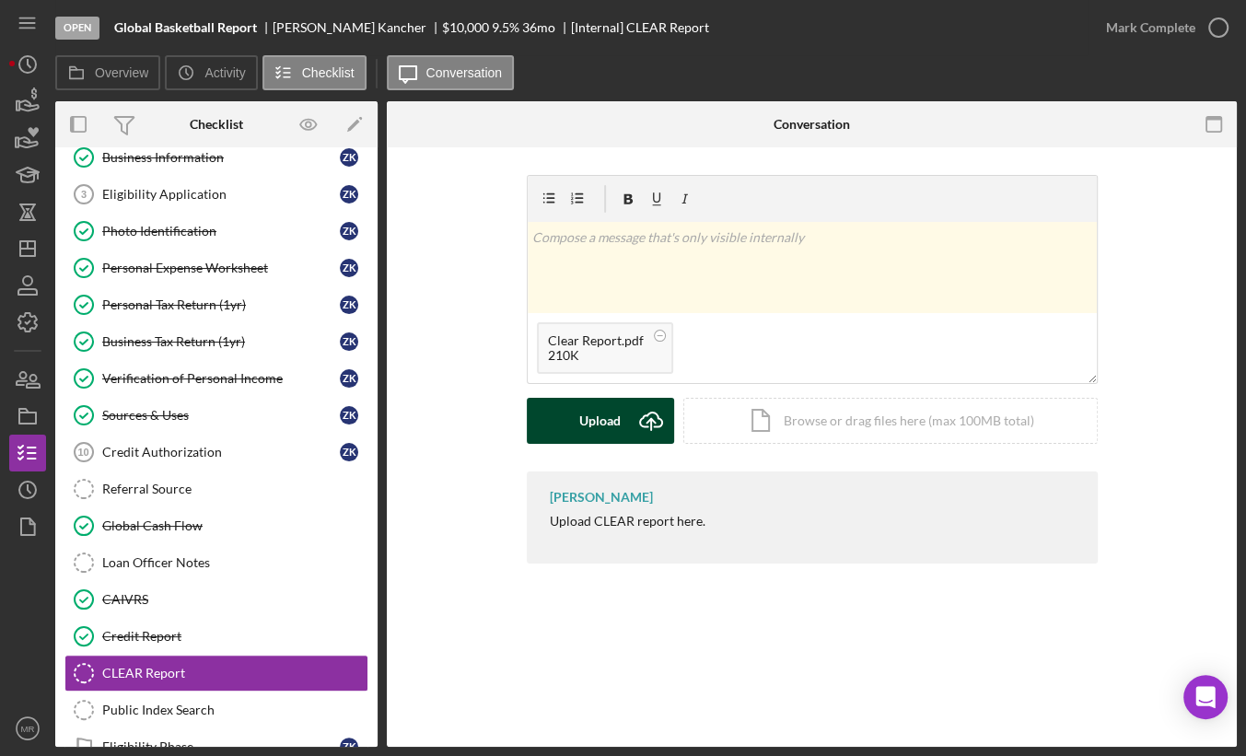
click at [607, 417] on div "Upload" at bounding box center [599, 421] width 41 height 46
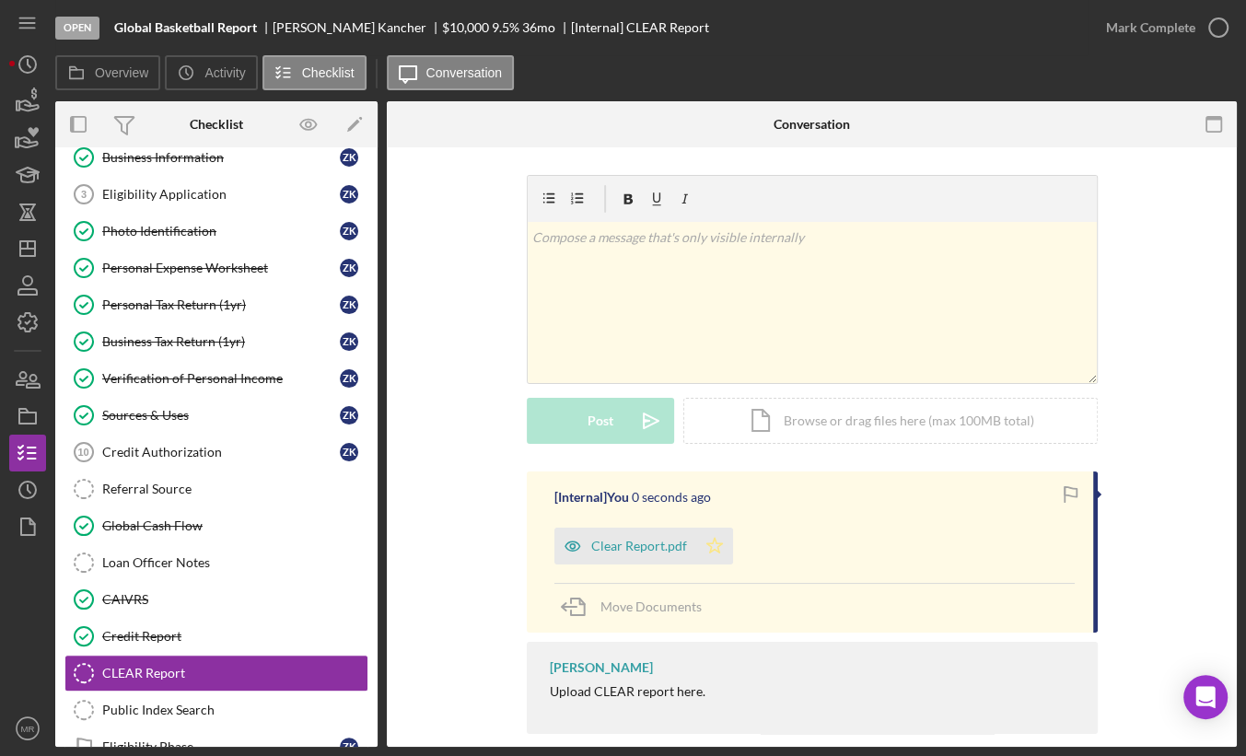
click at [724, 553] on icon "Icon/Star" at bounding box center [714, 546] width 37 height 37
click at [1203, 42] on icon "button" at bounding box center [1218, 28] width 46 height 46
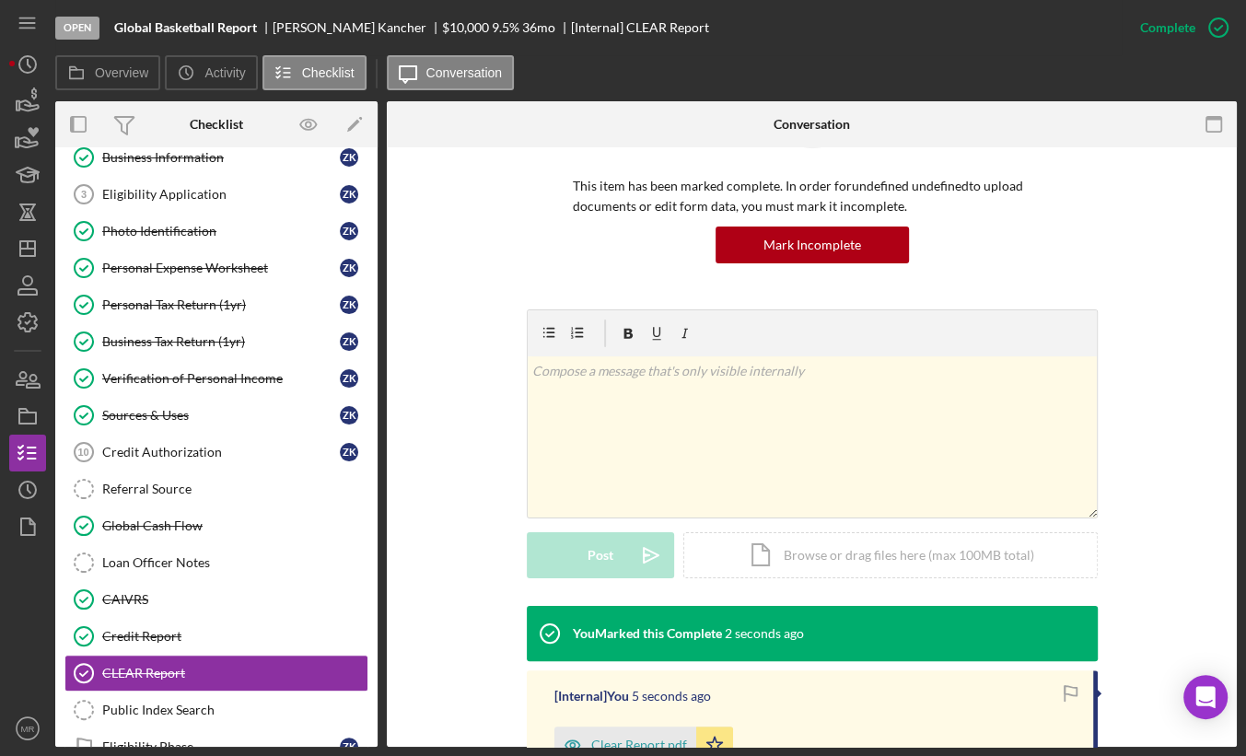
scroll to position [184, 0]
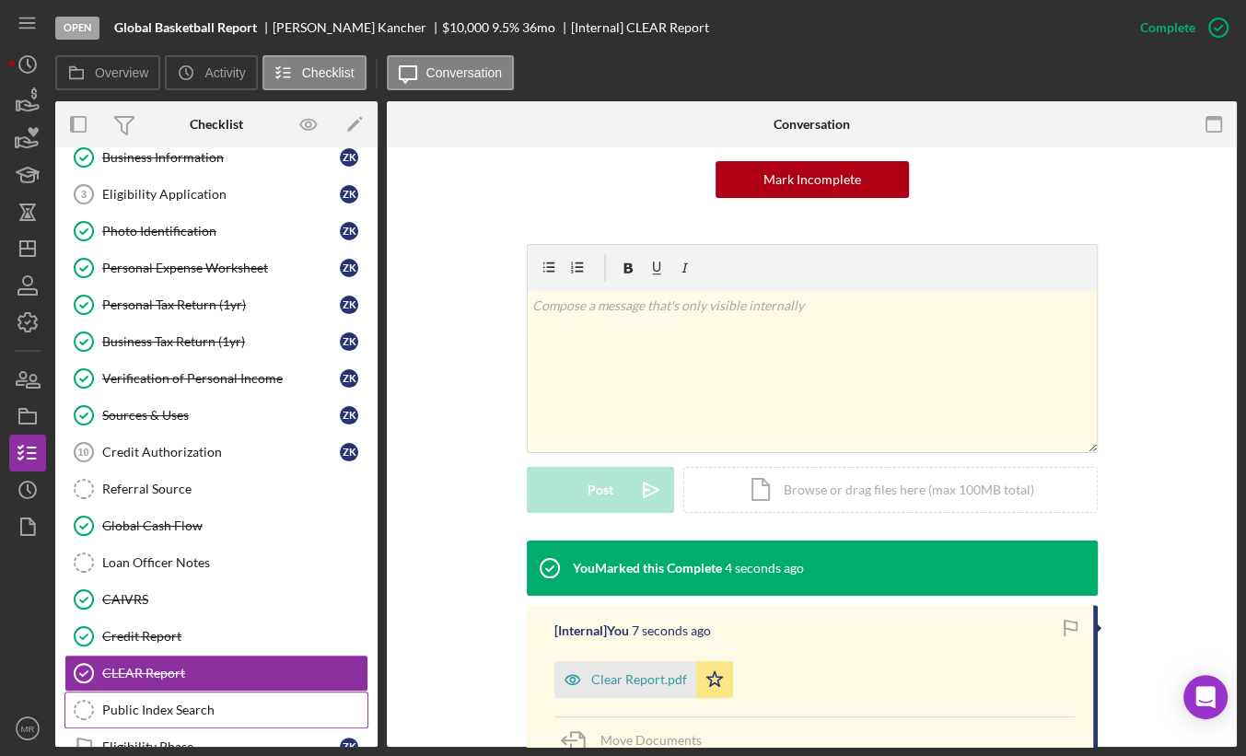
click at [214, 713] on link "Public Index Search Public Index Search" at bounding box center [216, 710] width 304 height 37
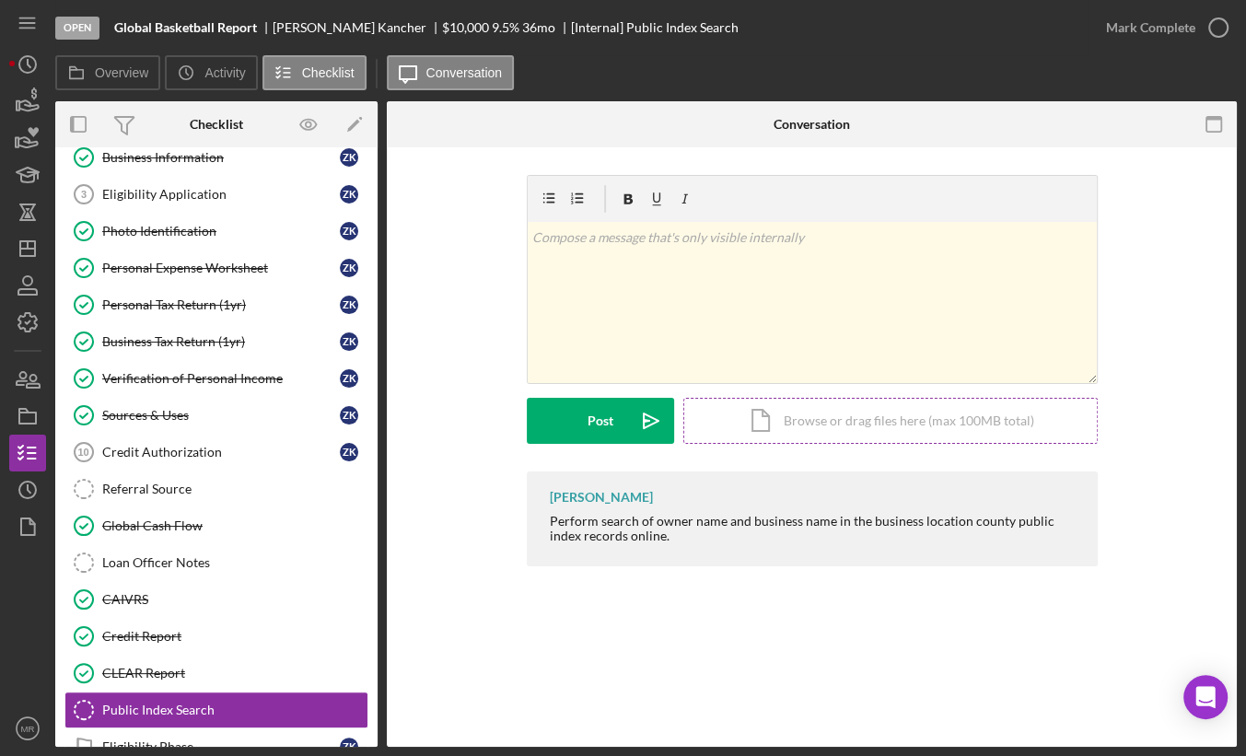
click at [818, 431] on div "Icon/Document Browse or drag files here (max 100MB total) Tap to choose files o…" at bounding box center [890, 421] width 414 height 46
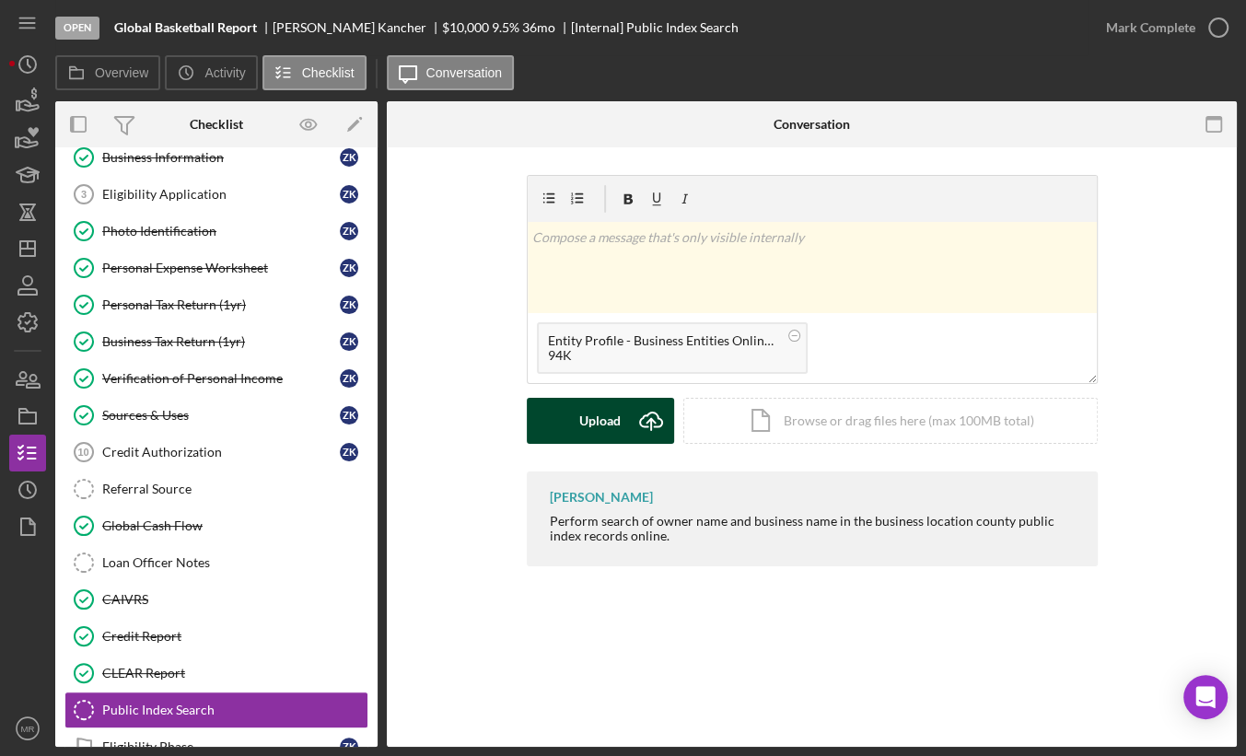
click at [573, 425] on button "Upload Icon/Upload" at bounding box center [600, 421] width 147 height 46
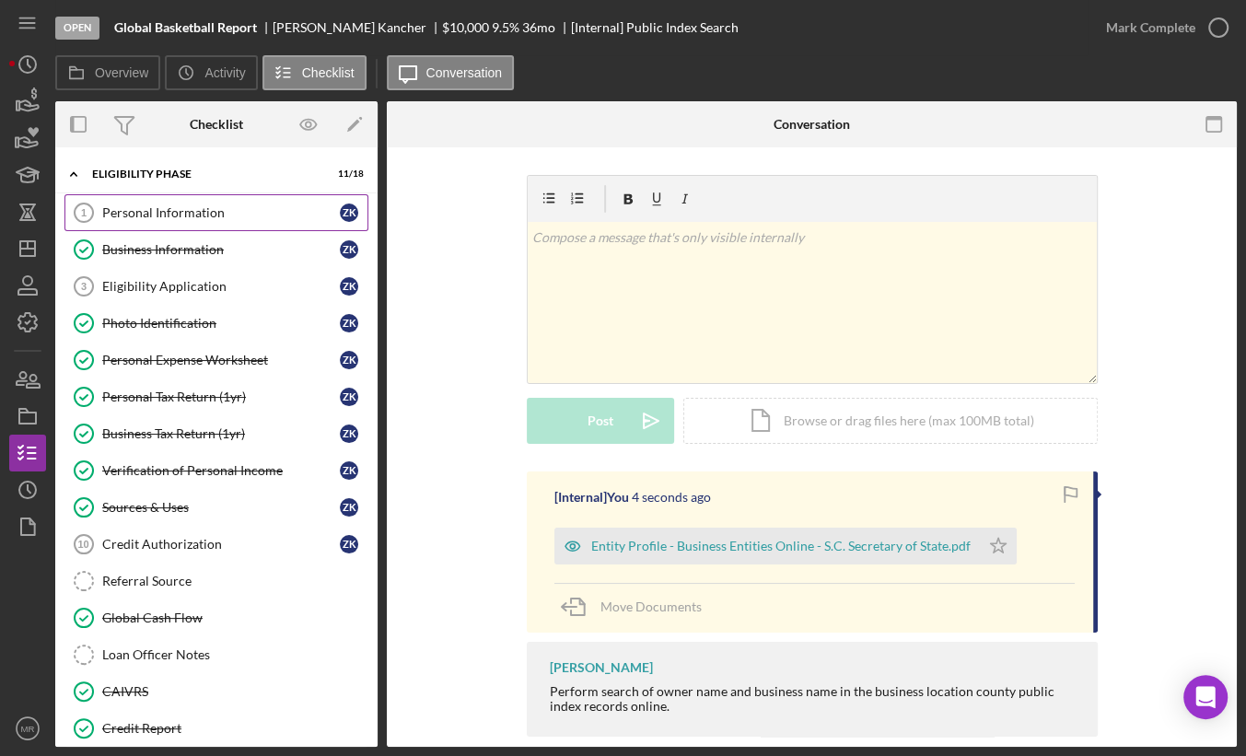
click at [204, 211] on div "Personal Information" at bounding box center [221, 212] width 238 height 15
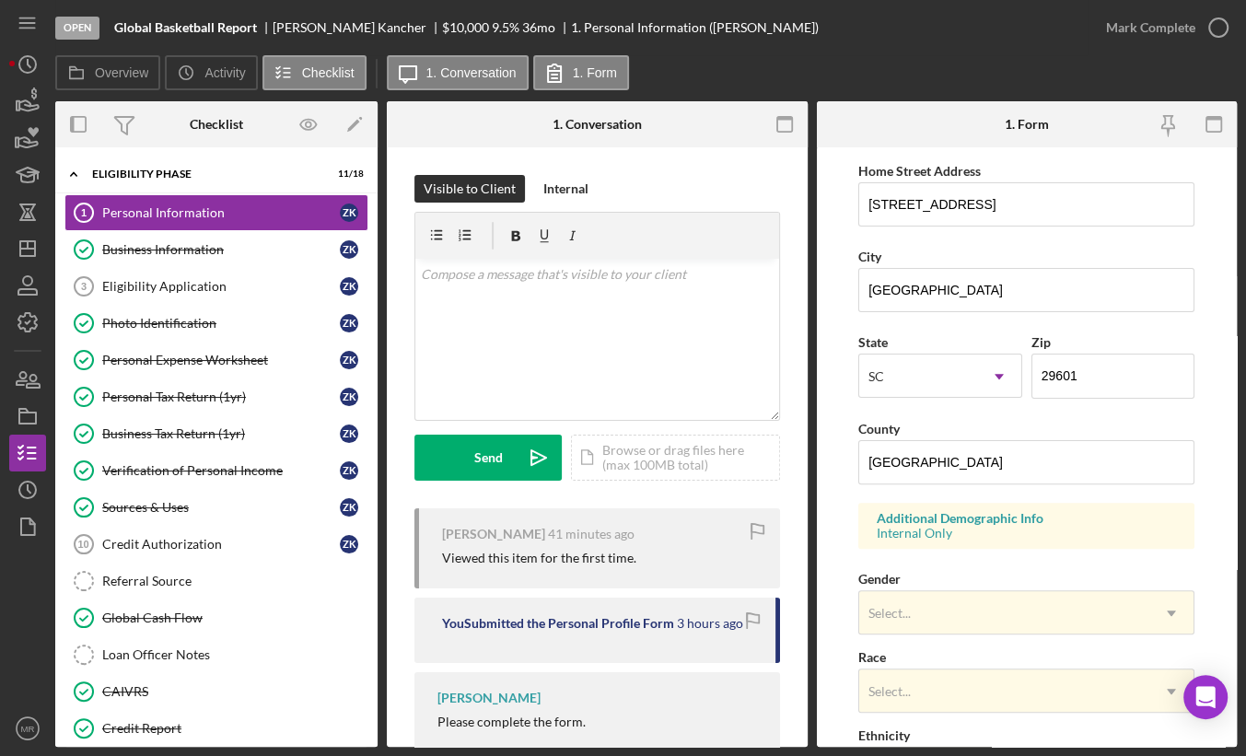
scroll to position [553, 0]
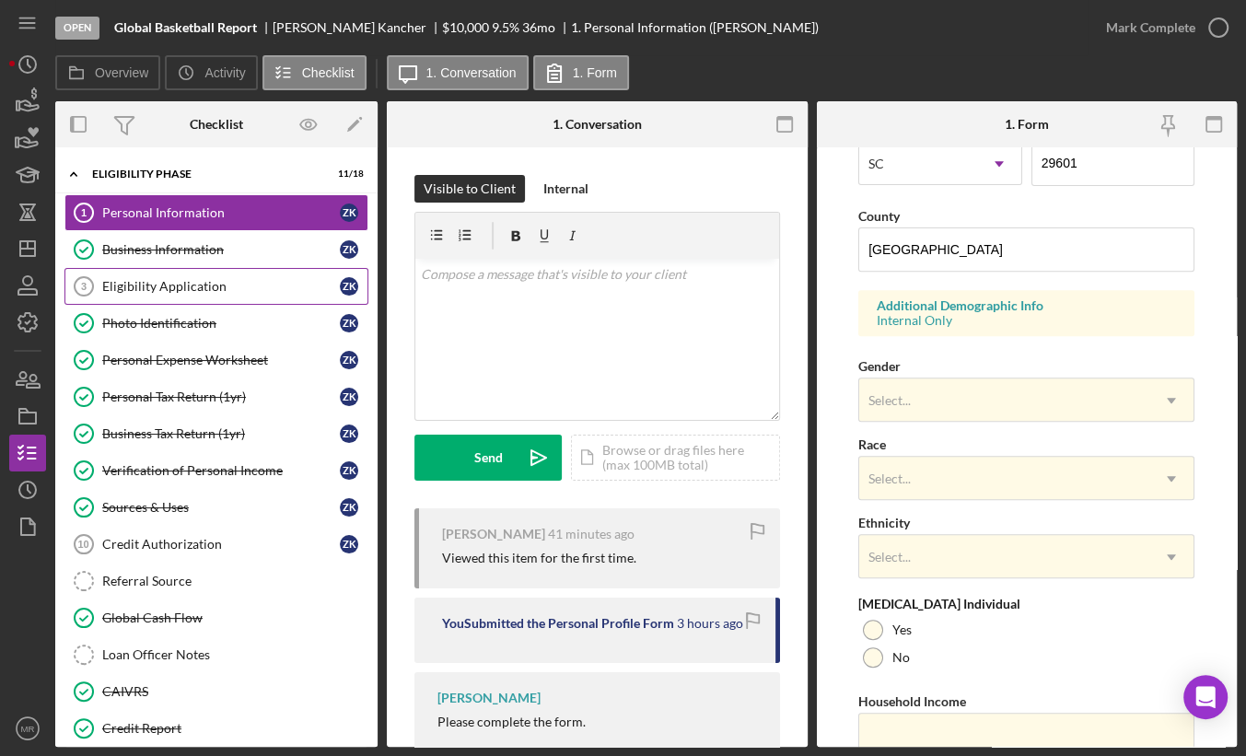
click at [218, 272] on link "Eligibility Application 3 Eligibility Application Z K" at bounding box center [216, 286] width 304 height 37
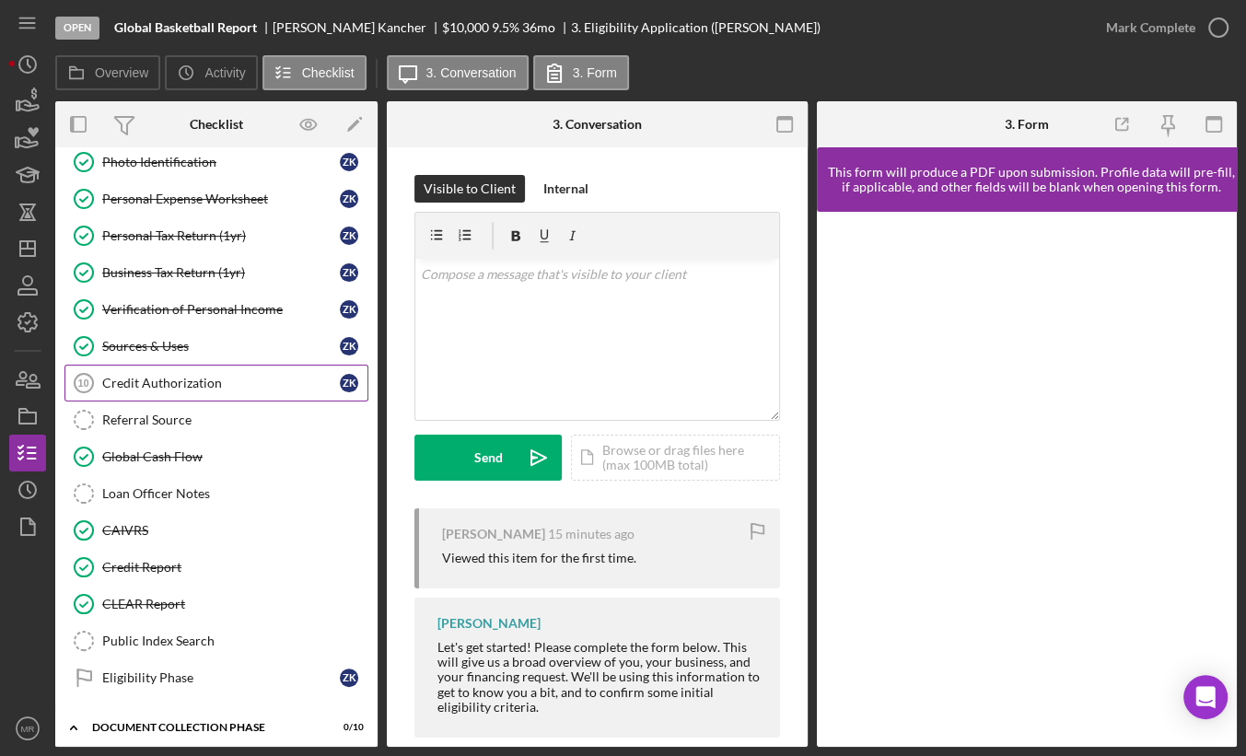
scroll to position [184, 0]
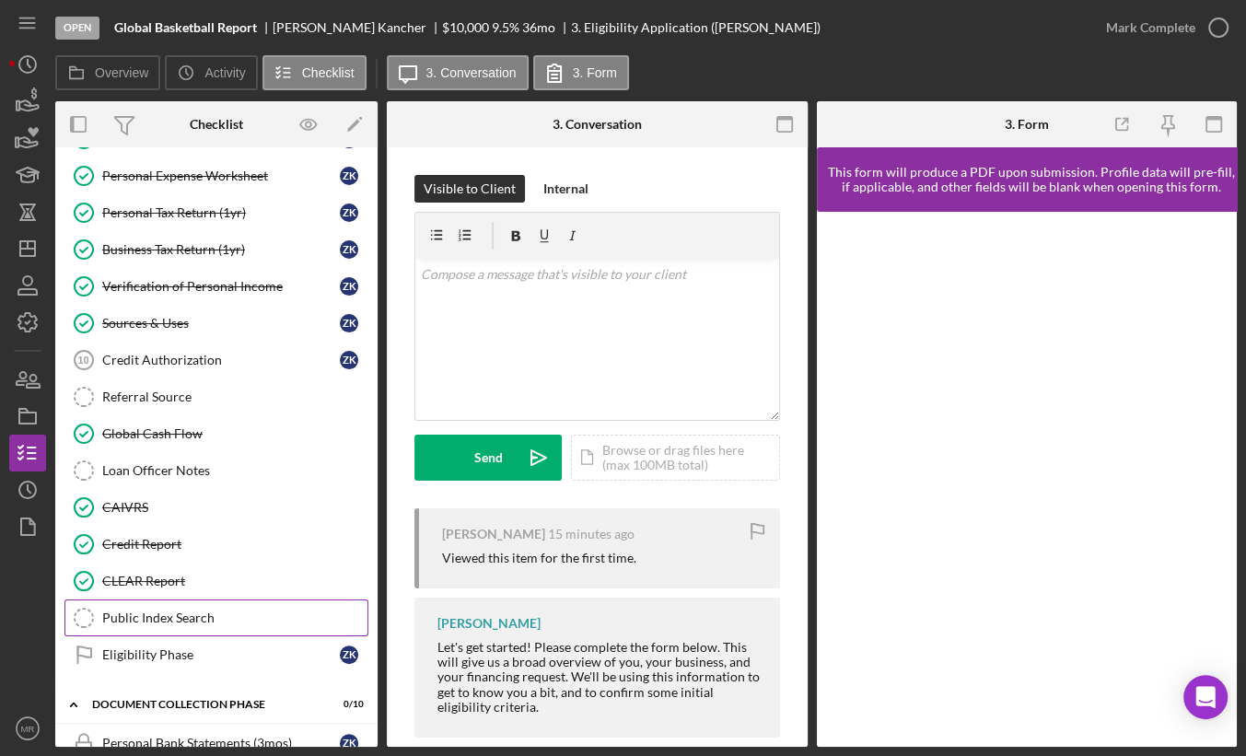
click at [187, 600] on link "Public Index Search Public Index Search" at bounding box center [216, 618] width 304 height 37
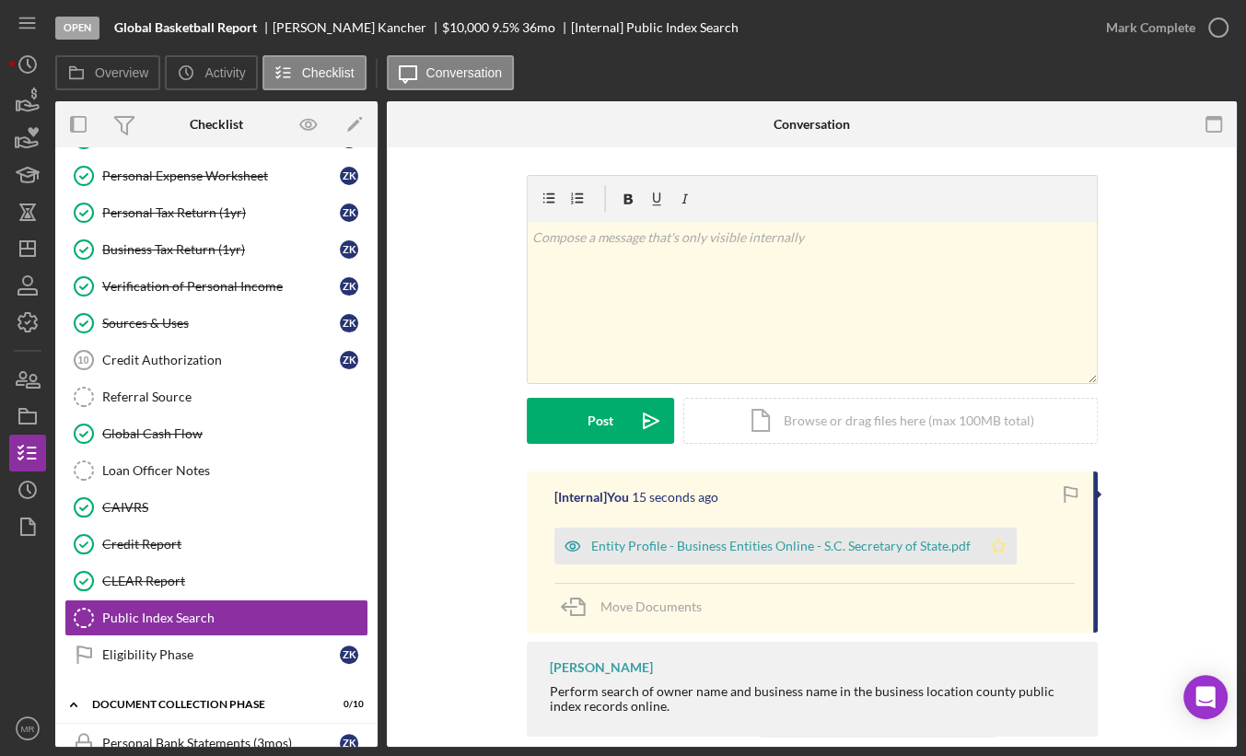
click at [990, 543] on icon "Icon/Star" at bounding box center [998, 546] width 37 height 37
click at [1170, 35] on div "Mark Complete" at bounding box center [1150, 27] width 89 height 37
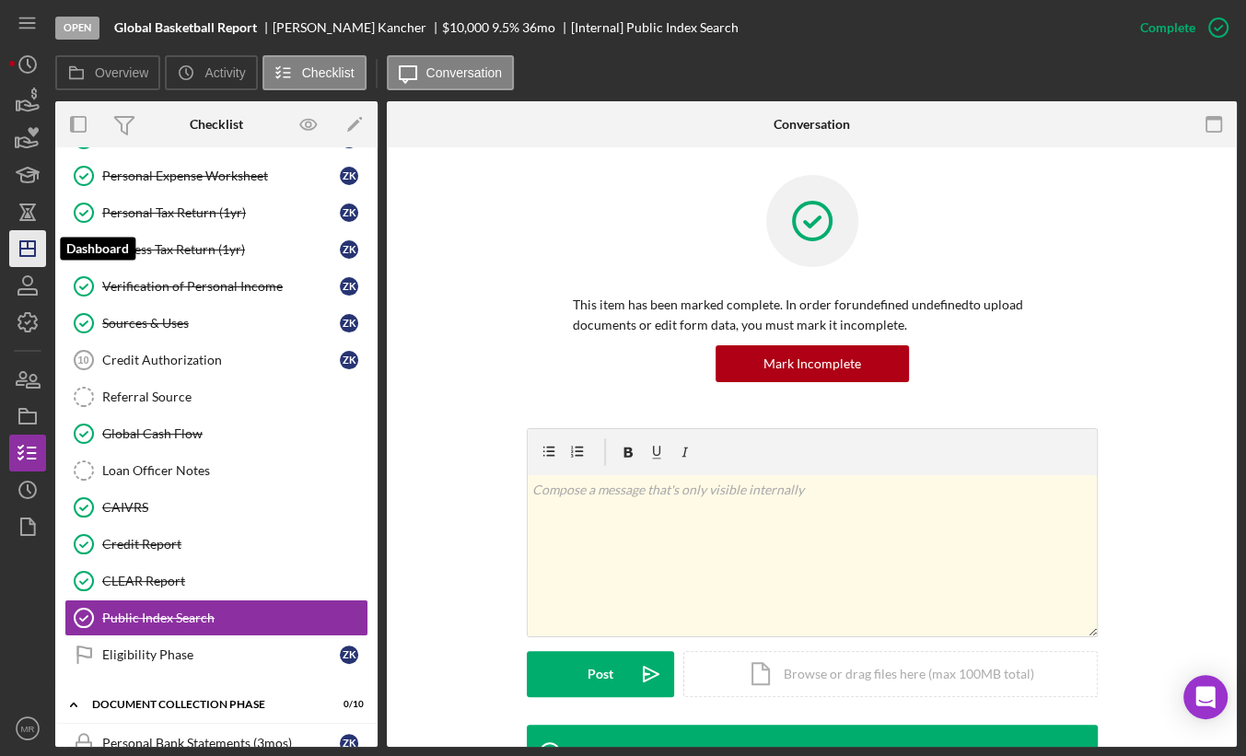
click at [29, 261] on icon "Icon/Dashboard" at bounding box center [28, 249] width 46 height 46
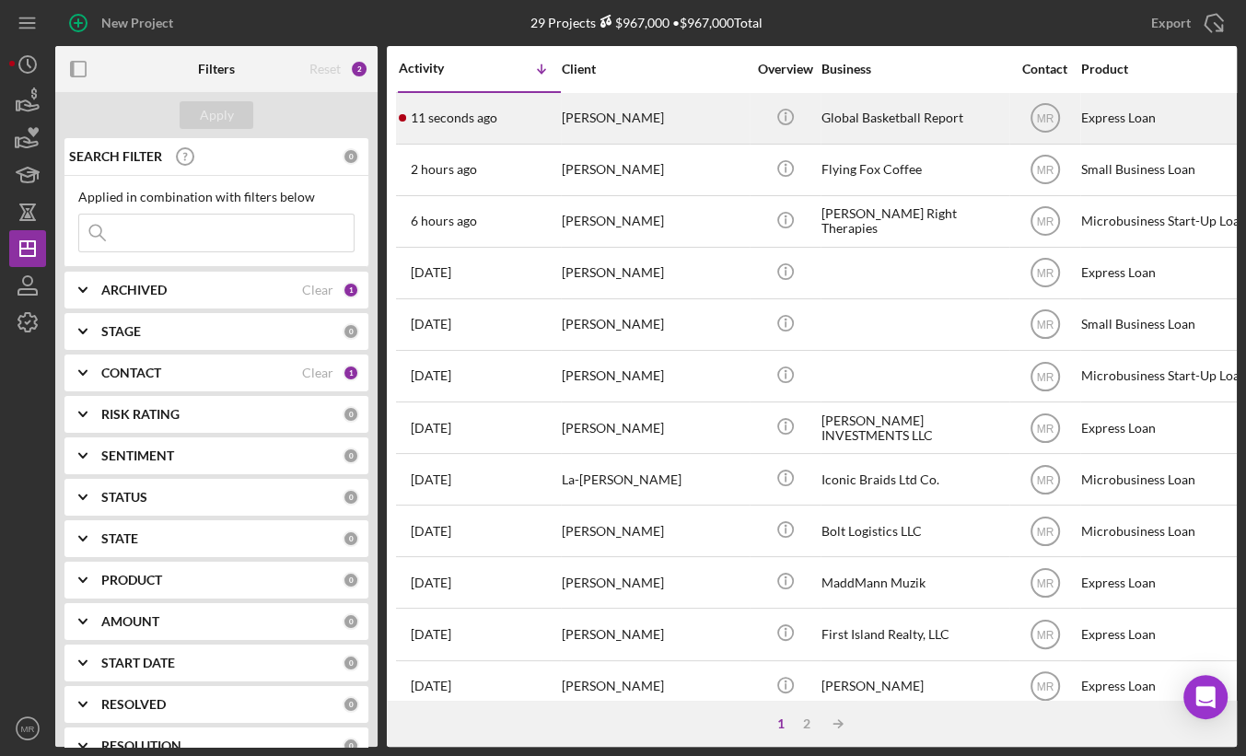
click at [519, 124] on div "11 seconds ago [PERSON_NAME]" at bounding box center [479, 118] width 161 height 49
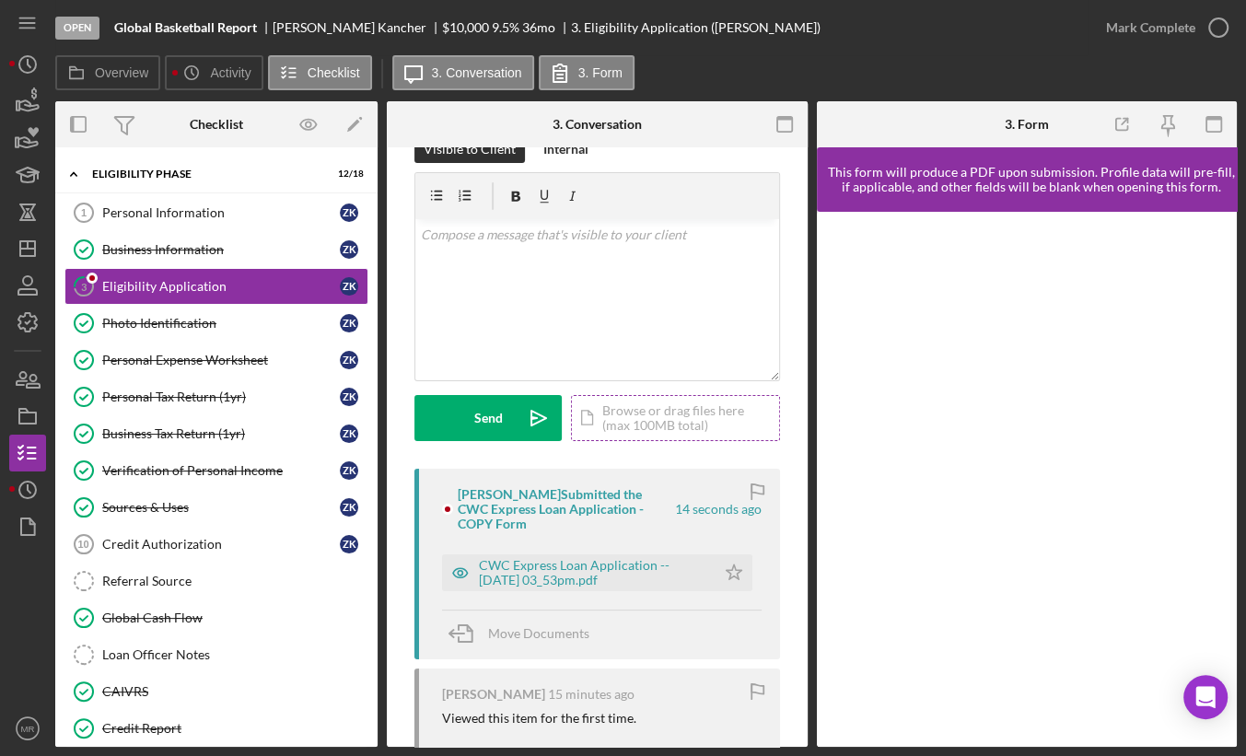
scroll to position [92, 0]
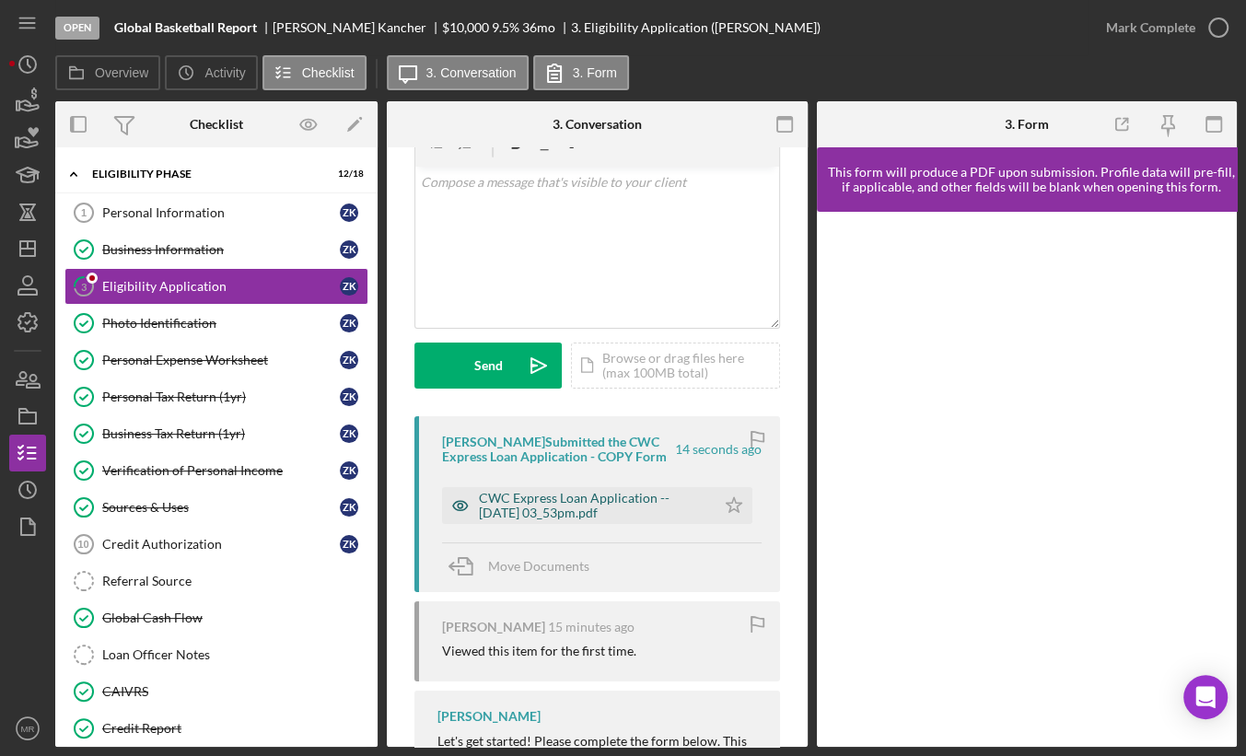
click at [580, 519] on div "CWC Express Loan Application -- [DATE] 03_53pm.pdf" at bounding box center [592, 505] width 227 height 29
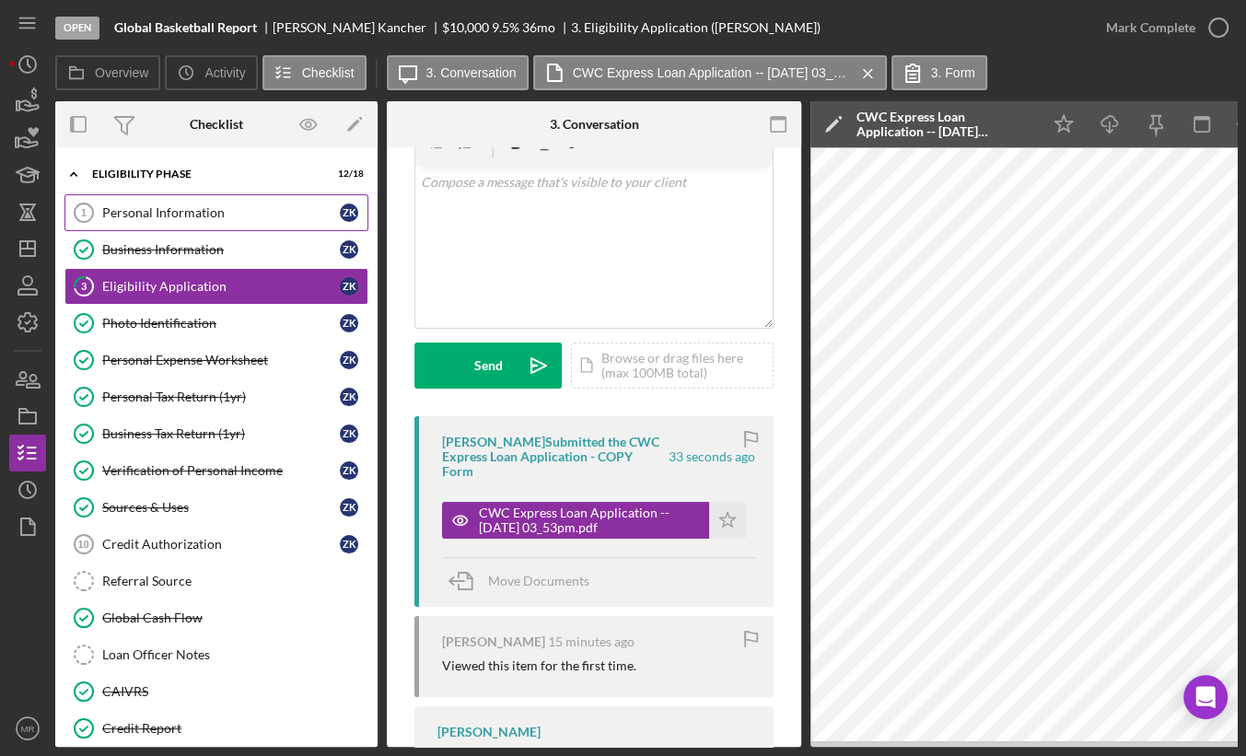
click at [183, 213] on div "Personal Information" at bounding box center [221, 212] width 238 height 15
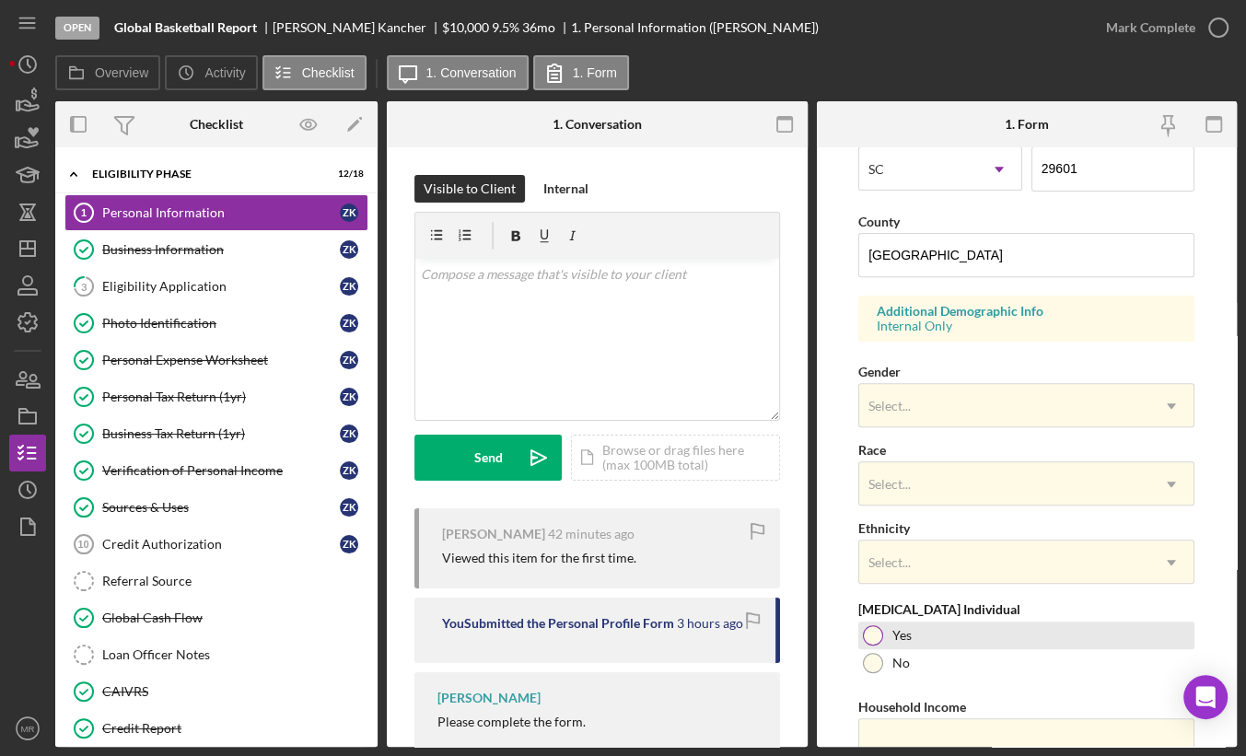
scroll to position [625, 0]
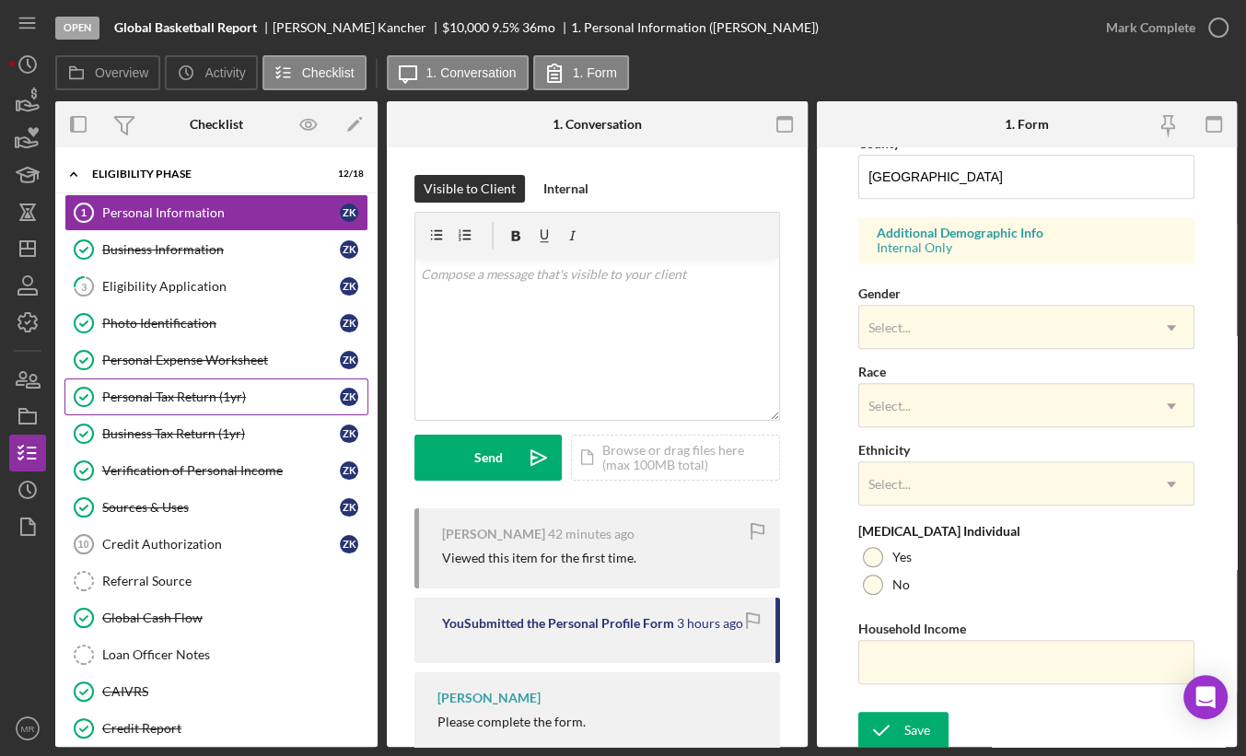
click at [219, 392] on div "Personal Tax Return (1yr)" at bounding box center [221, 397] width 238 height 15
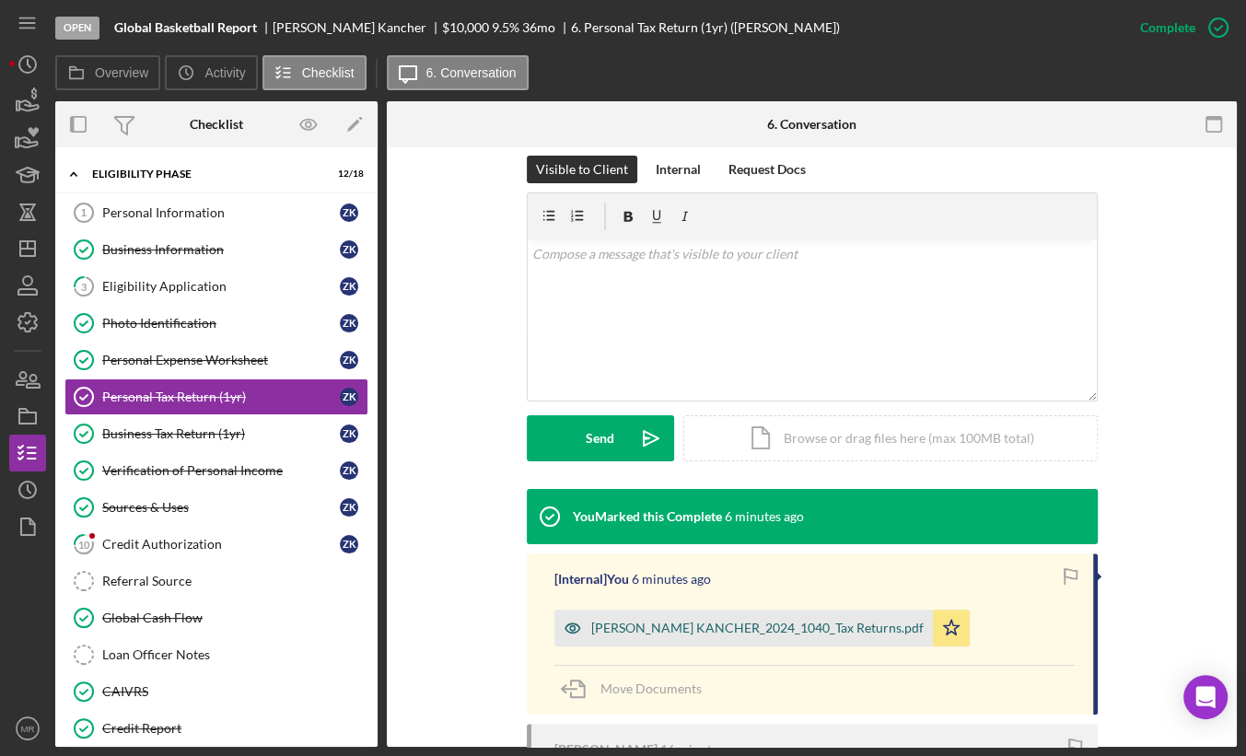
scroll to position [276, 0]
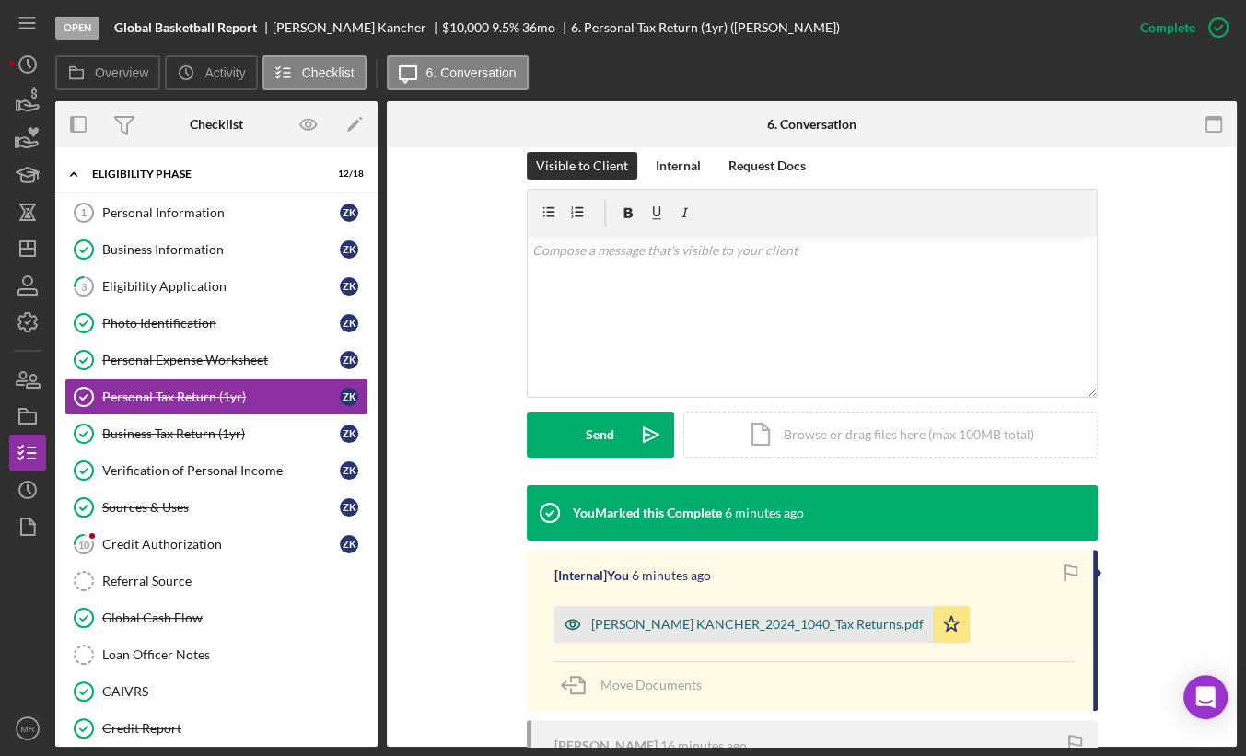
click at [716, 630] on div "[PERSON_NAME] KANCHER_2024_1040_Tax Returns.pdf" at bounding box center [757, 624] width 332 height 15
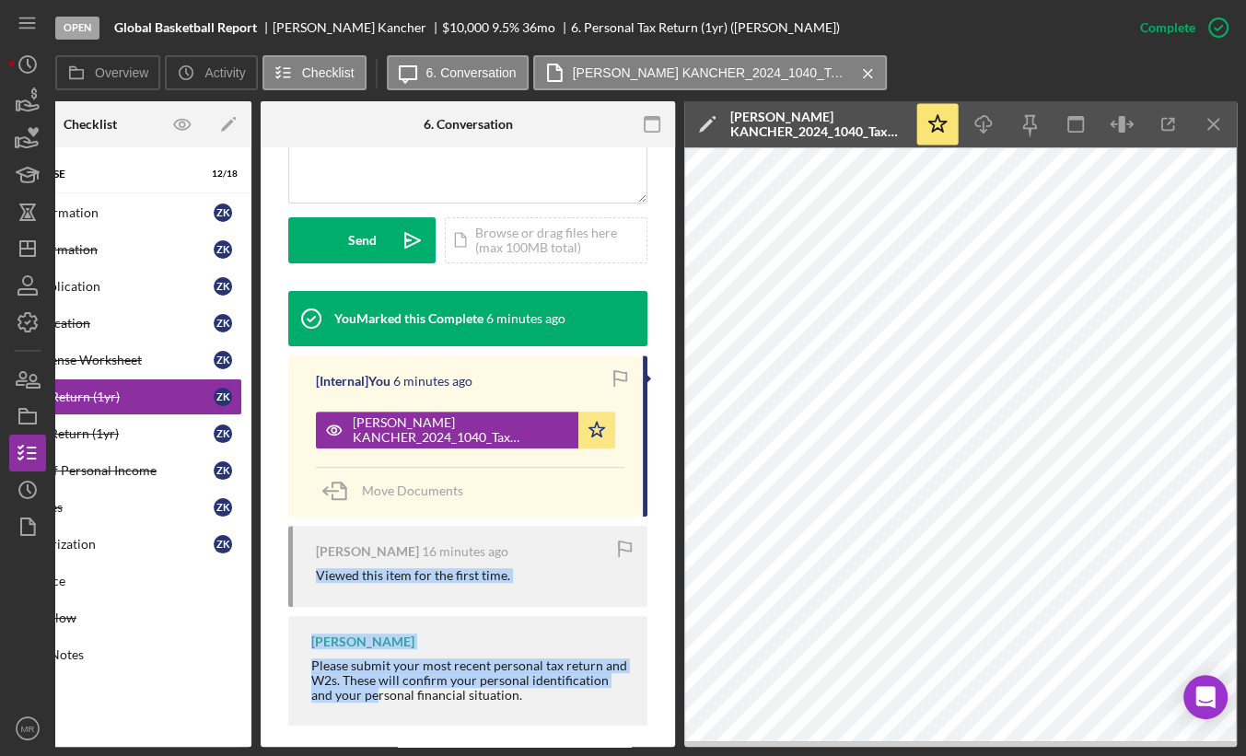
scroll to position [510, 0]
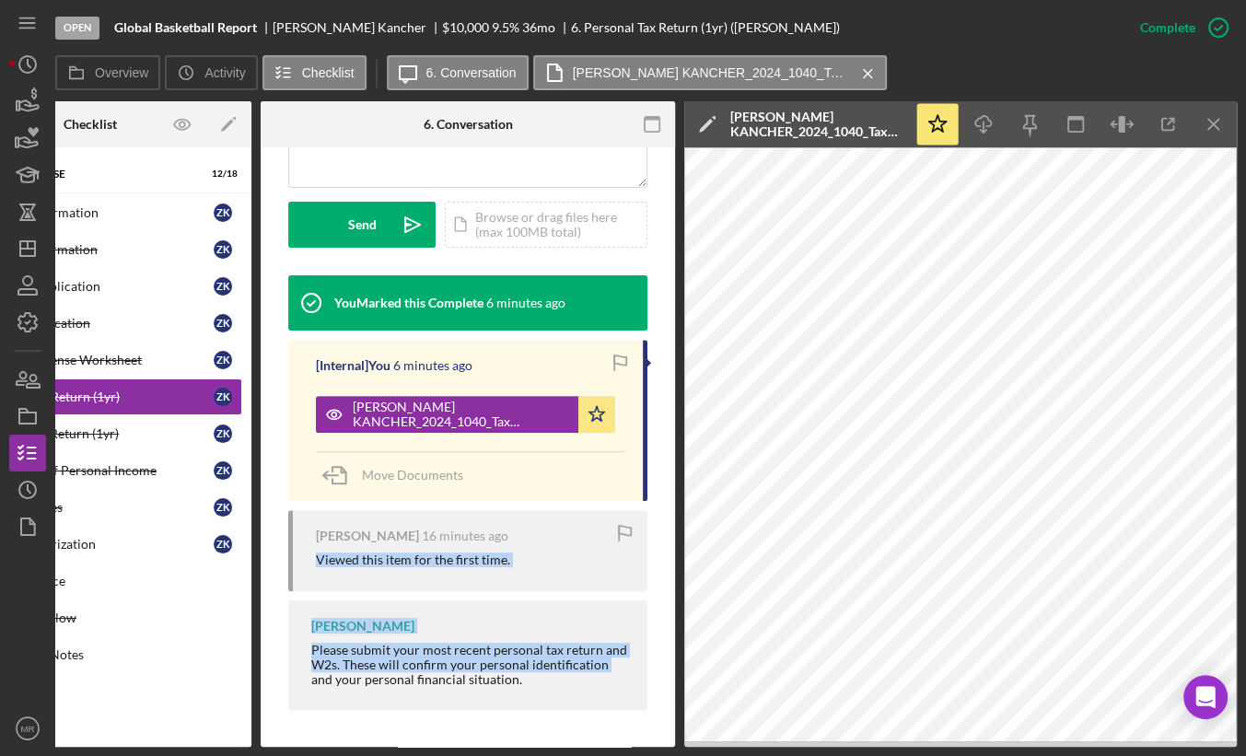
drag, startPoint x: 529, startPoint y: 741, endPoint x: 293, endPoint y: 736, distance: 235.8
click at [294, 738] on div "This item has been marked complete. In order for [PERSON_NAME] to upload docume…" at bounding box center [468, 194] width 414 height 1106
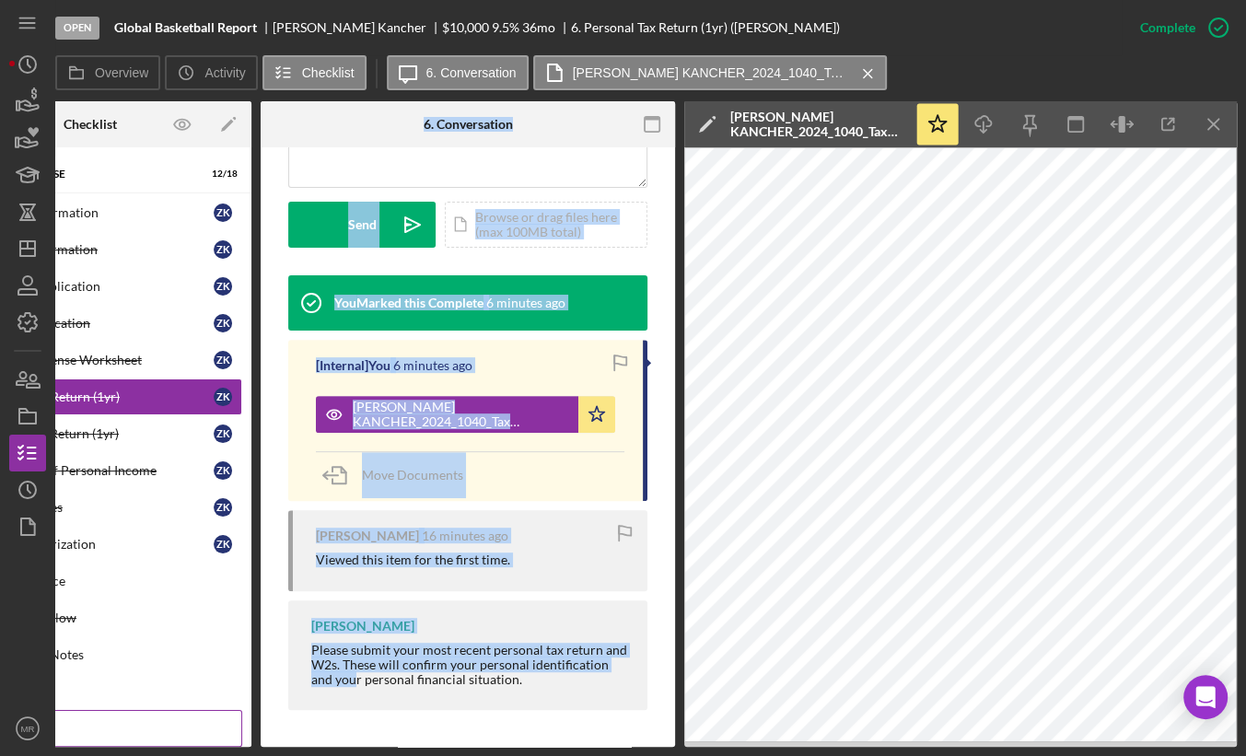
drag, startPoint x: 355, startPoint y: 741, endPoint x: 71, endPoint y: 717, distance: 284.6
click at [71, 717] on div "Overview Internal Workflow Stage Open Icon/Dropdown Arrow Archive (can unarchiv…" at bounding box center [646, 424] width 1182 height 646
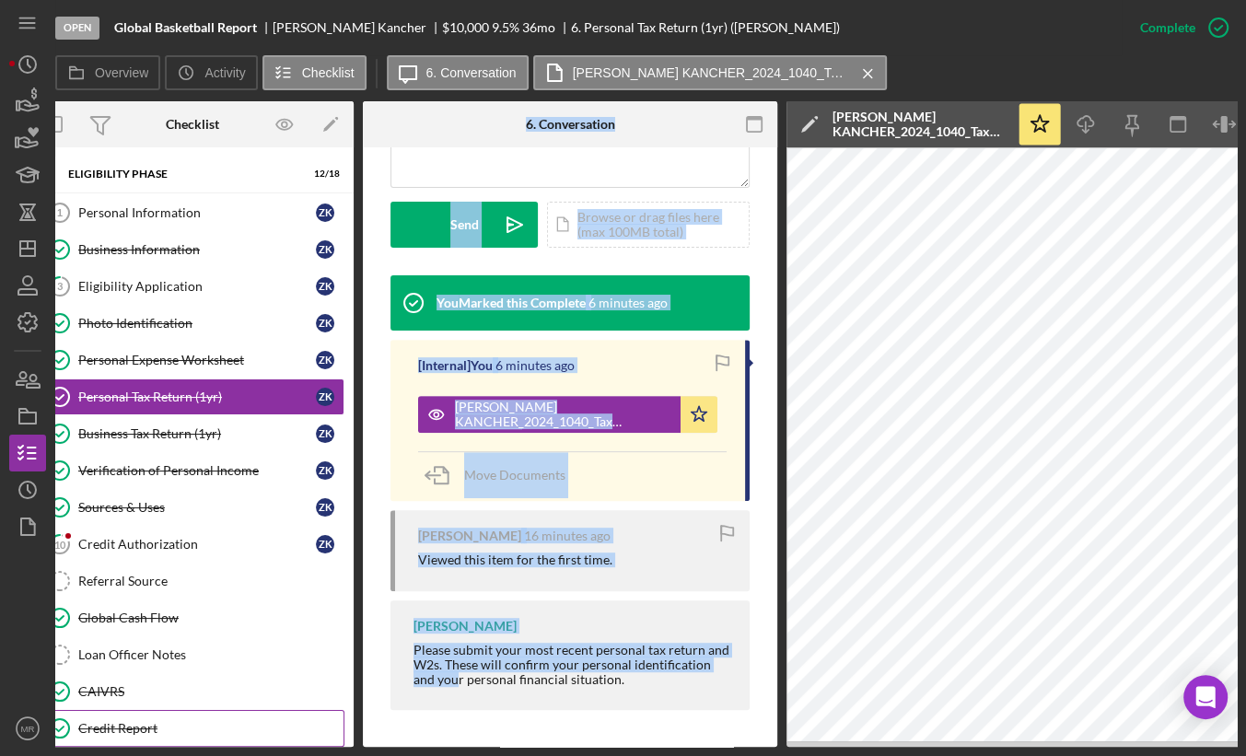
scroll to position [0, 8]
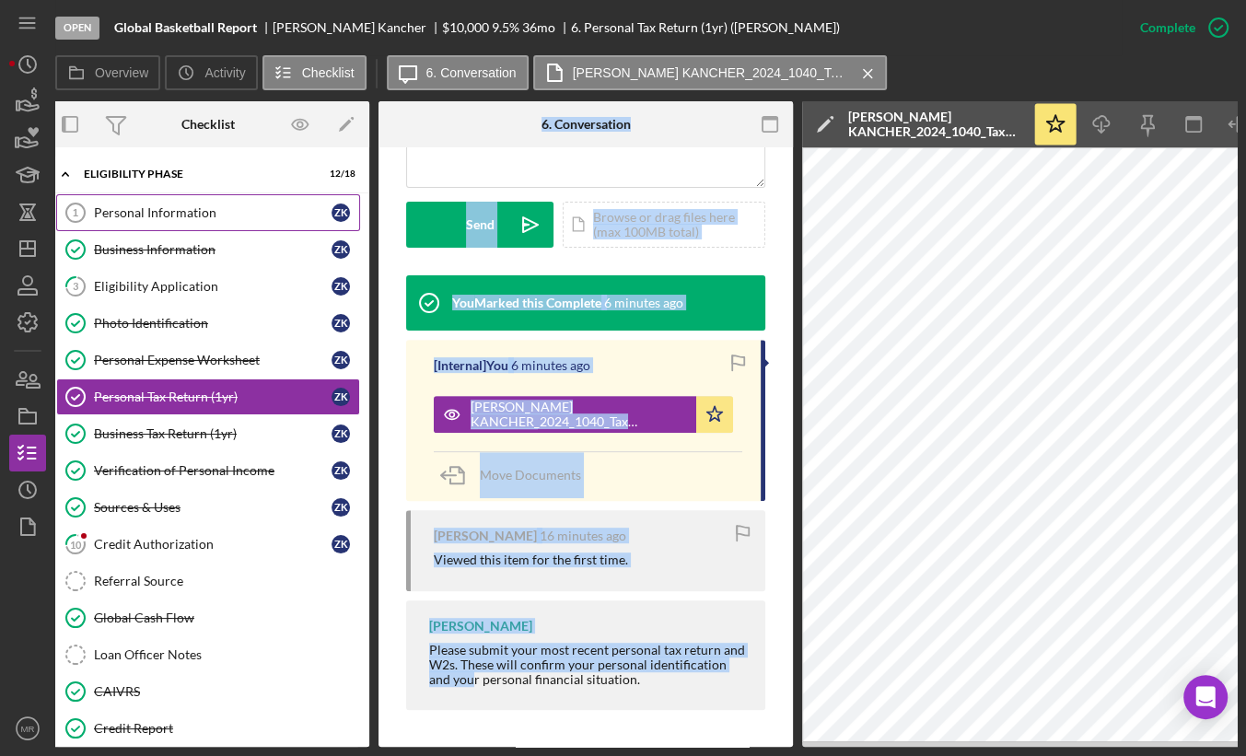
click at [239, 211] on div "Personal Information" at bounding box center [213, 212] width 238 height 15
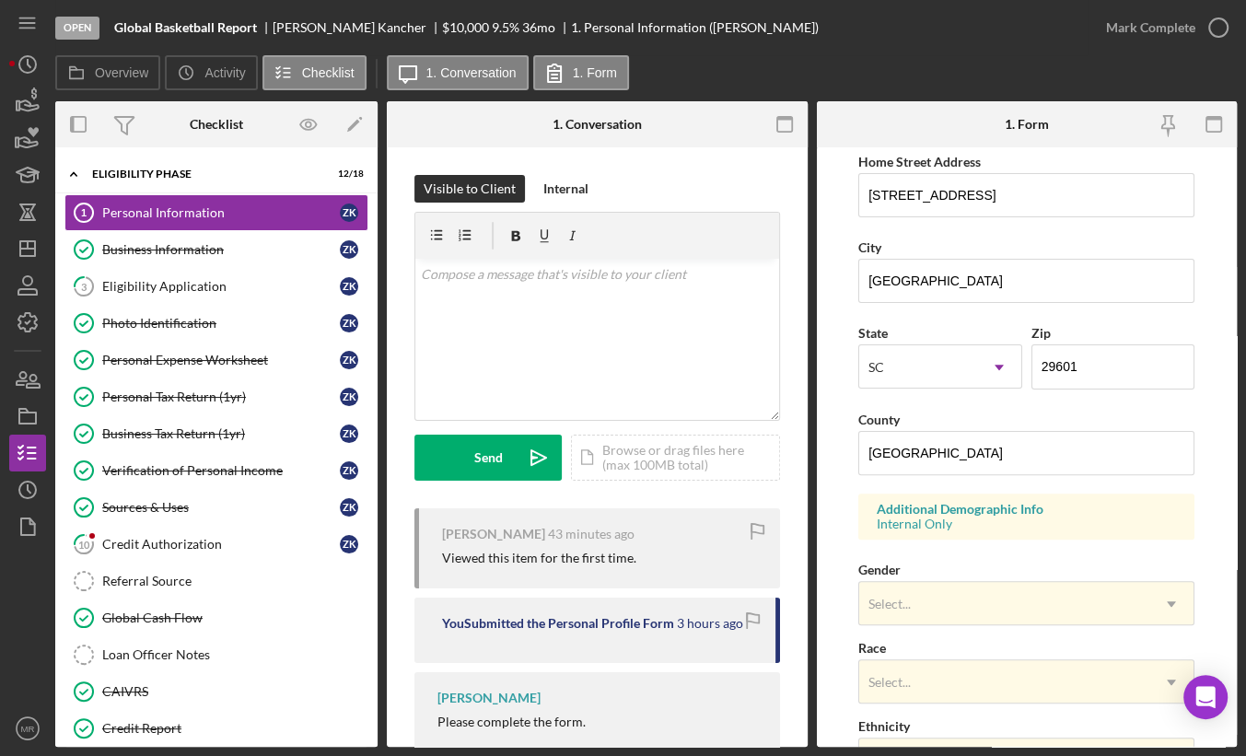
scroll to position [625, 0]
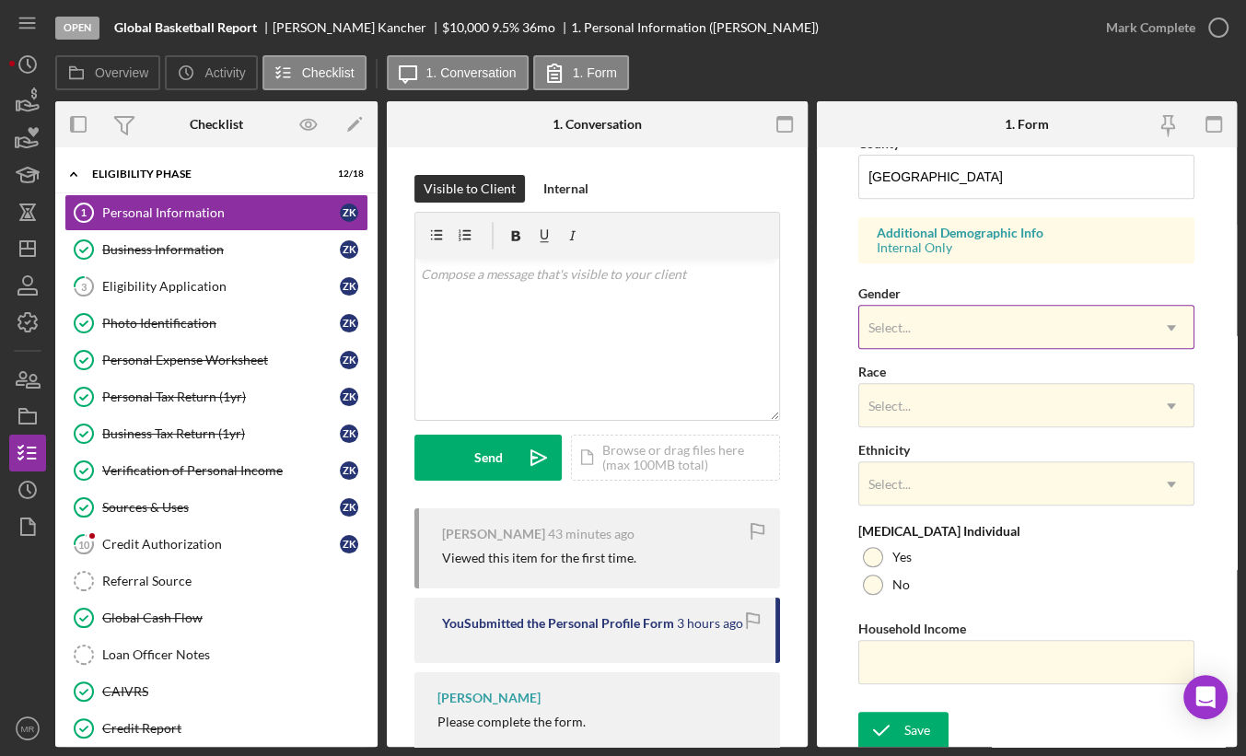
click at [944, 323] on div "Select..." at bounding box center [1004, 328] width 290 height 42
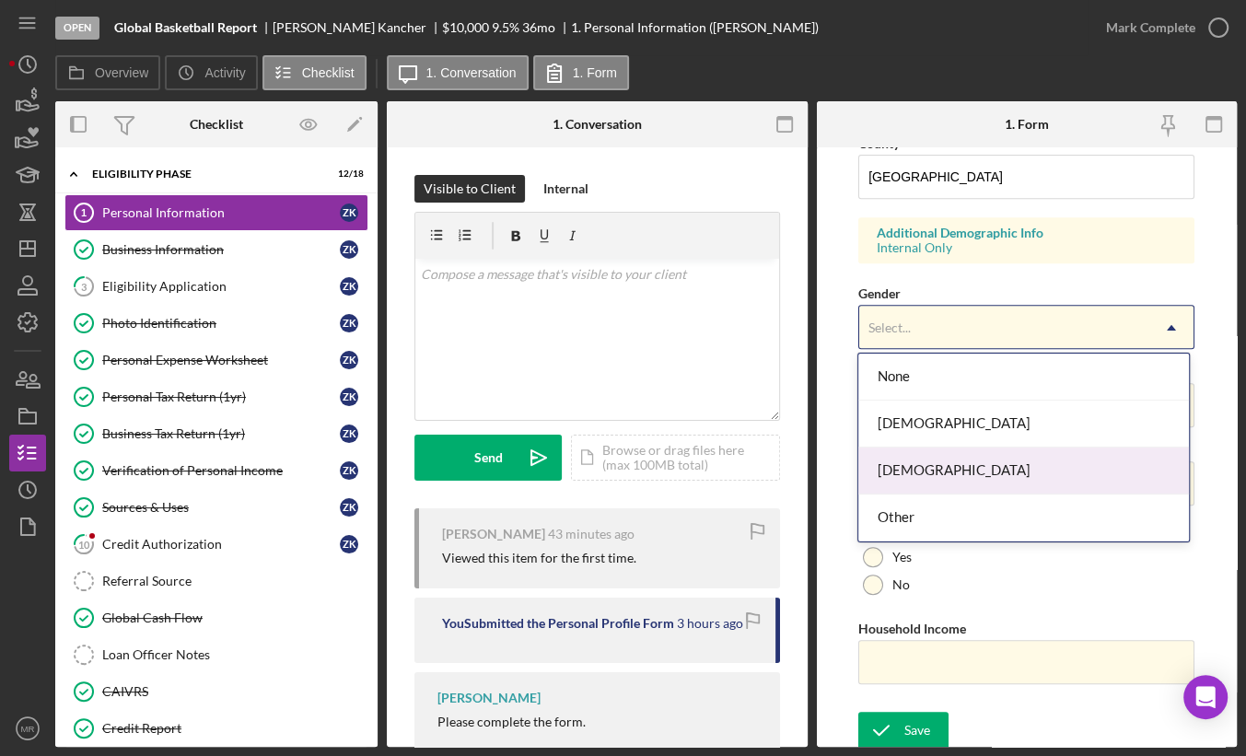
click at [931, 467] on div "[DEMOGRAPHIC_DATA]" at bounding box center [1023, 471] width 331 height 47
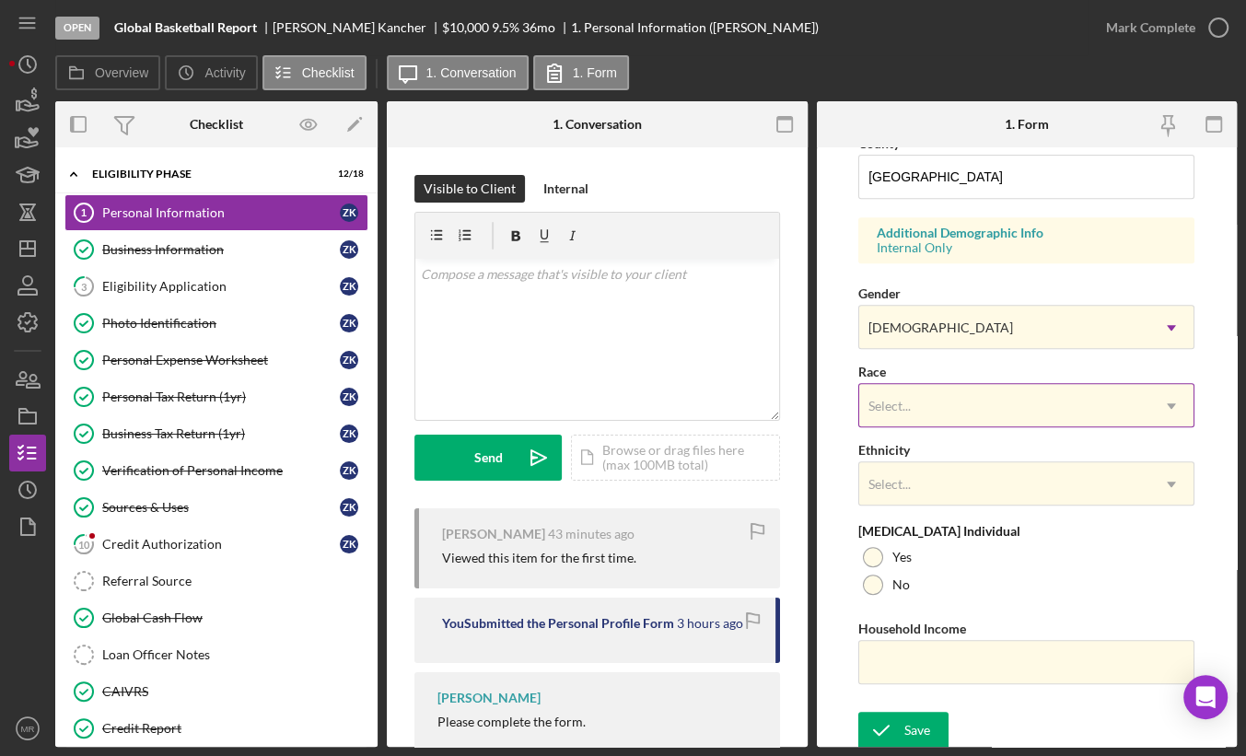
click at [948, 408] on div "Select..." at bounding box center [1004, 406] width 290 height 42
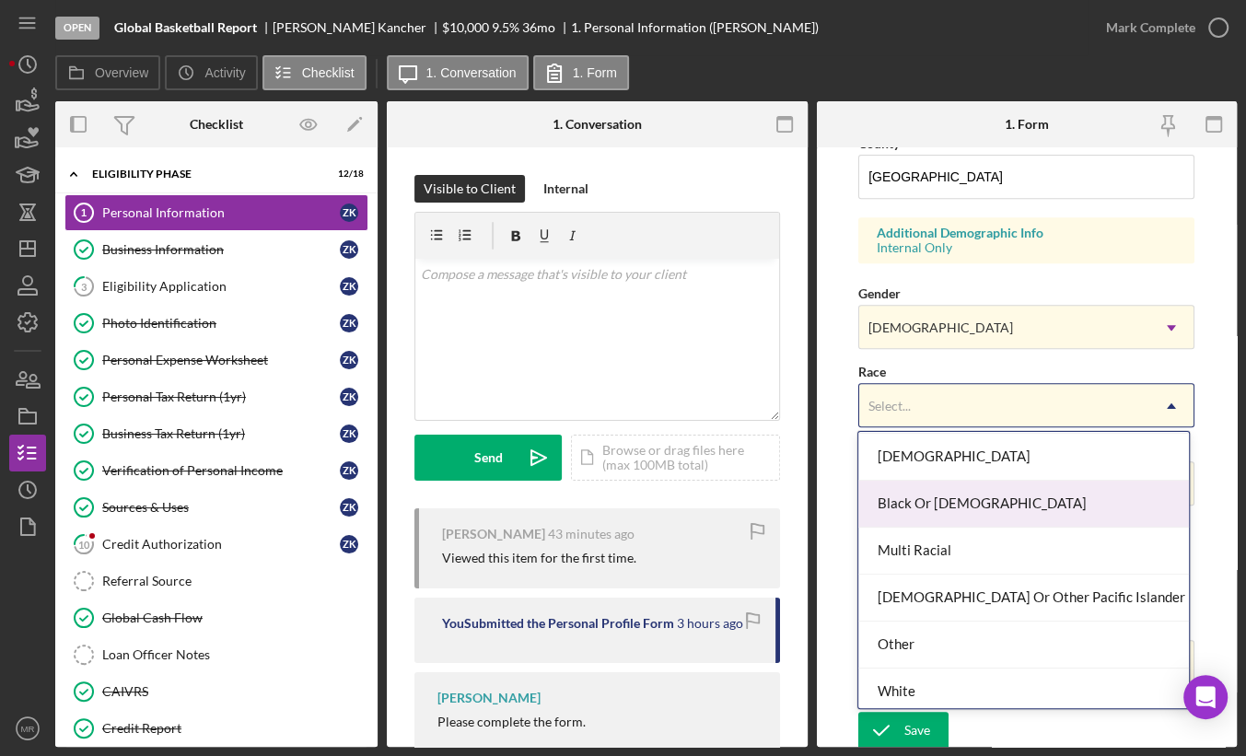
scroll to position [98, 0]
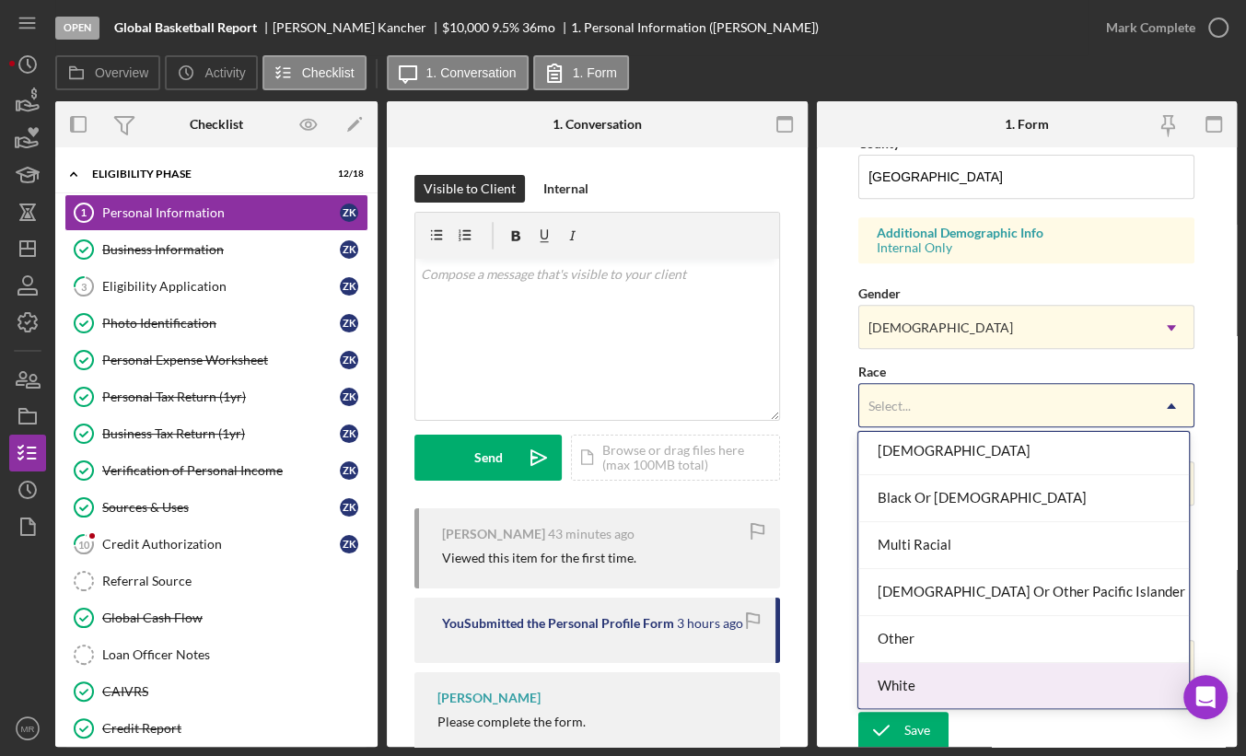
click at [937, 680] on div "White" at bounding box center [1023, 686] width 331 height 47
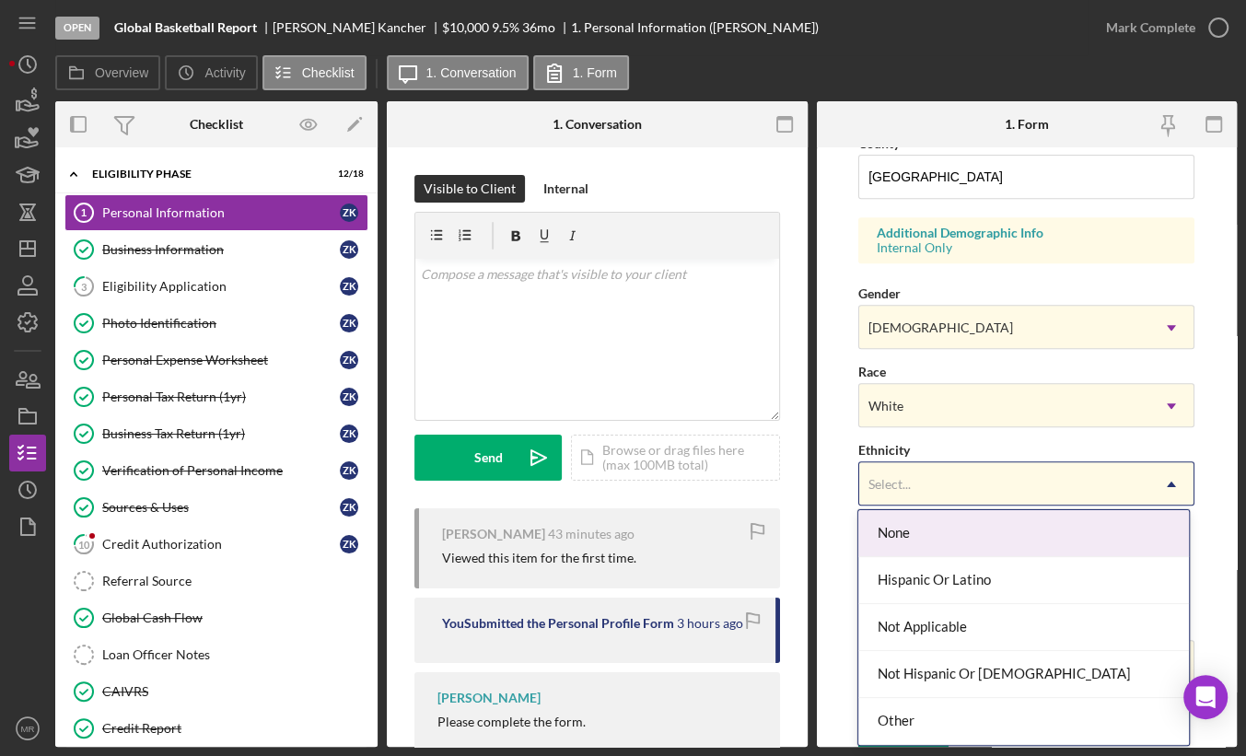
click at [922, 493] on div "Select..." at bounding box center [1004, 484] width 290 height 42
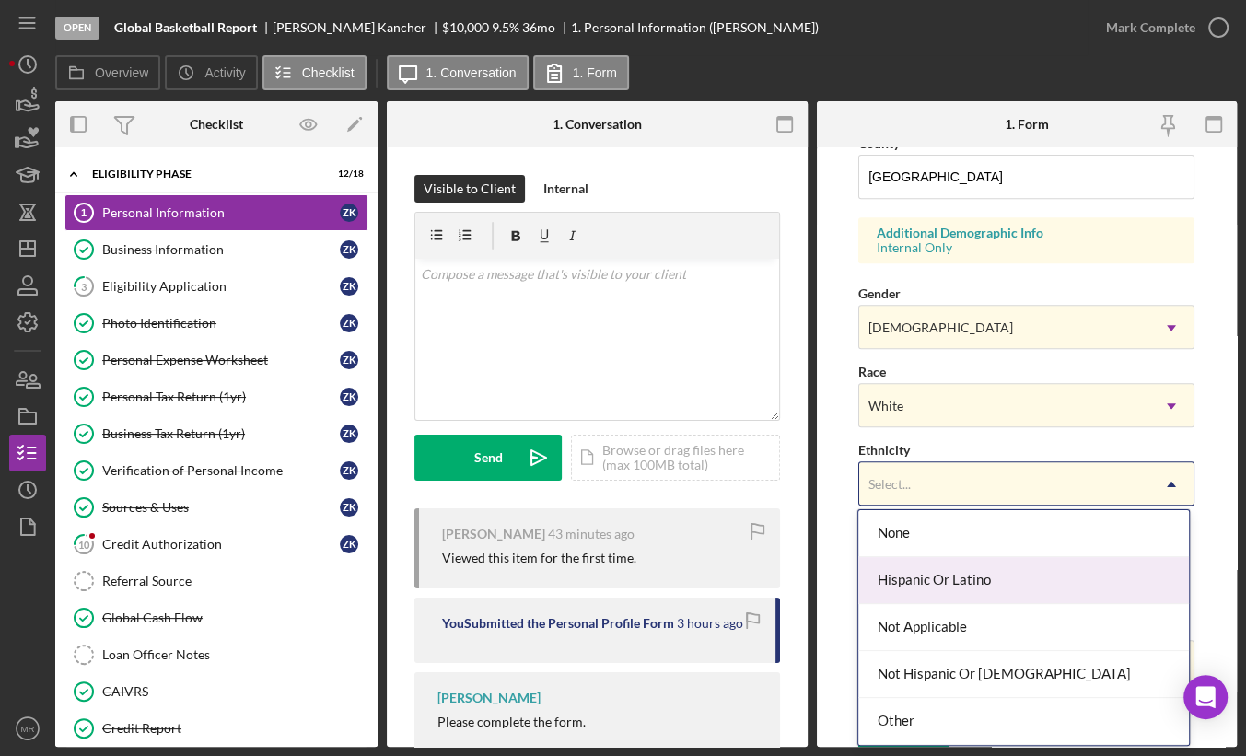
click at [931, 581] on div "Hispanic Or Latino" at bounding box center [1023, 580] width 331 height 47
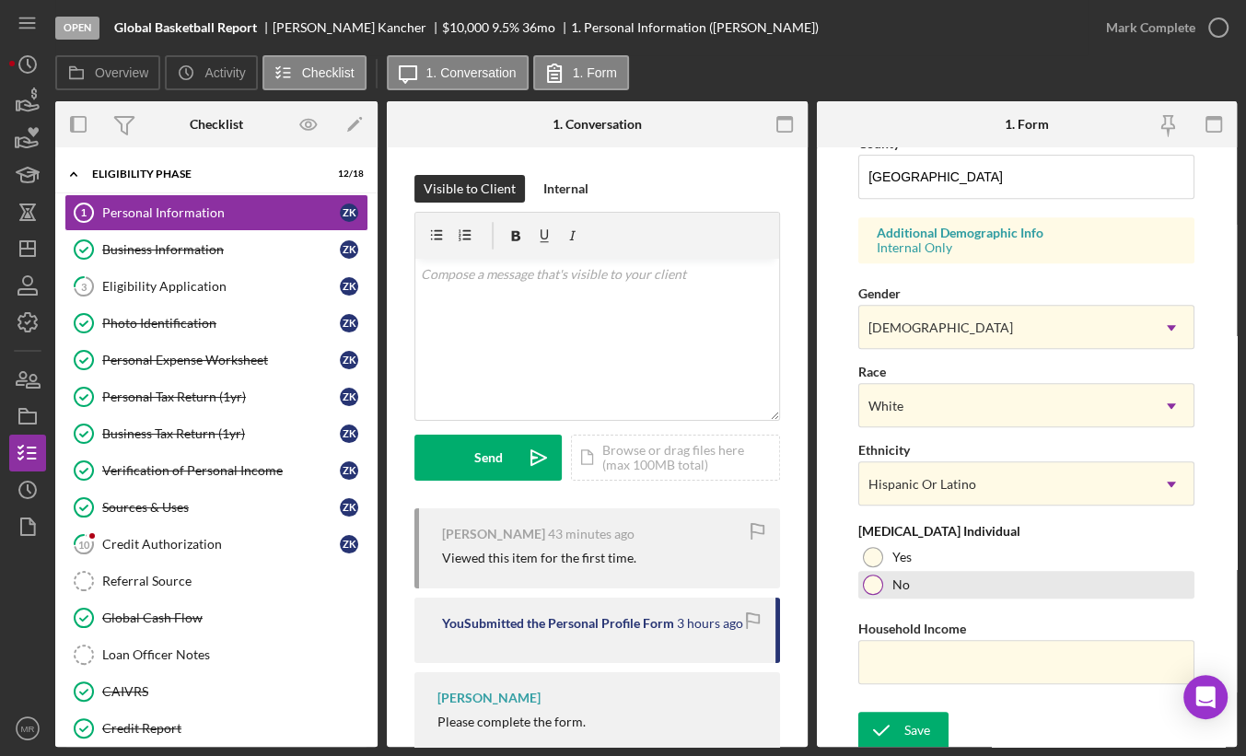
click at [907, 577] on label "No" at bounding box center [900, 584] width 17 height 15
click at [903, 656] on input "Household Income" at bounding box center [1026, 662] width 336 height 44
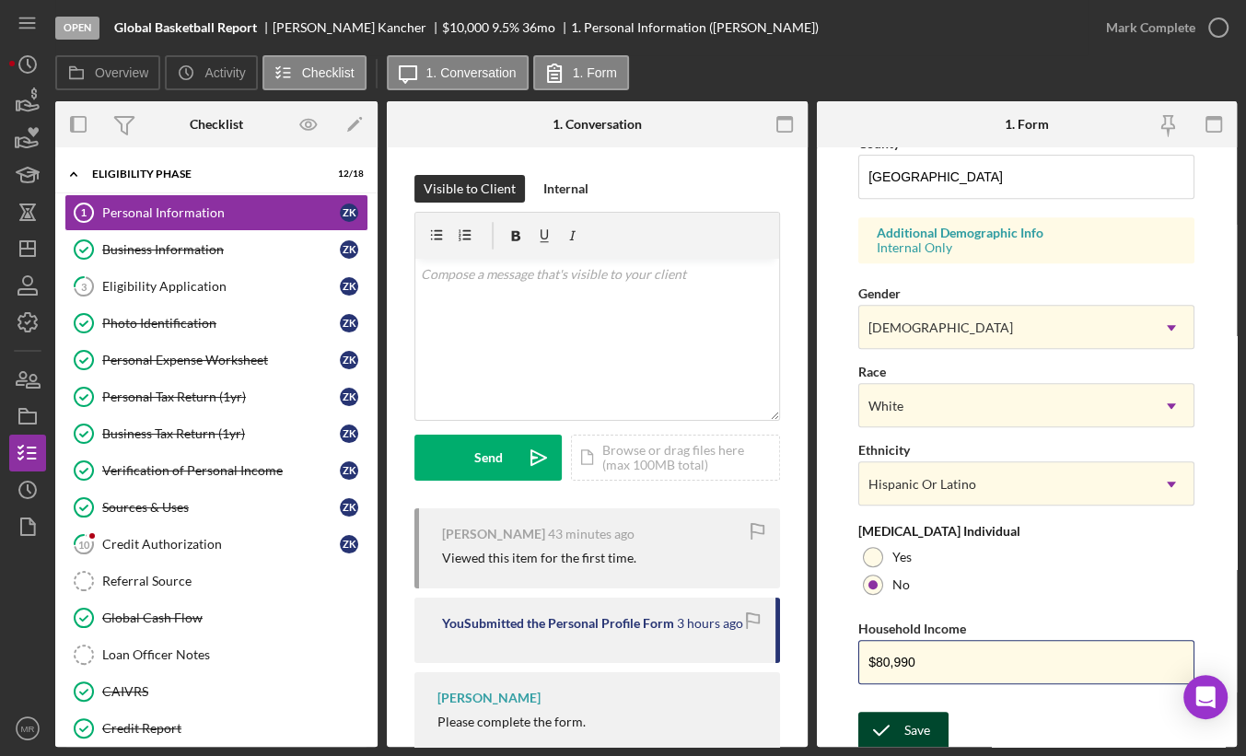
type input "$80,990"
click at [902, 718] on icon "submit" at bounding box center [881, 730] width 46 height 46
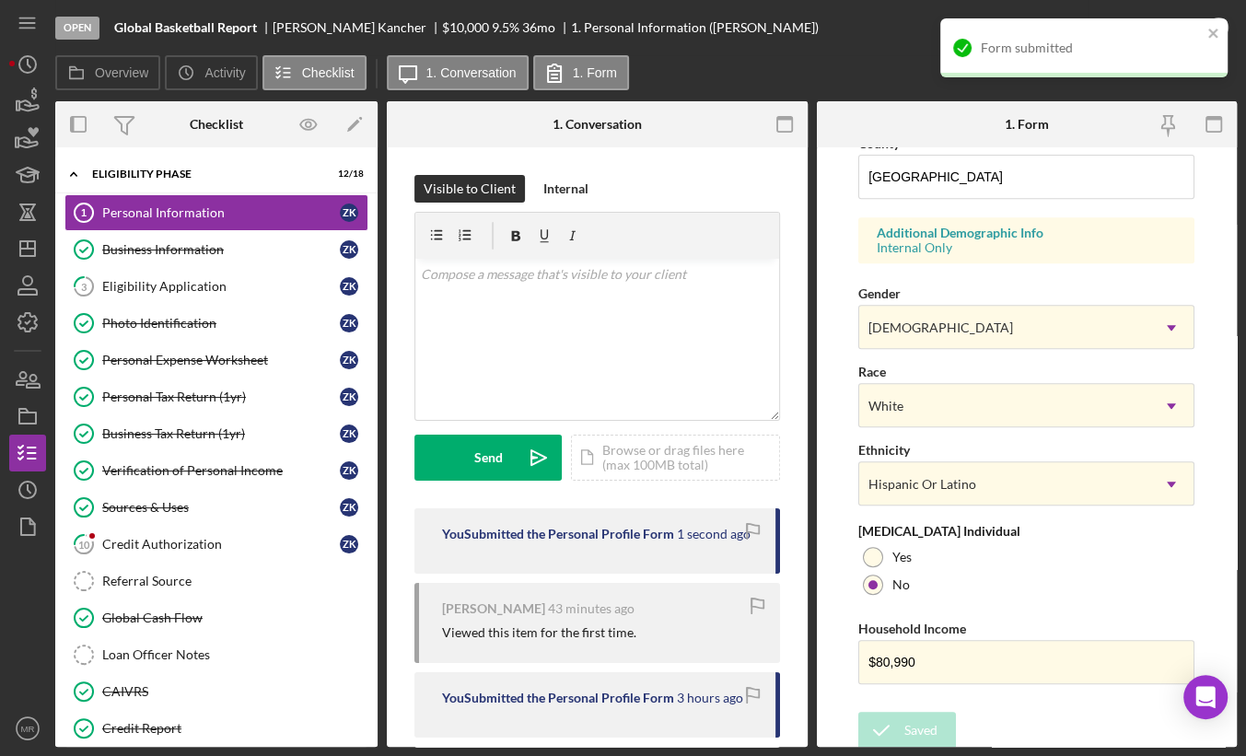
click at [0, 755] on nordpass-portal at bounding box center [0, 756] width 0 height 0
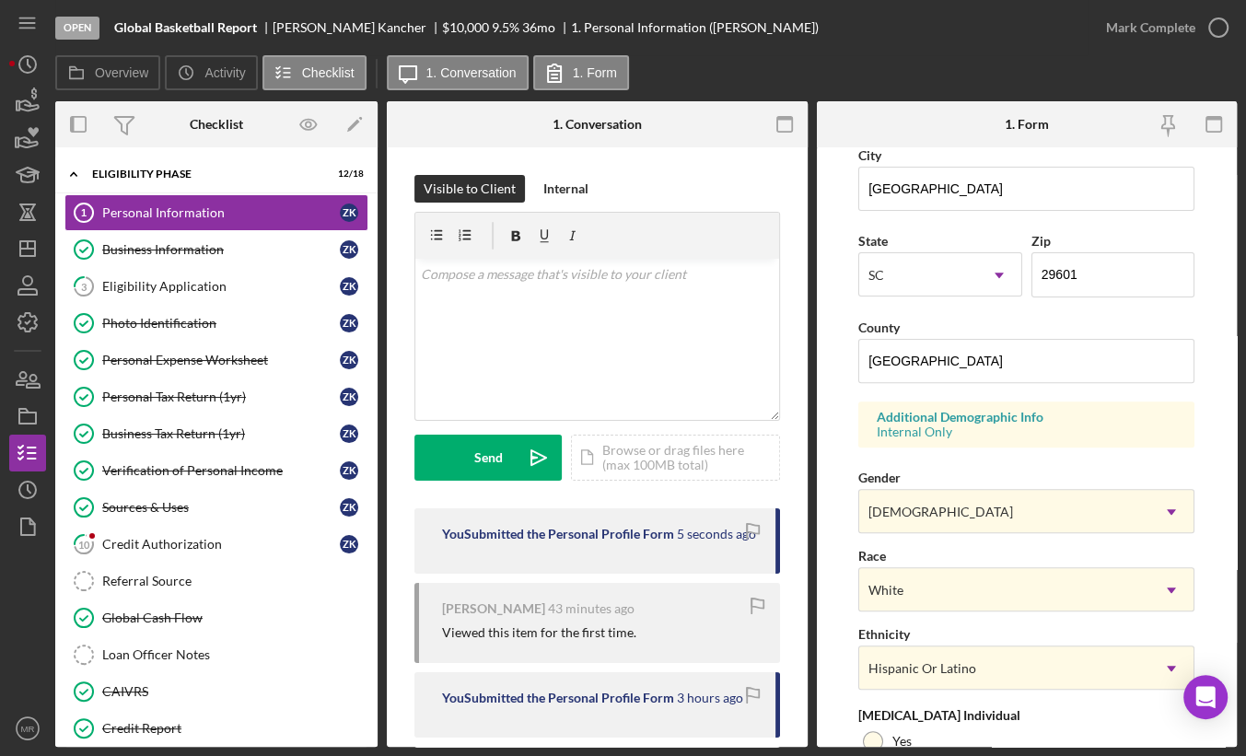
scroll to position [0, 0]
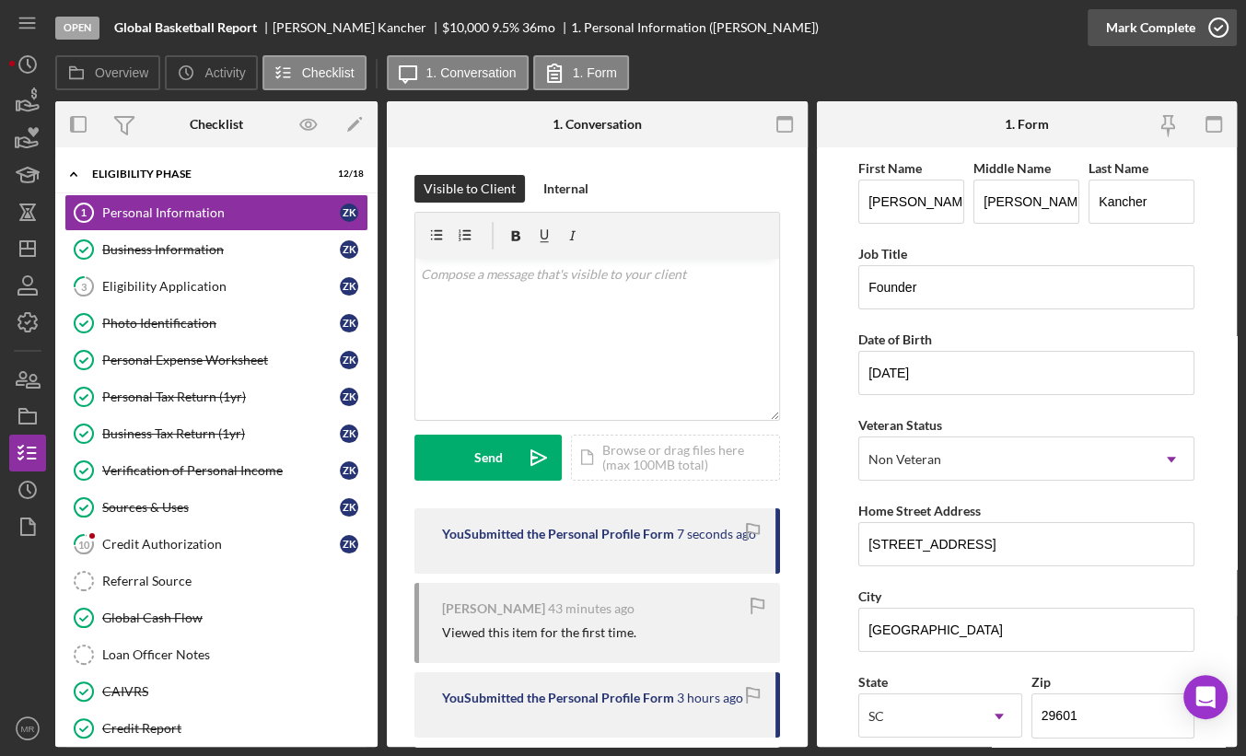
click at [1186, 35] on div "Mark Complete" at bounding box center [1150, 27] width 89 height 37
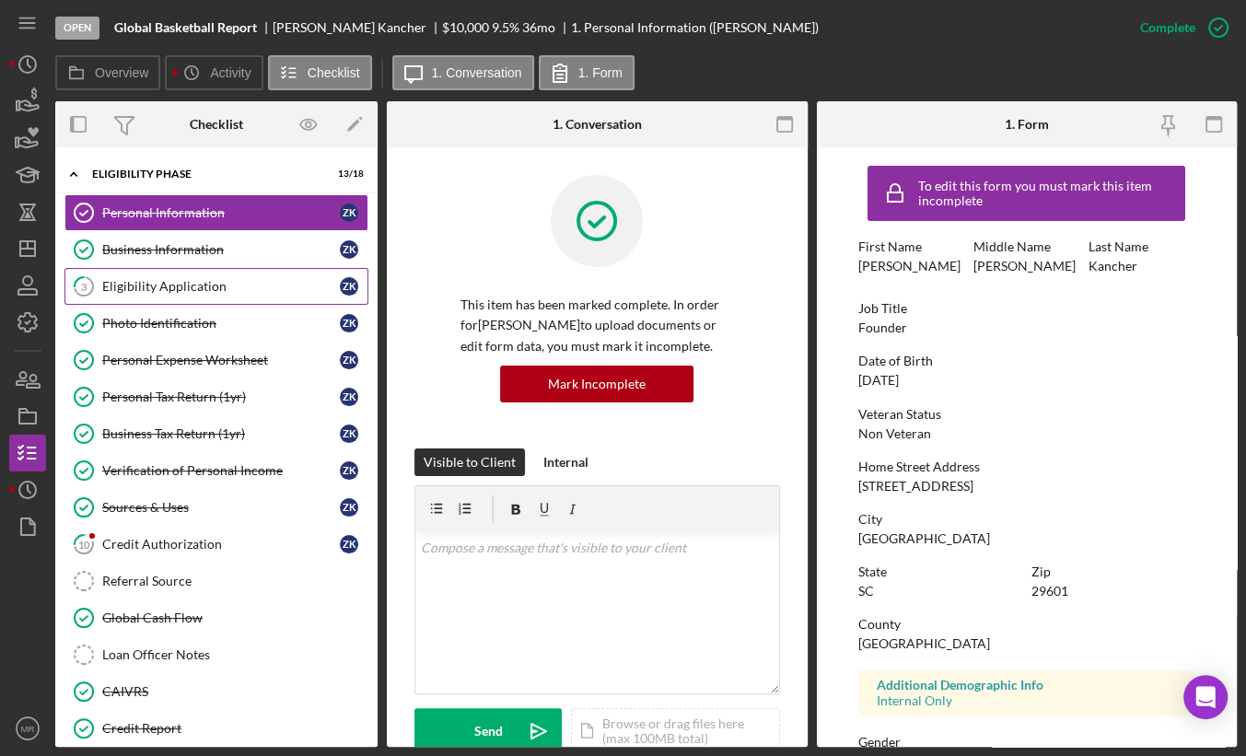
click at [193, 292] on link "3 Eligibility Application Z K" at bounding box center [216, 286] width 304 height 37
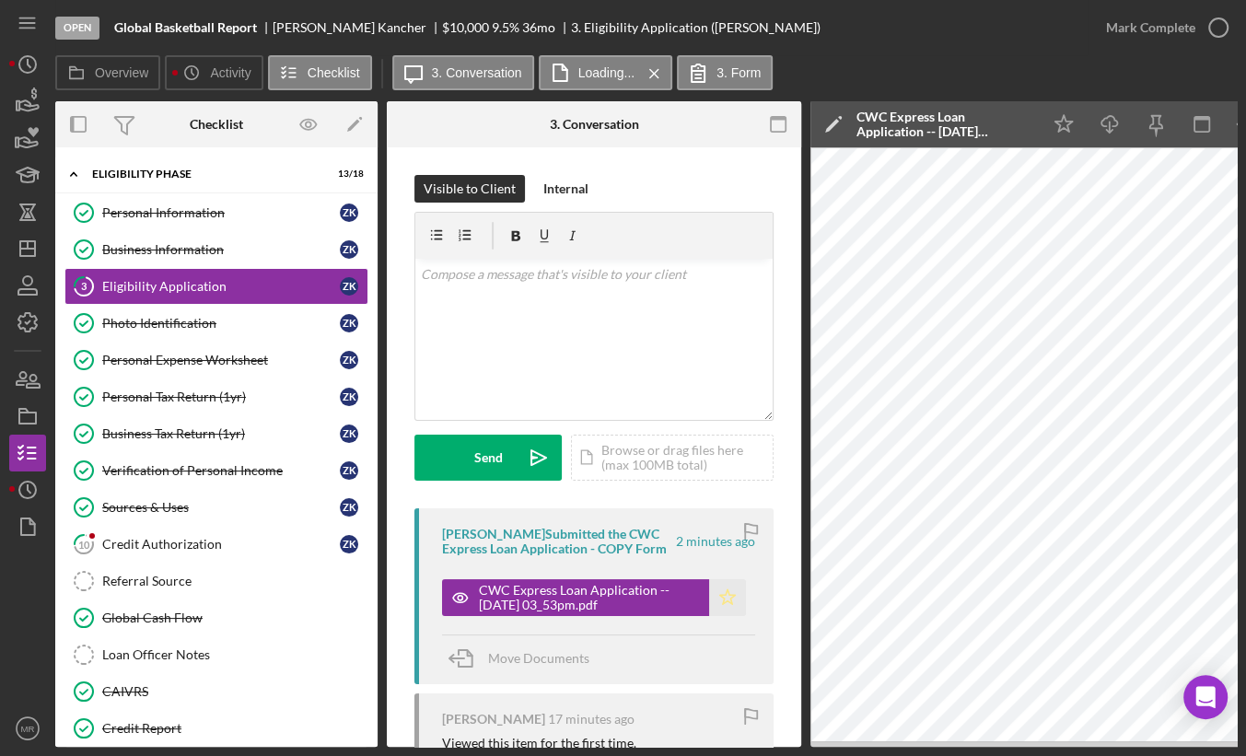
click at [719, 595] on icon "Icon/Star" at bounding box center [727, 597] width 37 height 37
click at [1166, 33] on div "Mark Complete" at bounding box center [1150, 27] width 89 height 37
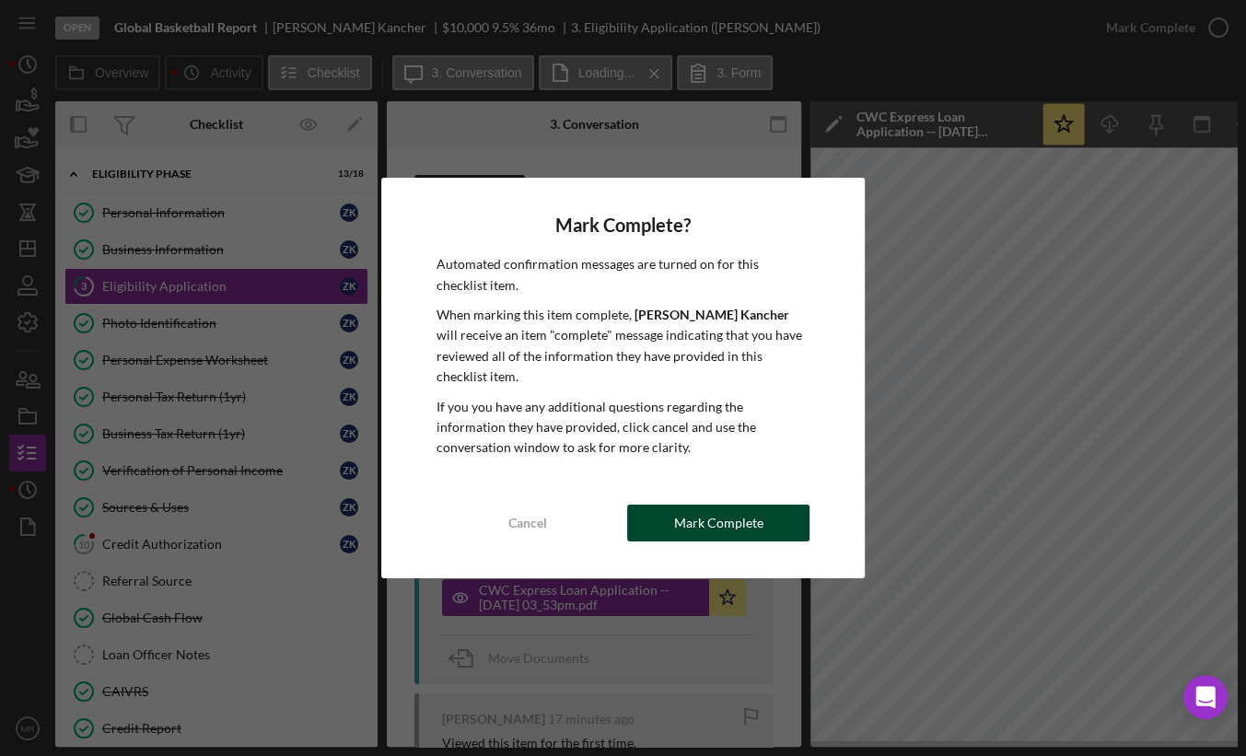
click at [709, 513] on div "Mark Complete" at bounding box center [718, 523] width 89 height 37
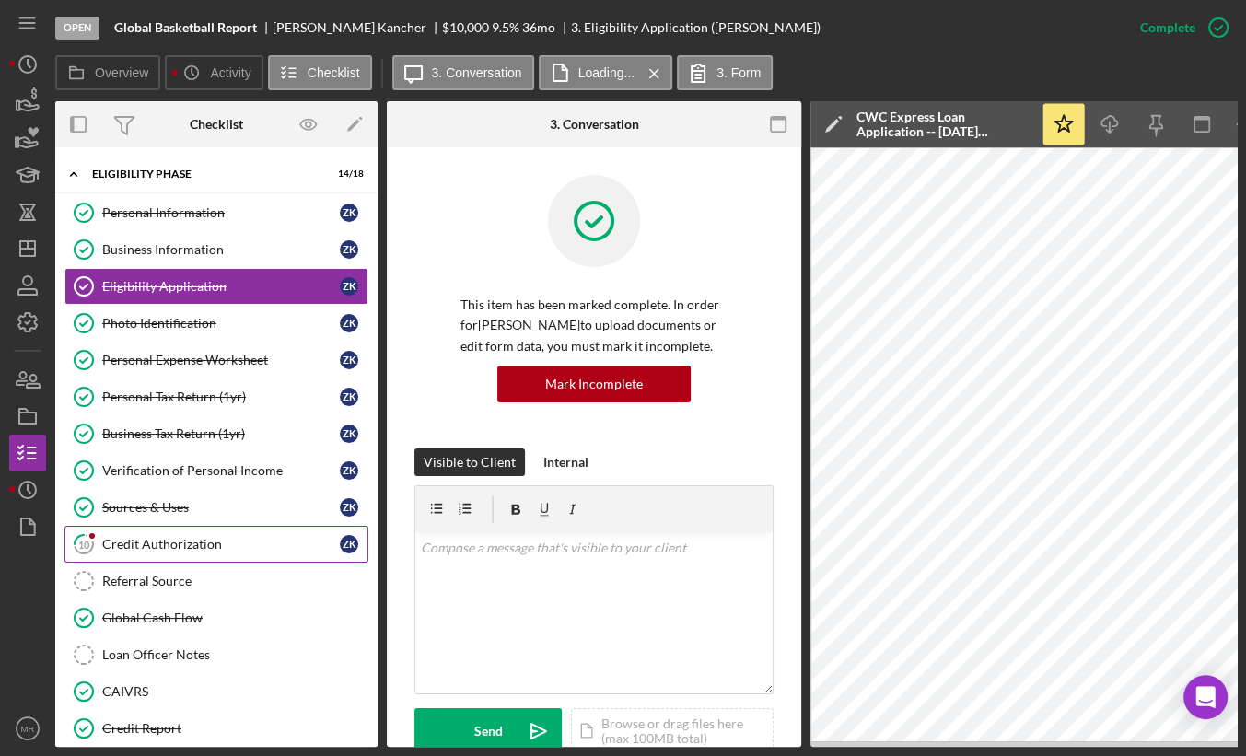
click at [158, 538] on div "Credit Authorization" at bounding box center [221, 544] width 238 height 15
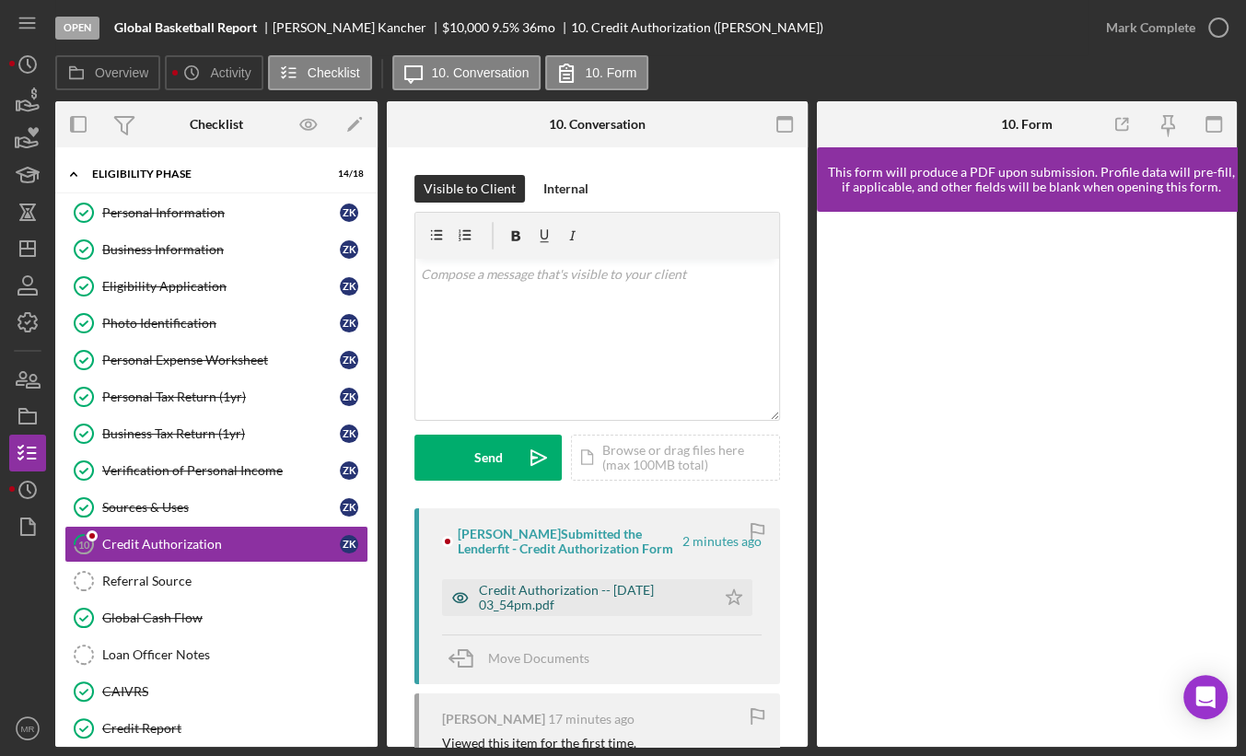
click at [631, 591] on div "Credit Authorization -- [DATE] 03_54pm.pdf" at bounding box center [592, 597] width 227 height 29
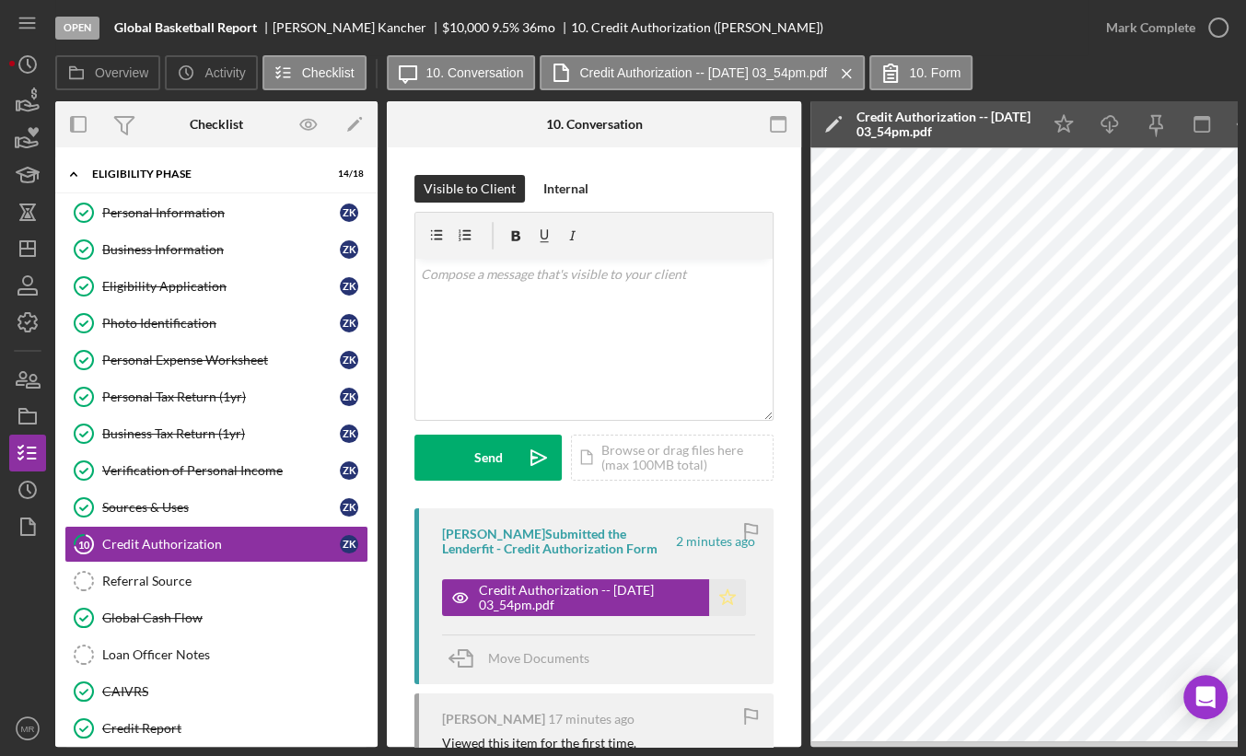
click at [723, 609] on icon "Icon/Star" at bounding box center [727, 597] width 37 height 37
click at [1149, 24] on div "Mark Complete" at bounding box center [1150, 27] width 89 height 37
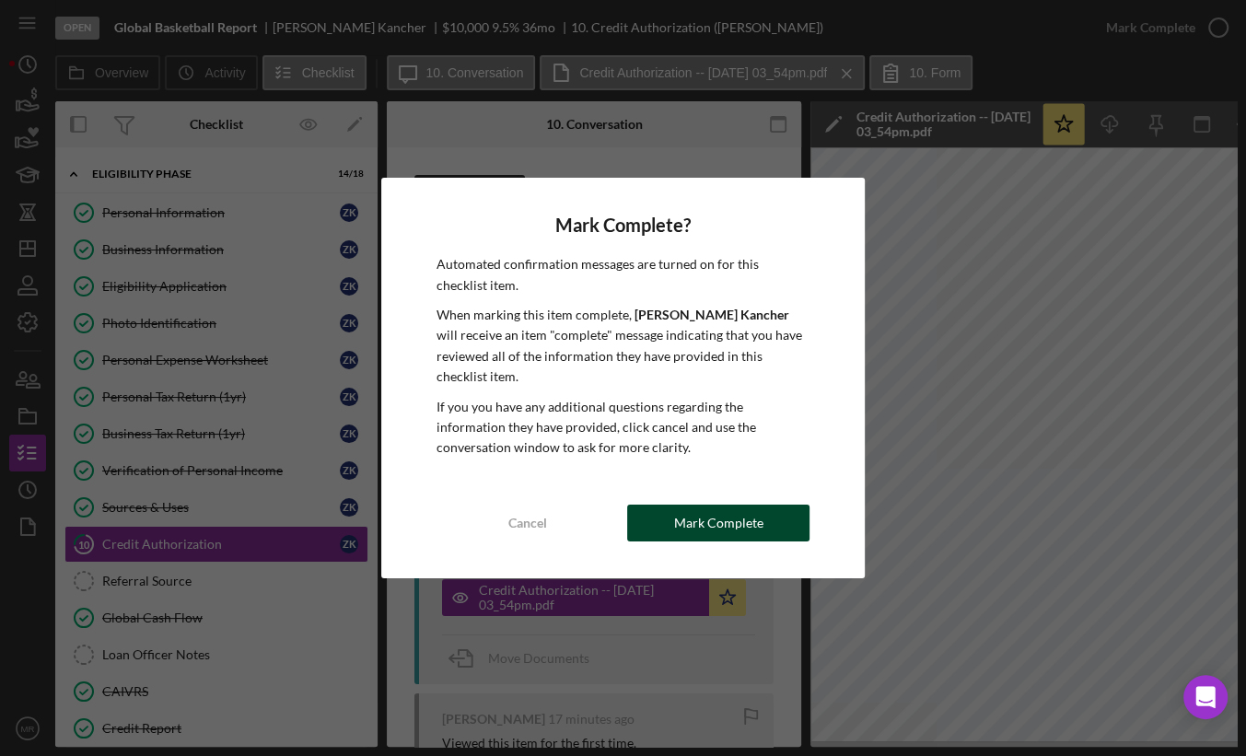
click at [693, 517] on div "Mark Complete" at bounding box center [718, 523] width 89 height 37
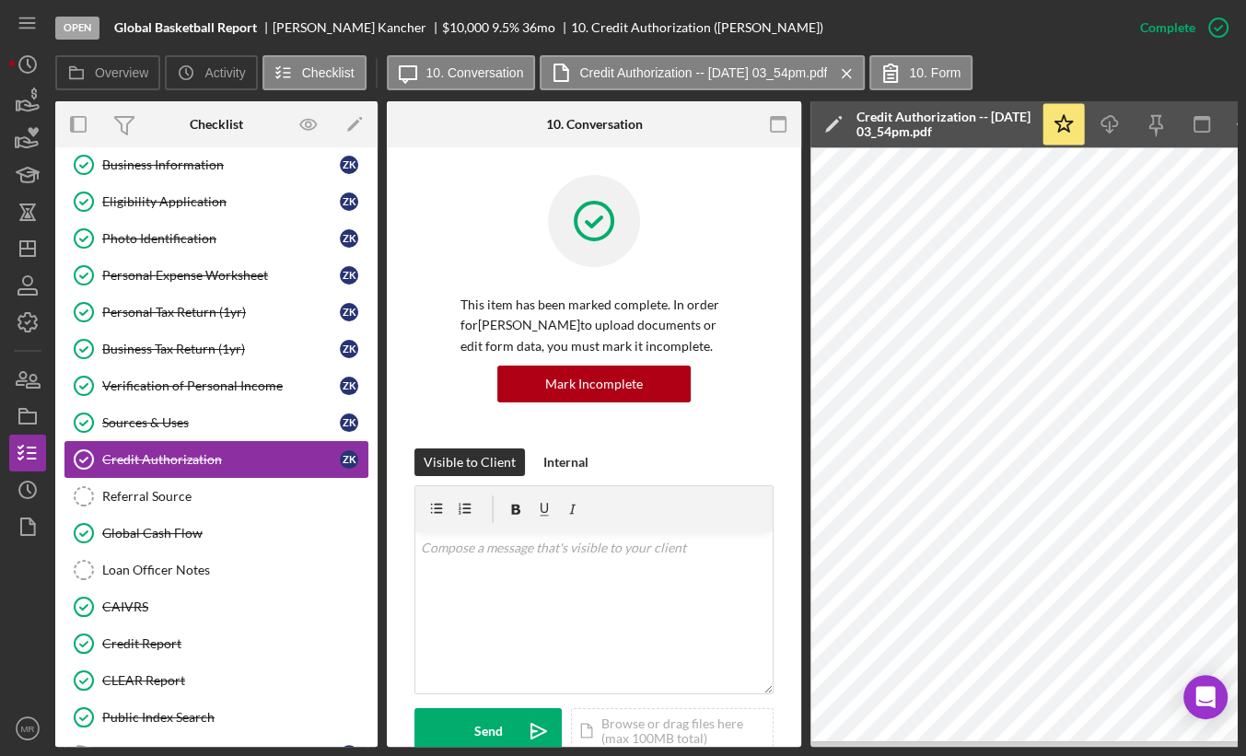
scroll to position [92, 0]
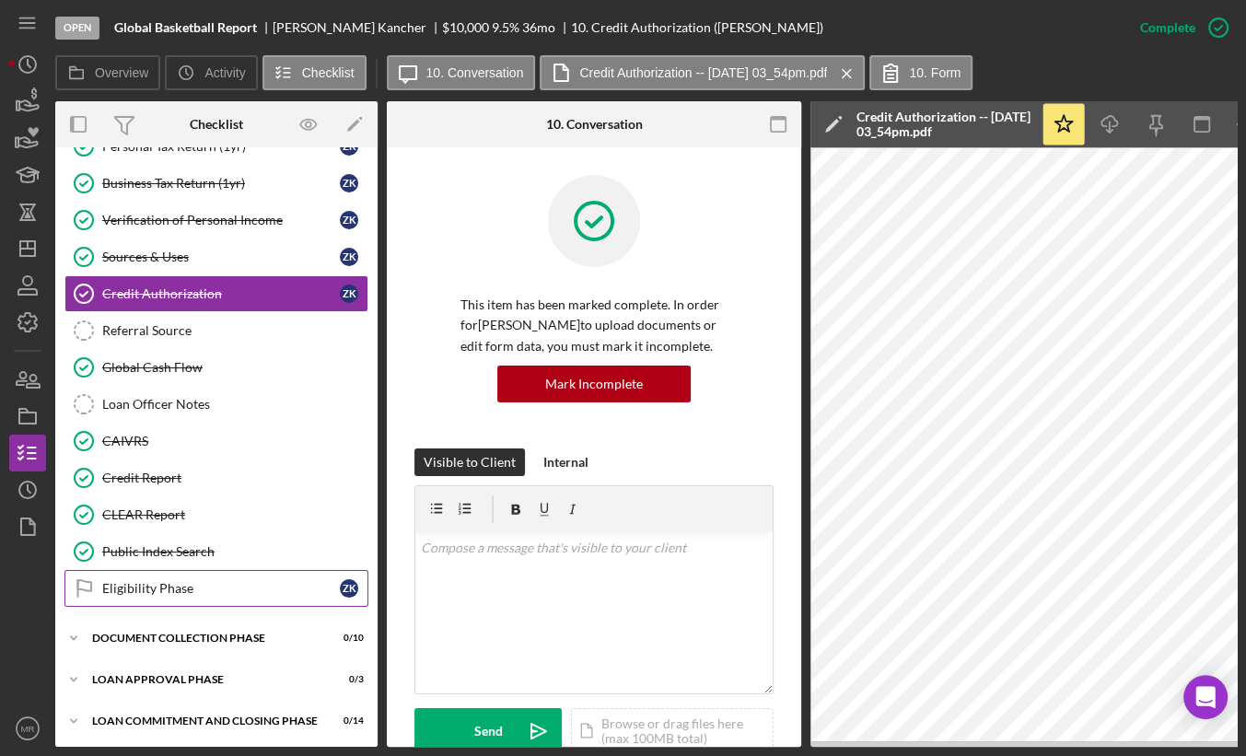
click at [178, 581] on div "Eligibility Phase" at bounding box center [221, 588] width 238 height 15
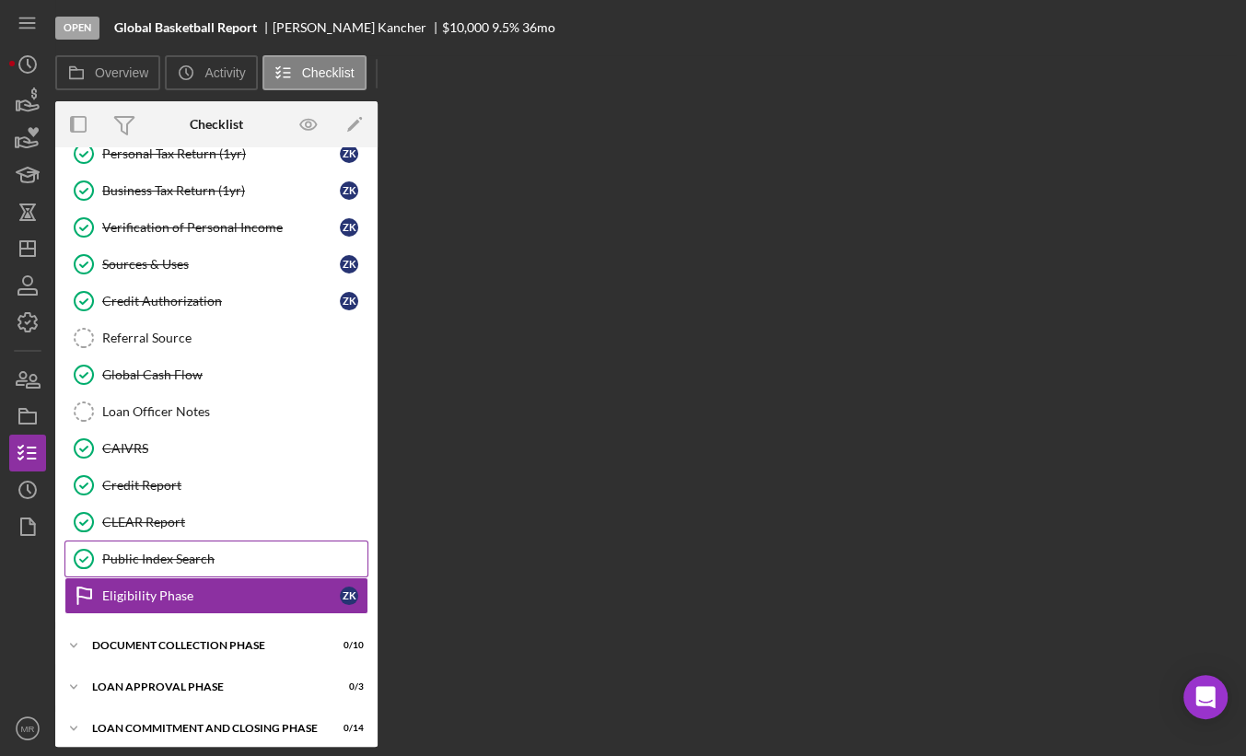
scroll to position [245, 0]
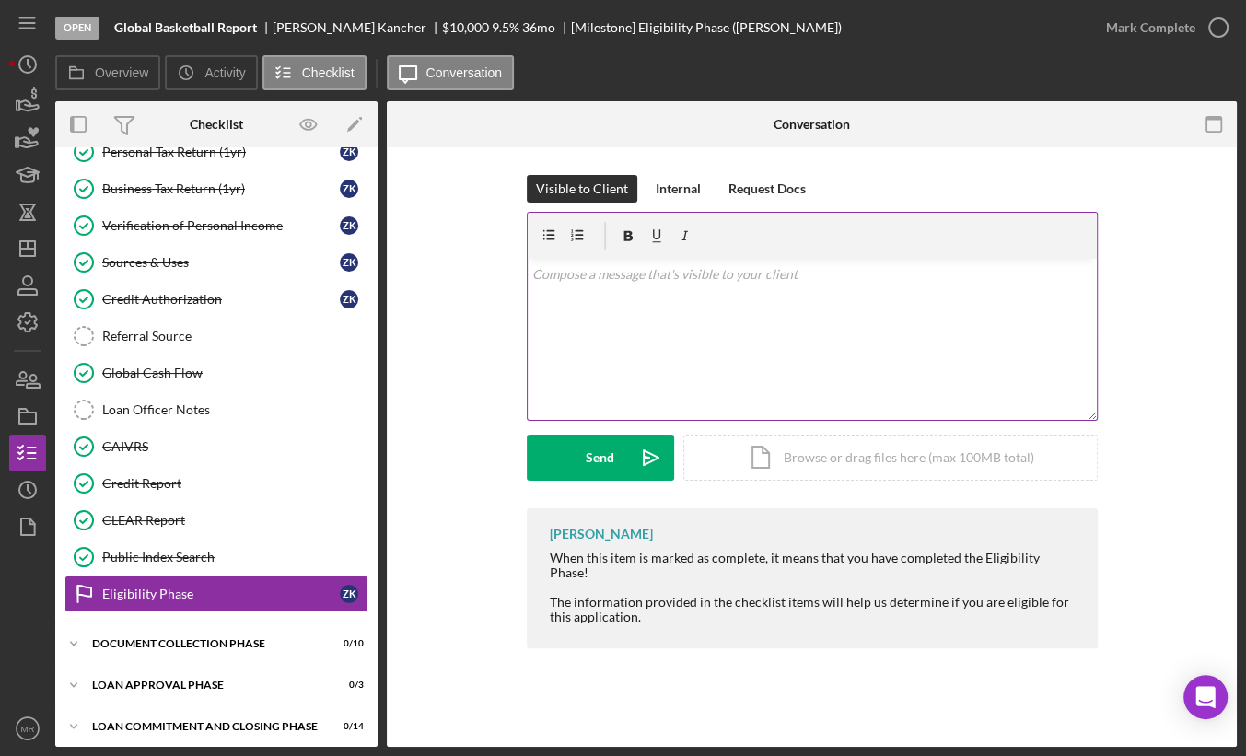
click at [721, 305] on div "v Color teal Color pink Remove color Add row above Add row below Add column bef…" at bounding box center [812, 339] width 569 height 161
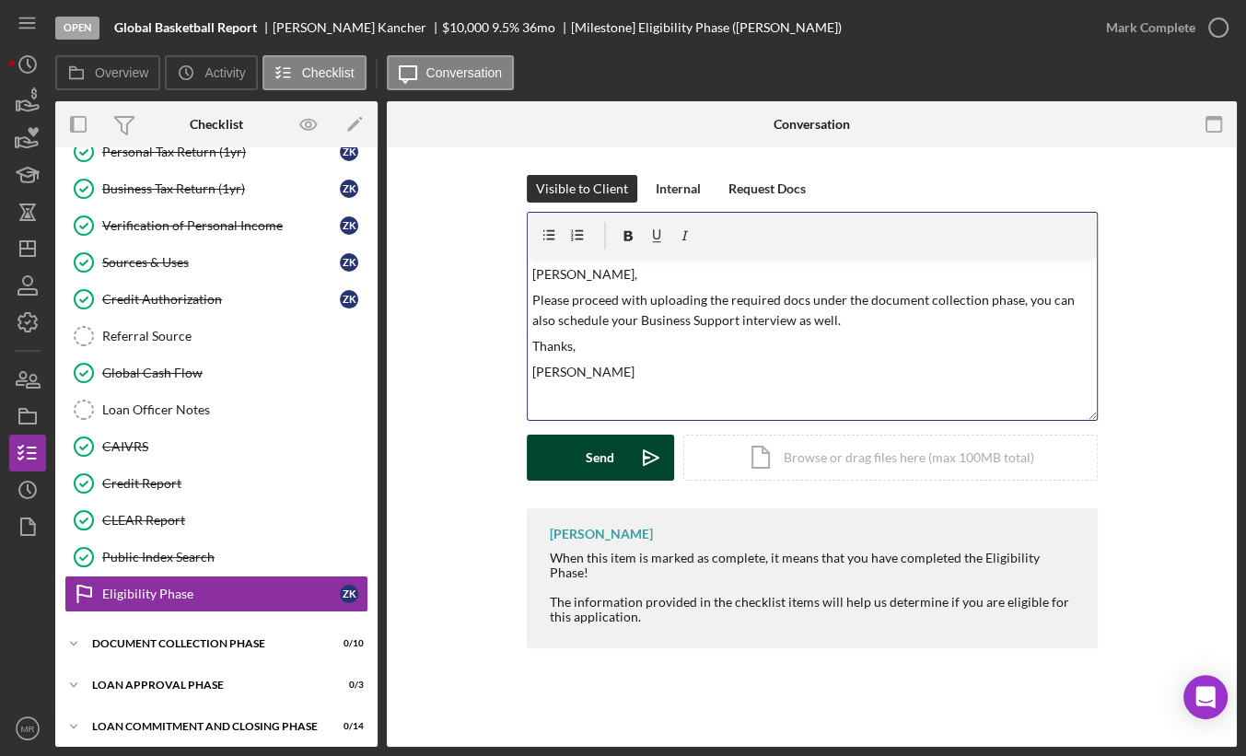
click at [555, 471] on button "Send Icon/icon-invite-send" at bounding box center [600, 458] width 147 height 46
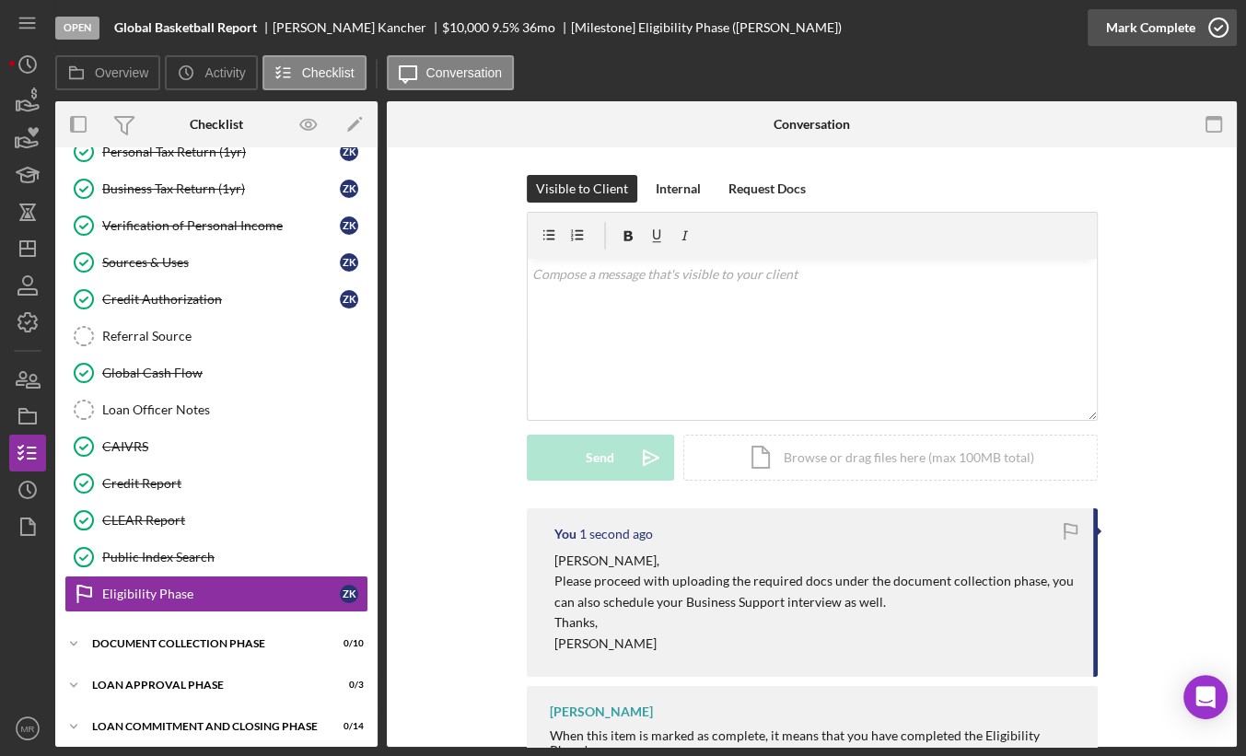
click at [1190, 35] on div "Mark Complete" at bounding box center [1150, 27] width 89 height 37
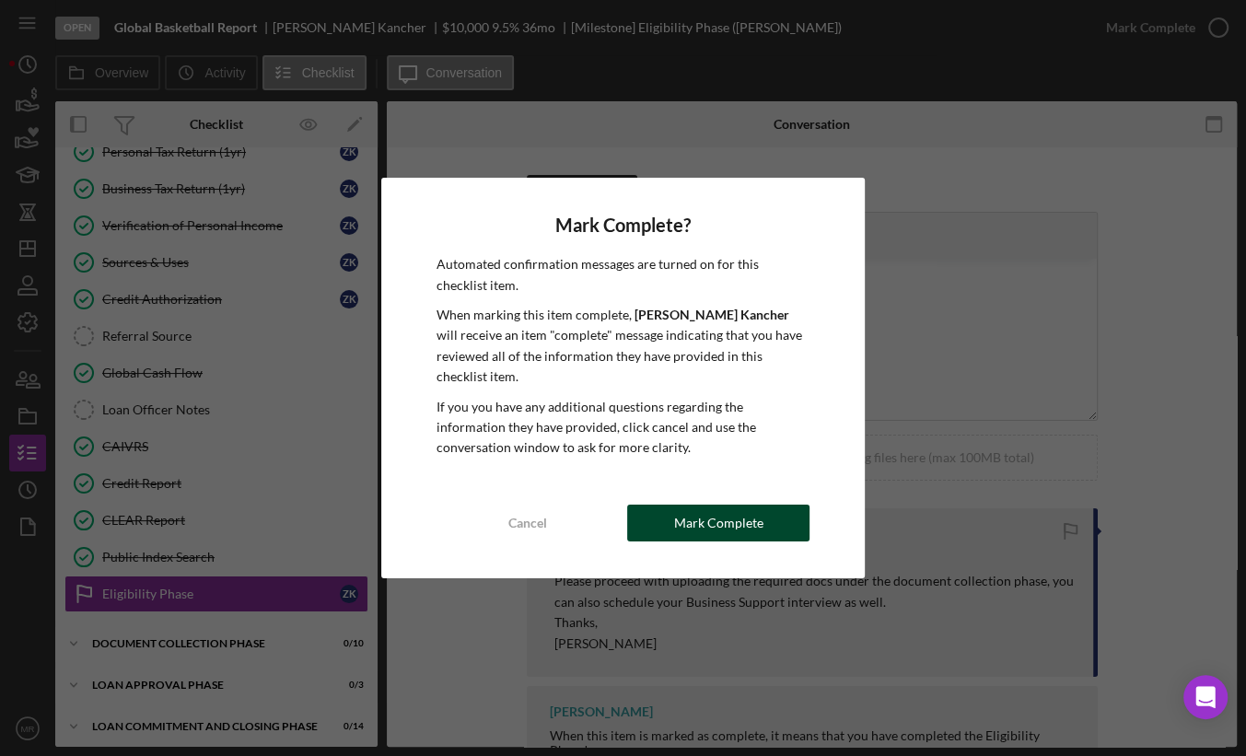
click at [733, 514] on div "Mark Complete" at bounding box center [718, 523] width 89 height 37
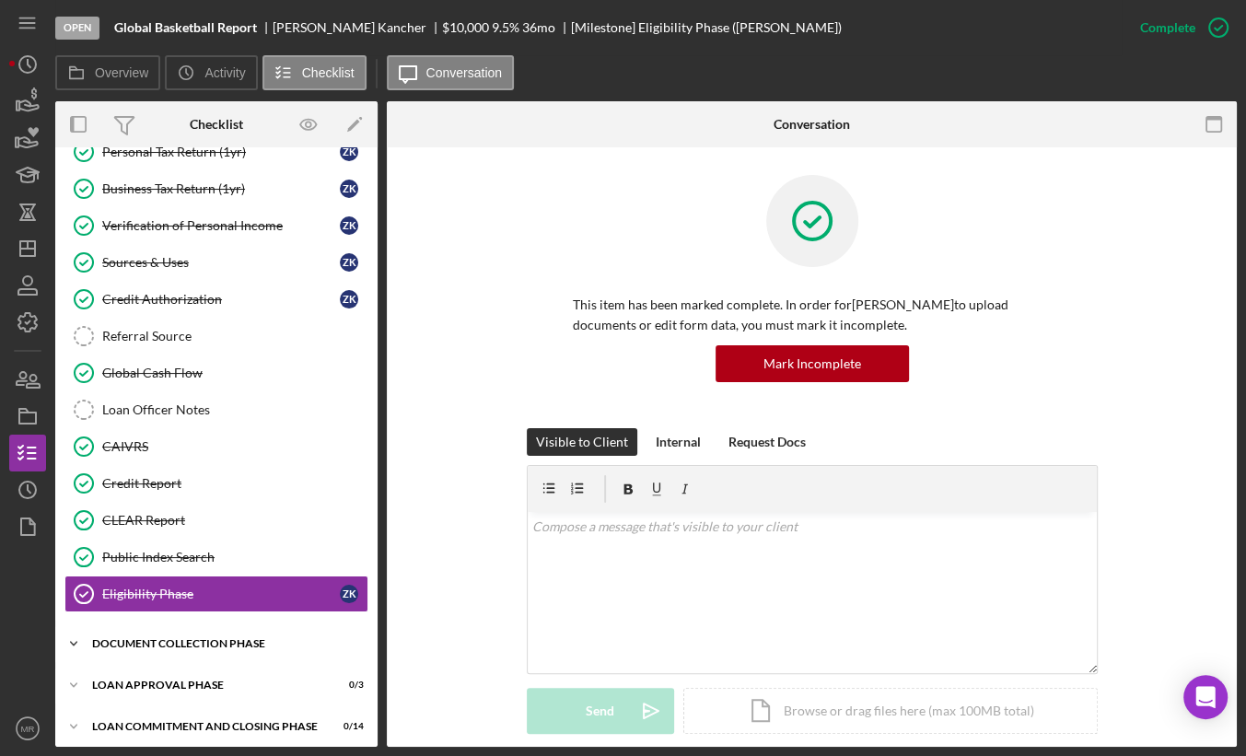
click at [169, 638] on div "Document Collection Phase" at bounding box center [223, 643] width 262 height 11
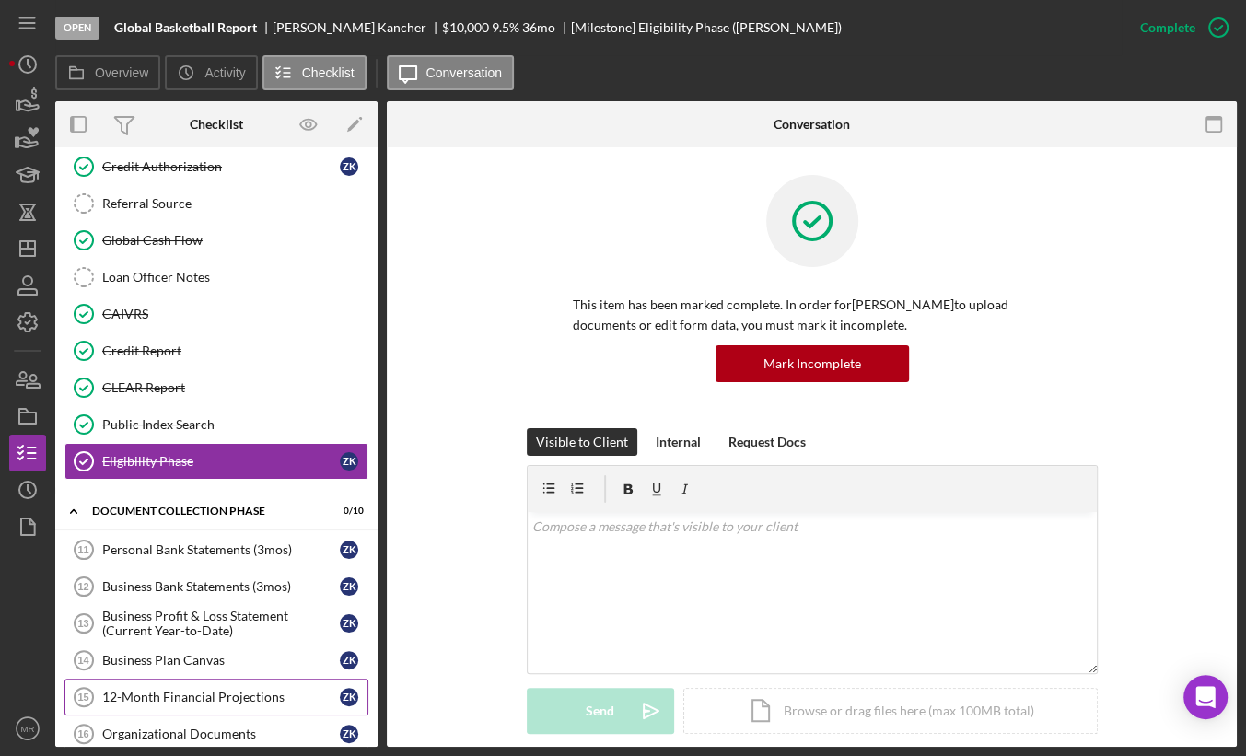
scroll to position [429, 0]
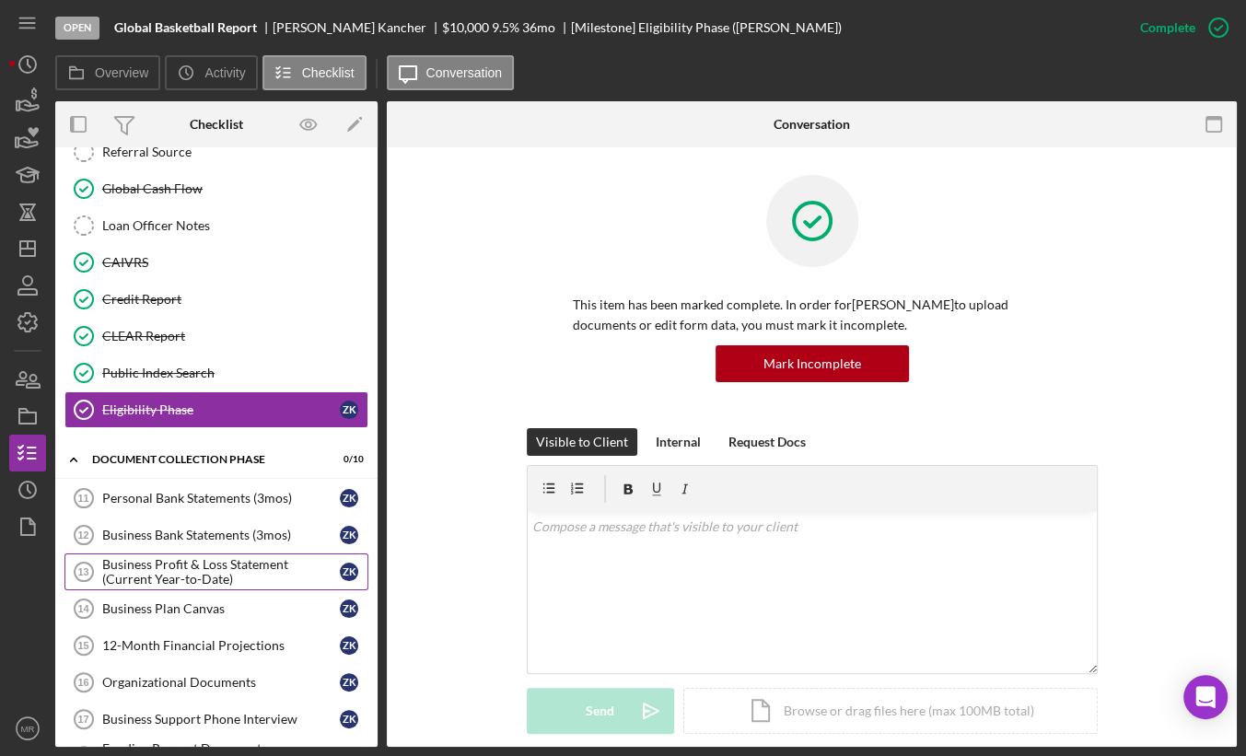
click at [232, 560] on div "Business Profit & Loss Statement (Current Year-to-Date)" at bounding box center [221, 571] width 238 height 29
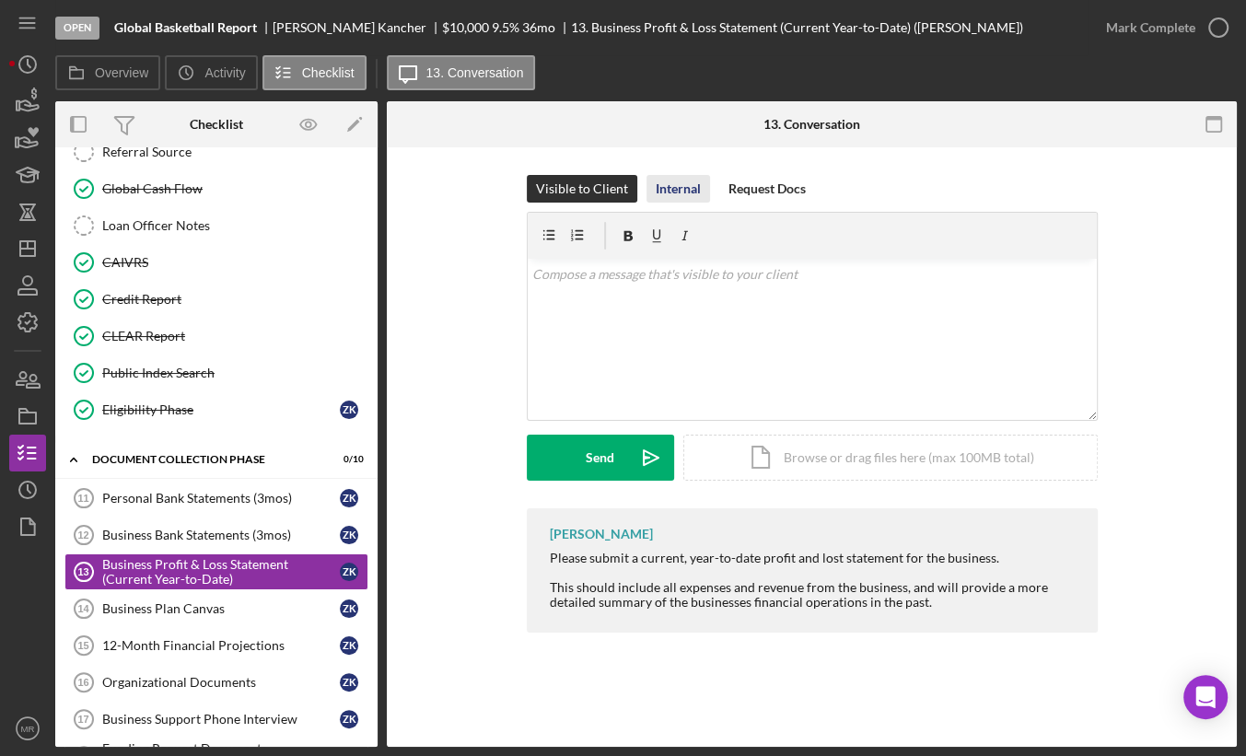
click at [676, 183] on div "Internal" at bounding box center [678, 189] width 45 height 28
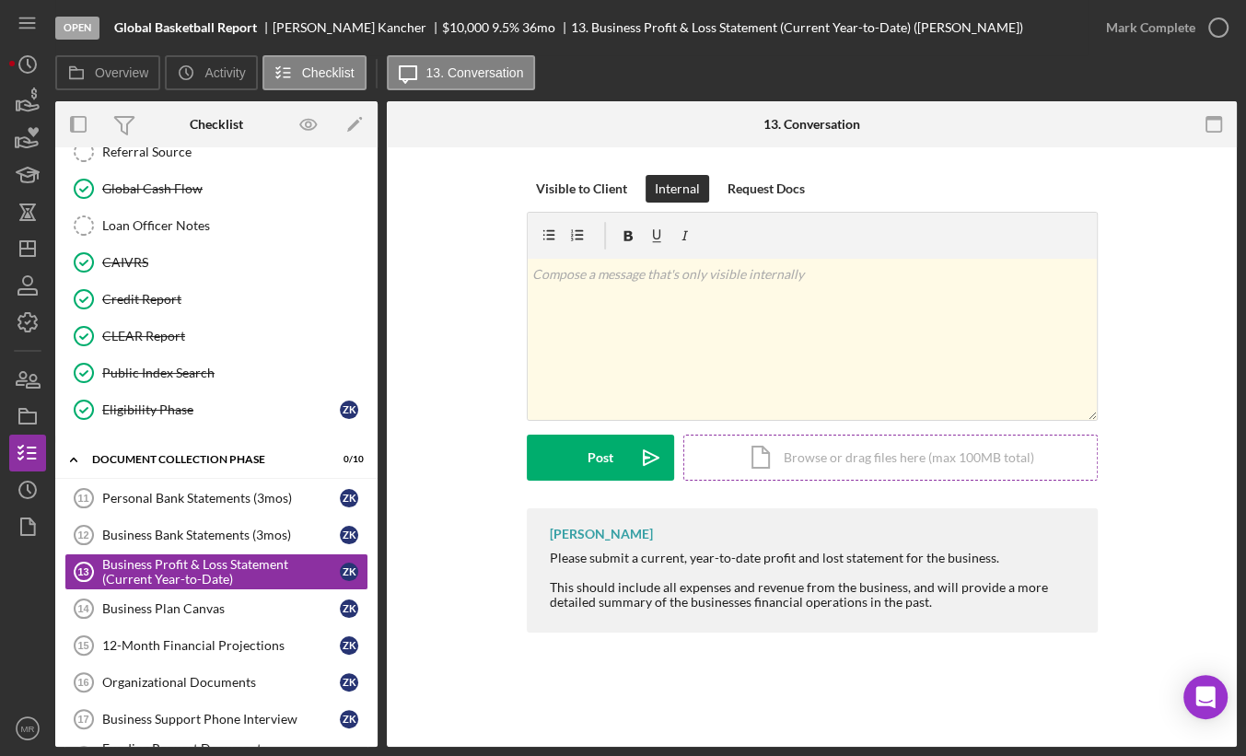
click at [816, 465] on div "Icon/Document Browse or drag files here (max 100MB total) Tap to choose files o…" at bounding box center [890, 458] width 414 height 46
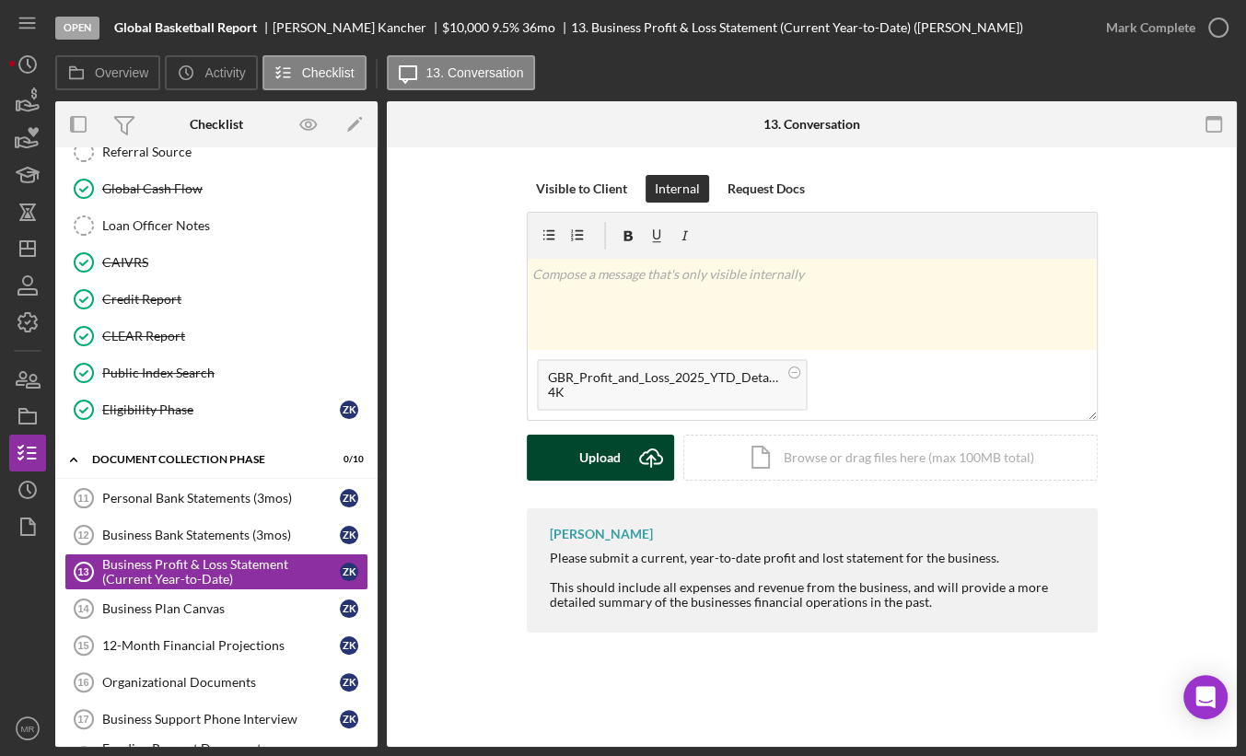
click at [601, 458] on div "Upload" at bounding box center [599, 458] width 41 height 46
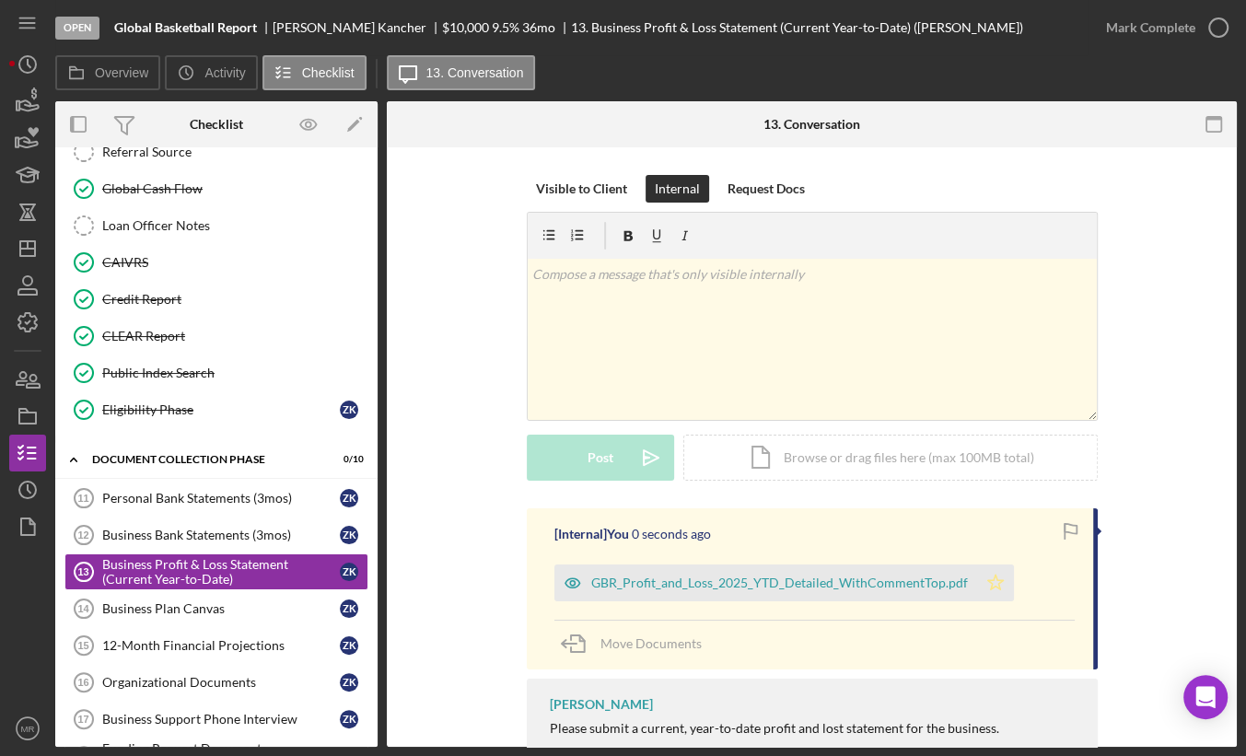
click at [977, 590] on icon "Icon/Star" at bounding box center [995, 583] width 37 height 37
click at [1199, 22] on icon "button" at bounding box center [1218, 28] width 46 height 46
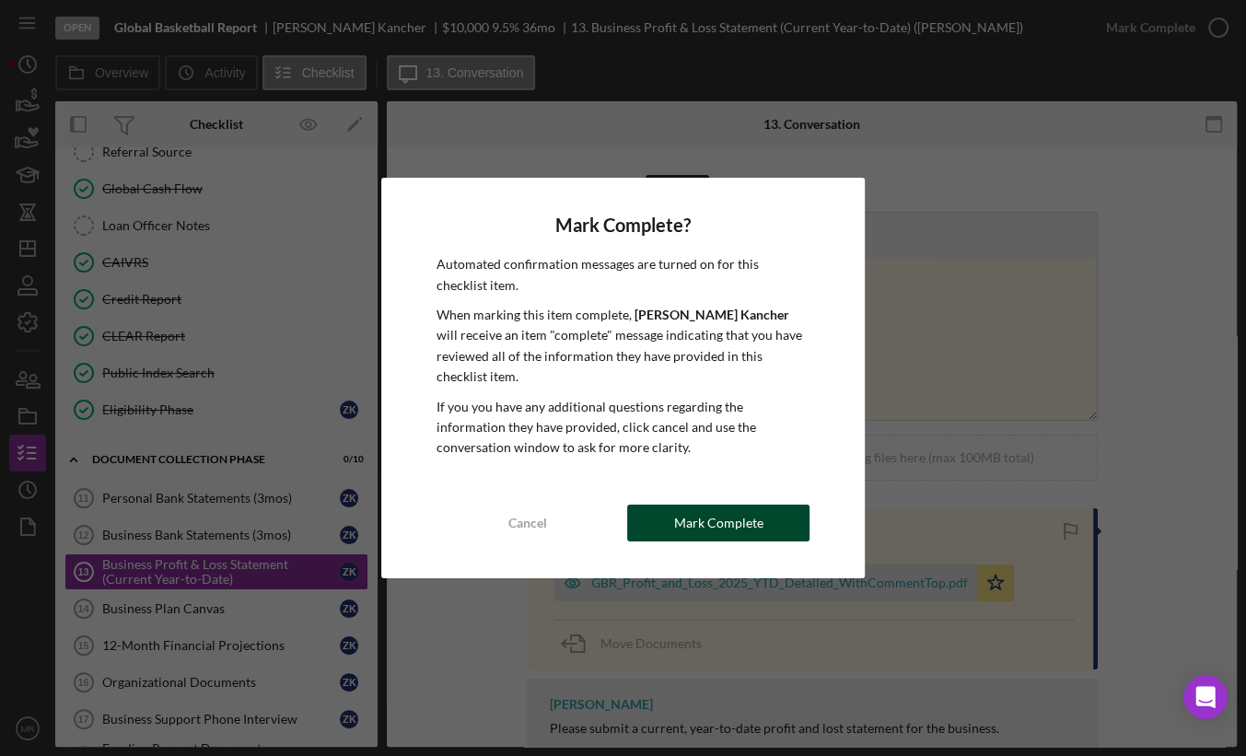
click at [734, 509] on div "Mark Complete" at bounding box center [718, 523] width 89 height 37
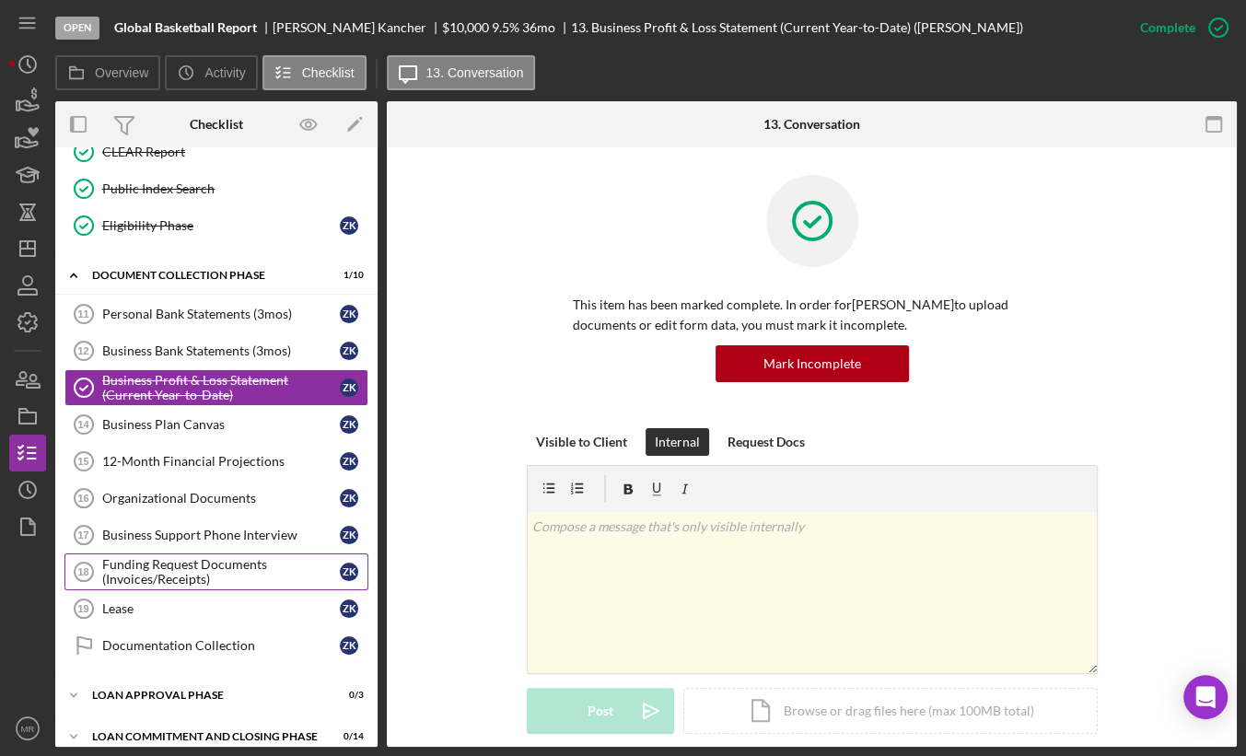
scroll to position [620, 0]
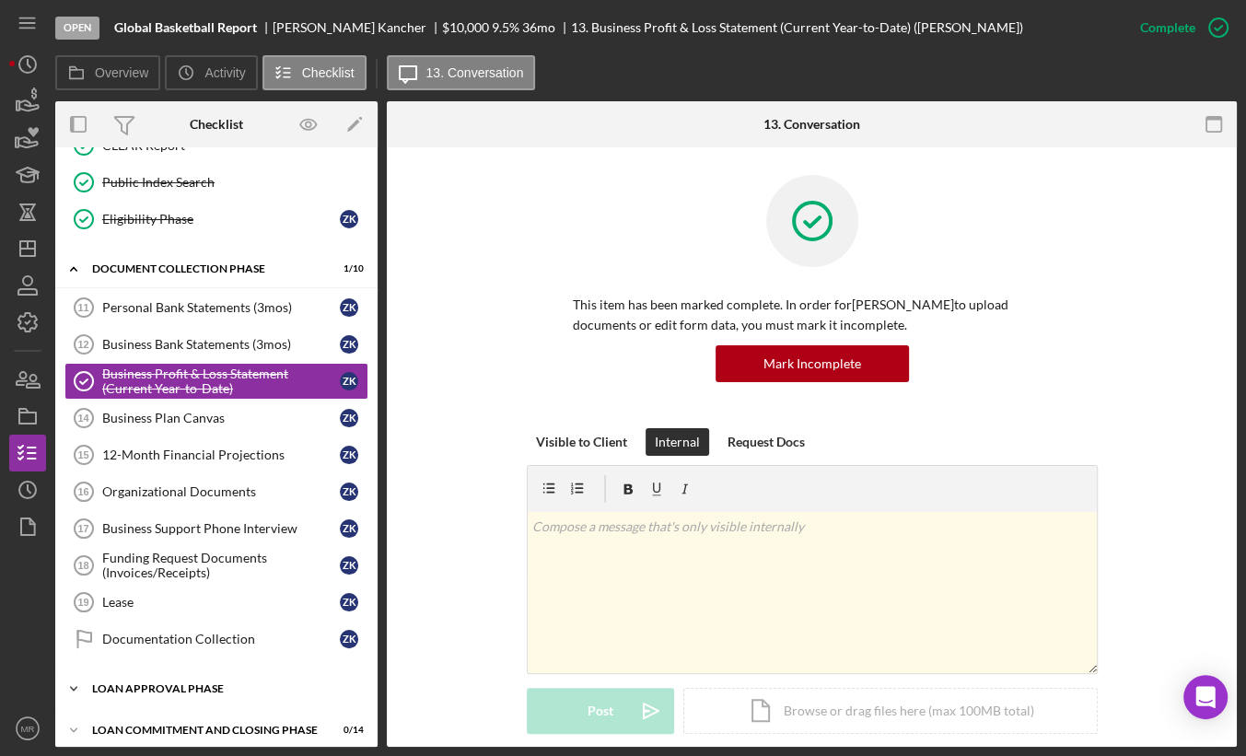
click at [262, 683] on div "Loan Approval Phase" at bounding box center [223, 688] width 262 height 11
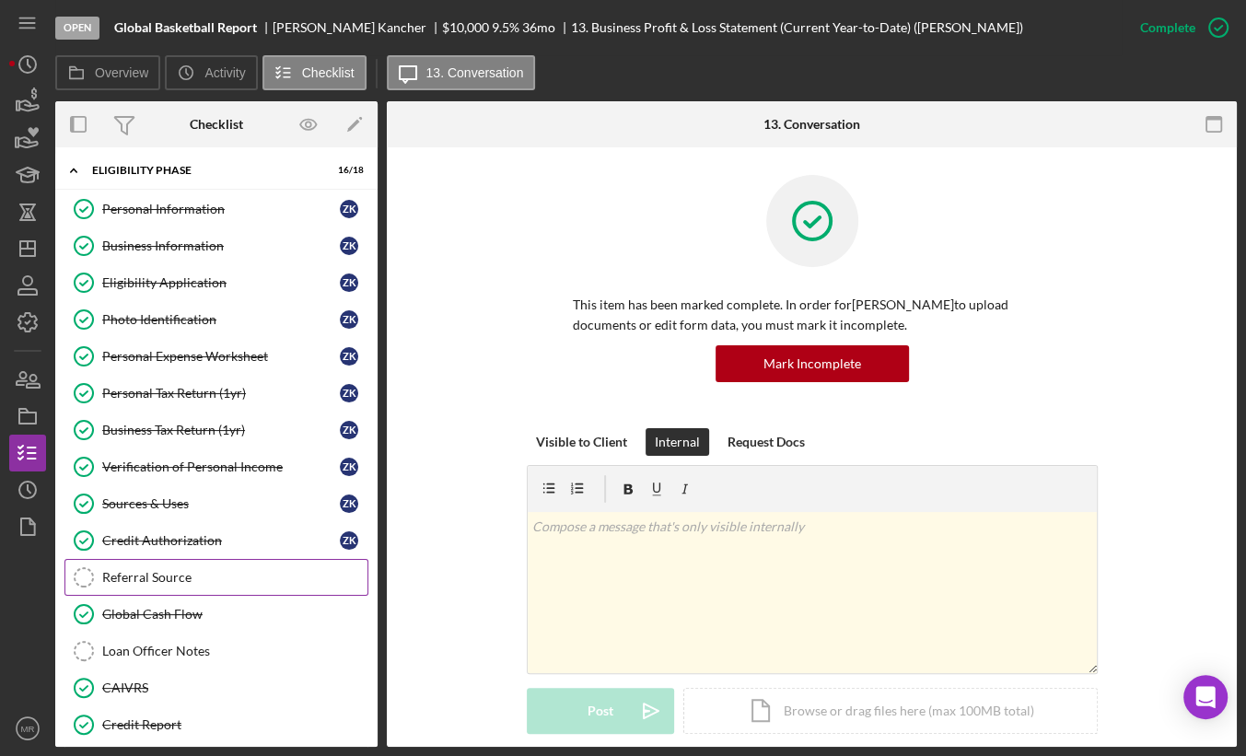
scroll to position [0, 0]
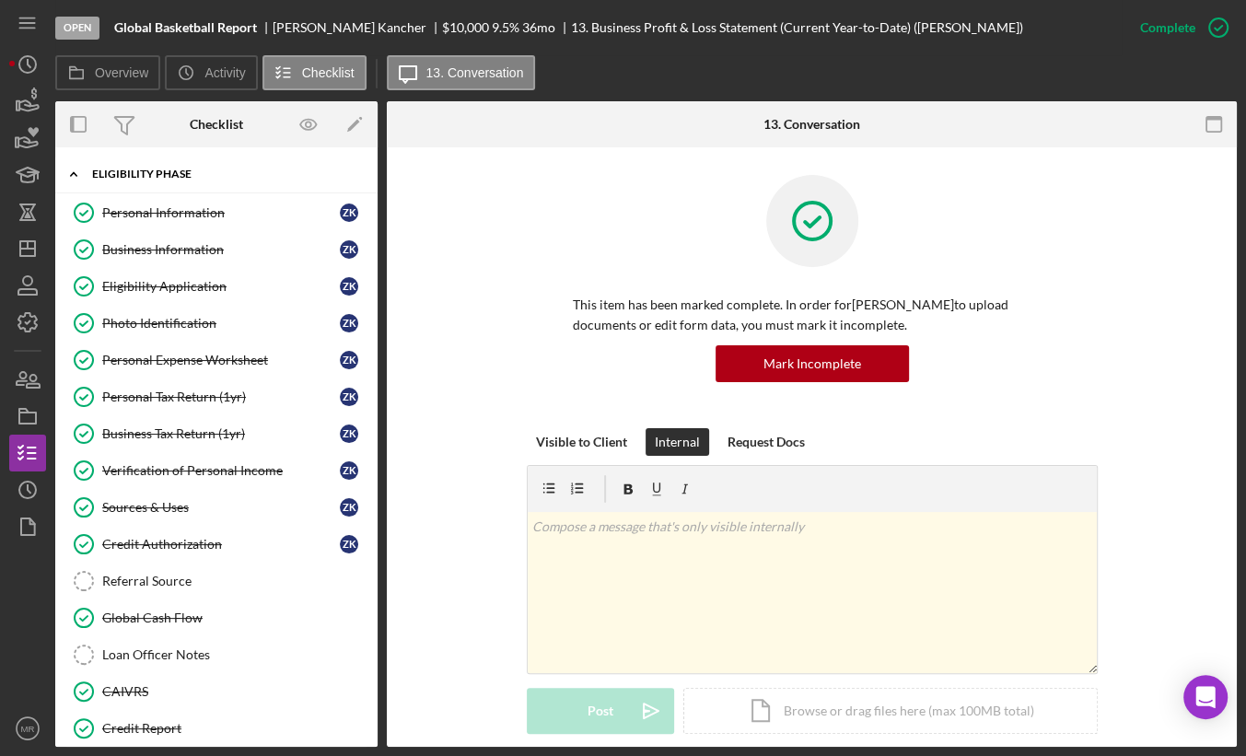
click at [126, 174] on div "Eligibility Phase" at bounding box center [223, 174] width 262 height 11
